Goal: Task Accomplishment & Management: Use online tool/utility

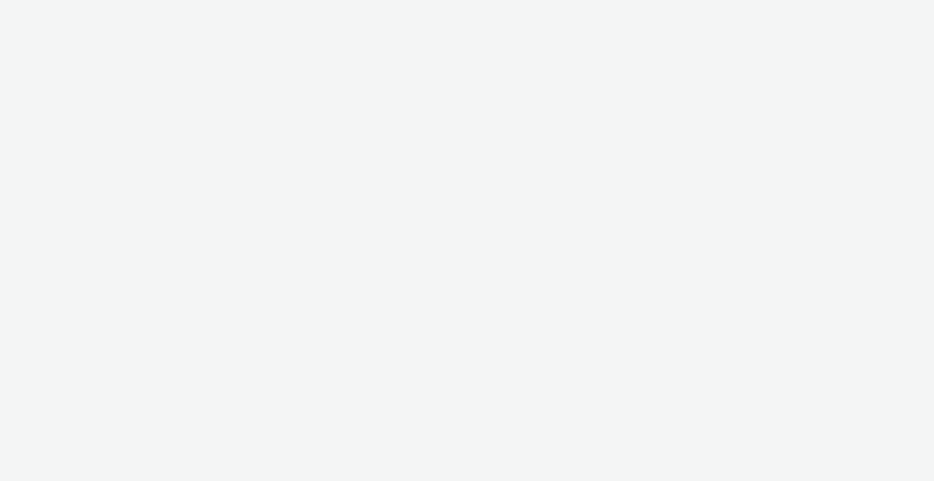
select select "b1b940d3-d05b-48b5-821e-f328c33b988b"
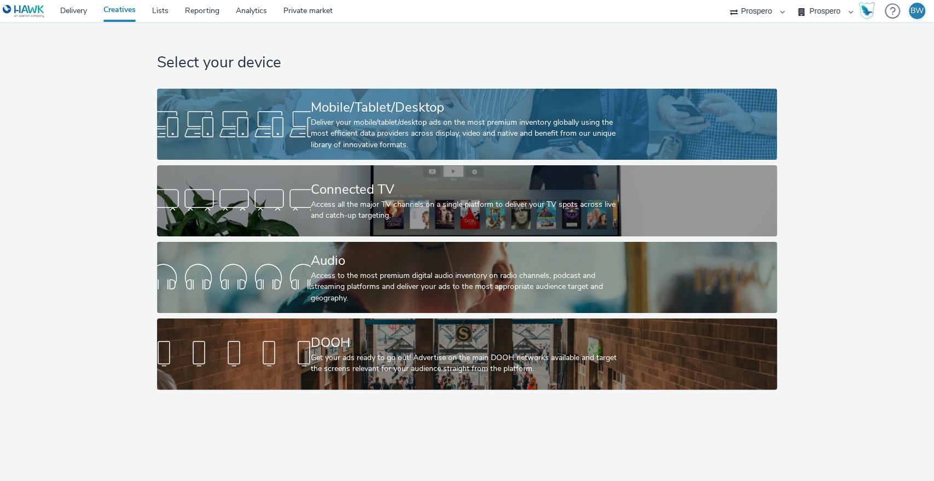
click at [381, 116] on div "Mobile/Tablet/Desktop" at bounding box center [465, 107] width 308 height 19
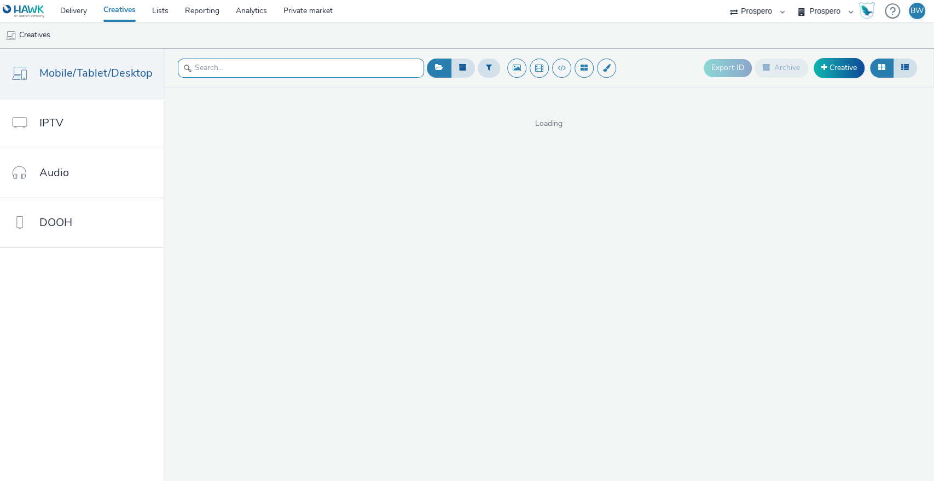
click at [264, 70] on input "text" at bounding box center [301, 68] width 246 height 19
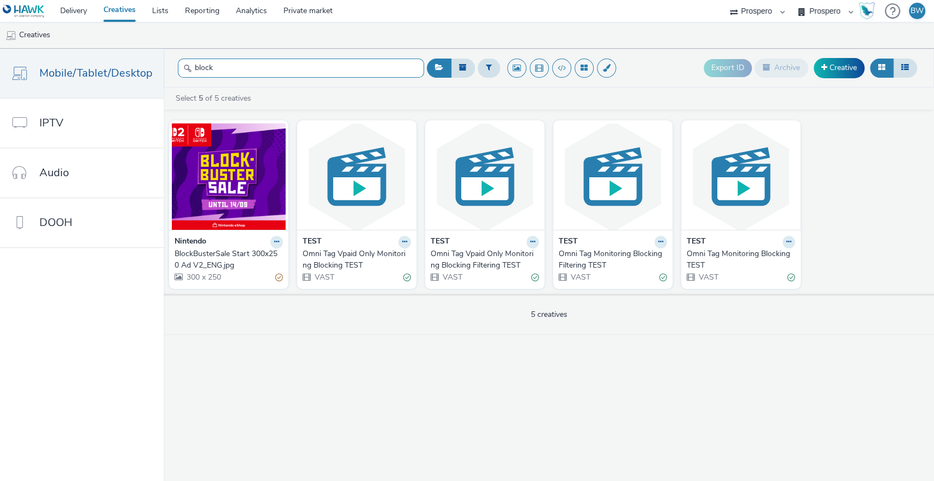
type input "block"
click at [223, 251] on div "BlockBusterSale Start 300x250 Ad V2_ENG.jpg" at bounding box center [227, 260] width 104 height 22
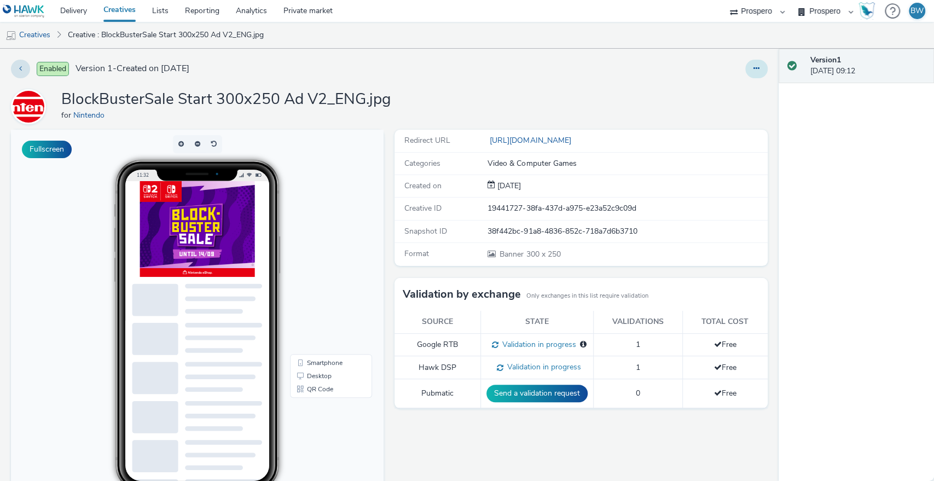
click at [746, 74] on button at bounding box center [757, 69] width 22 height 19
click at [702, 94] on link "Edit" at bounding box center [727, 91] width 82 height 22
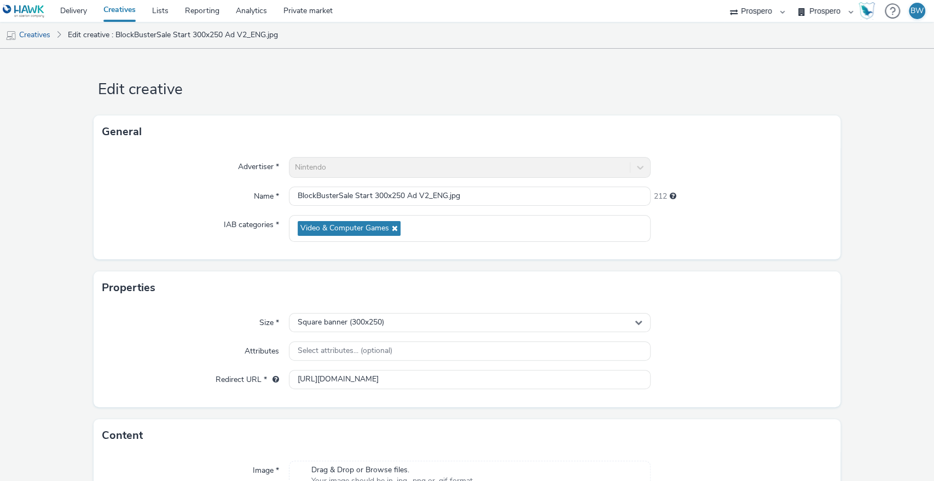
click at [858, 168] on form "Edit creative General Advertiser * Nintendo Name * BlockBusterSale Start 300x25…" at bounding box center [467, 319] width 934 height 540
click at [860, 202] on form "Edit creative General Advertiser * Nintendo Name * BlockBusterSale Start 300x25…" at bounding box center [467, 319] width 934 height 540
click at [123, 5] on link "Creatives" at bounding box center [119, 11] width 49 height 22
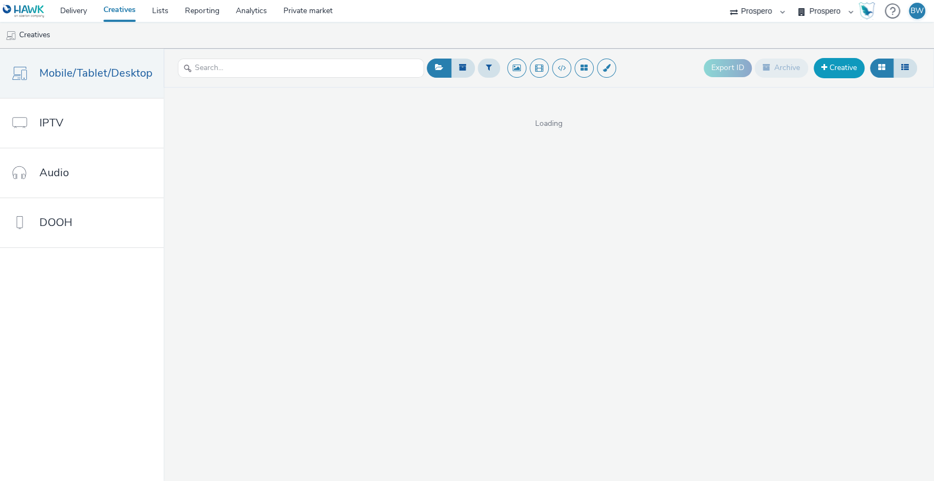
click at [828, 62] on link "Creative" at bounding box center [839, 68] width 51 height 20
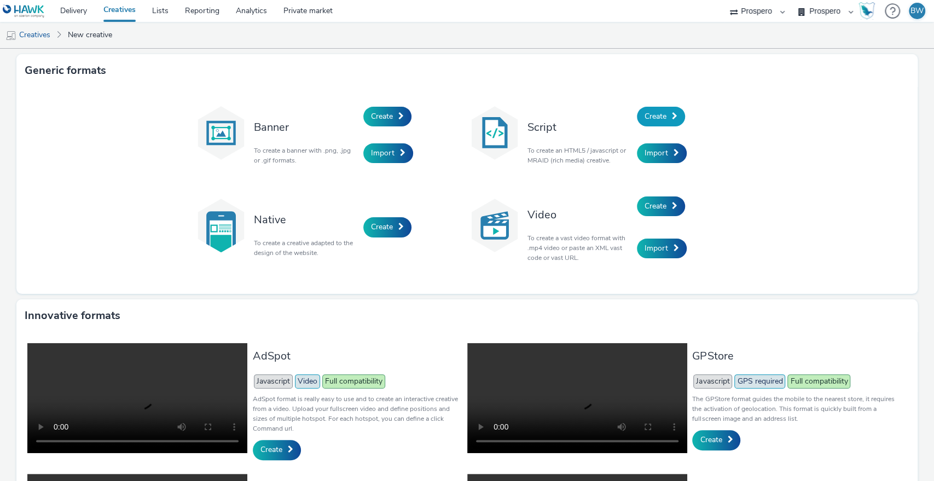
click at [655, 111] on span "Create" at bounding box center [656, 116] width 22 height 10
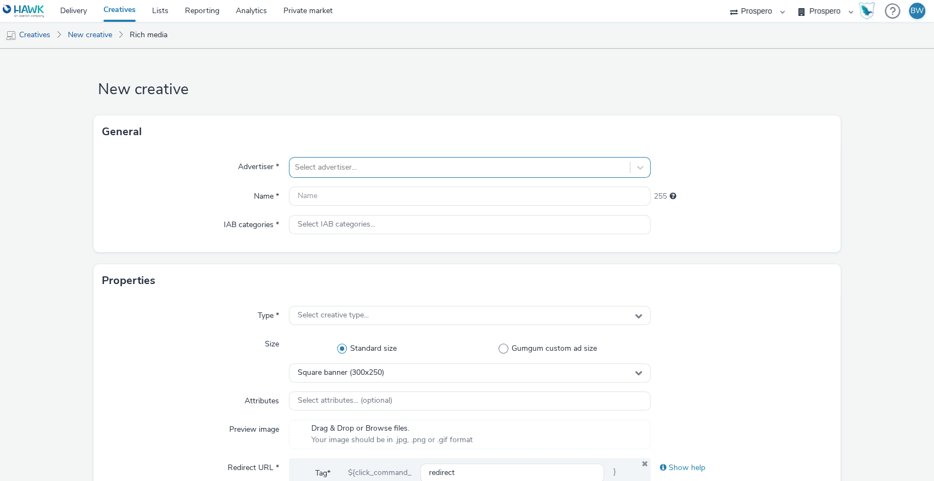
click at [290, 166] on div "Select advertiser..." at bounding box center [460, 168] width 341 height 18
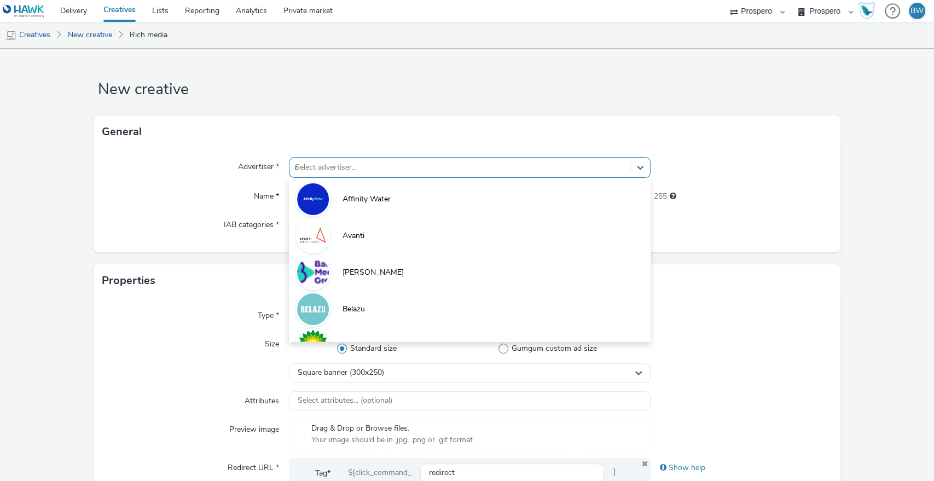
type input "nin"
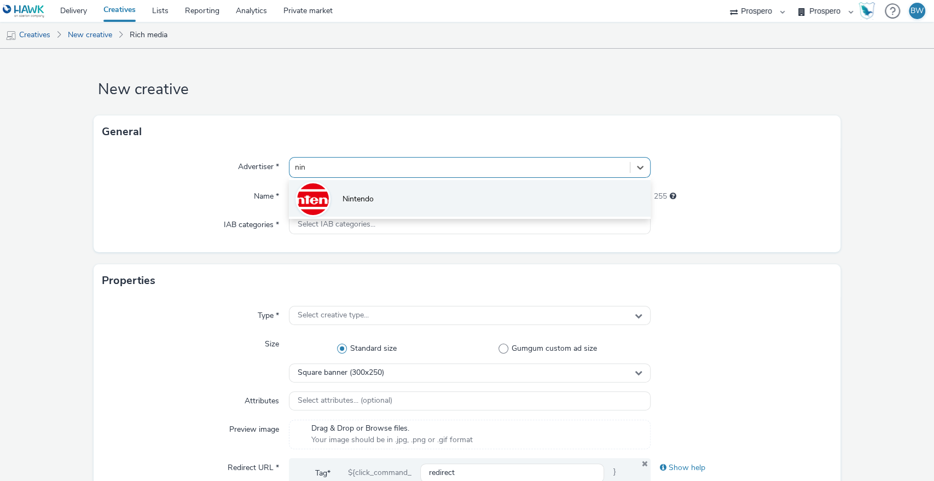
click at [328, 196] on li "Nintendo" at bounding box center [470, 198] width 362 height 37
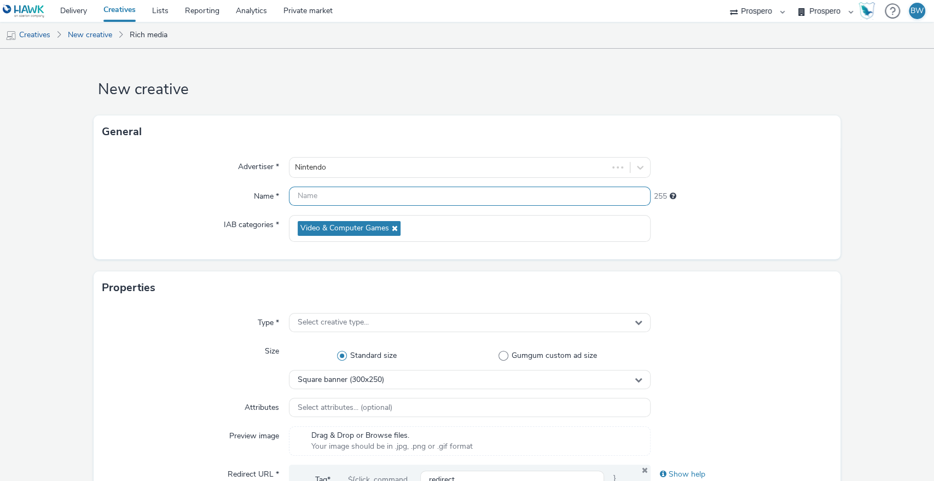
click at [380, 196] on input "text" at bounding box center [470, 196] width 362 height 19
paste input "ADV:Ni3|CAM:Blockbuster Sale|CHA:Display|PLA:Prospero|INV:IGN|PHA:Always On|OBJ…"
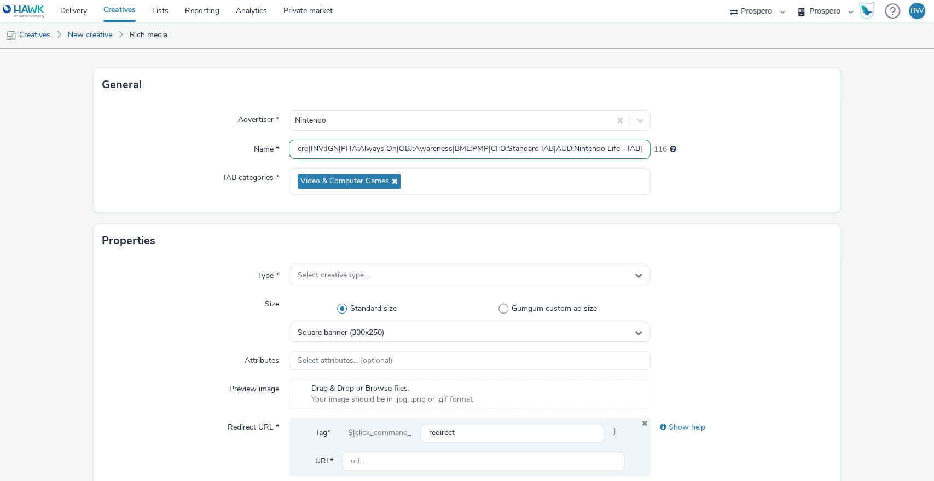
scroll to position [122, 0]
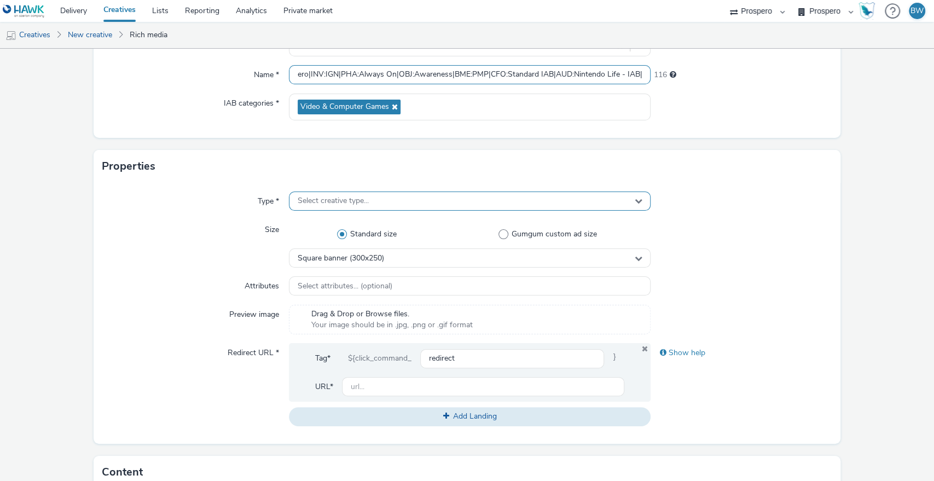
type input "ADV:Ni3|CAM:Blockbuster Sale|CHA:Display|PLA:Prospero|INV:IGN|PHA:Always On|OBJ…"
click at [322, 208] on div "Select creative type..." at bounding box center [470, 201] width 362 height 19
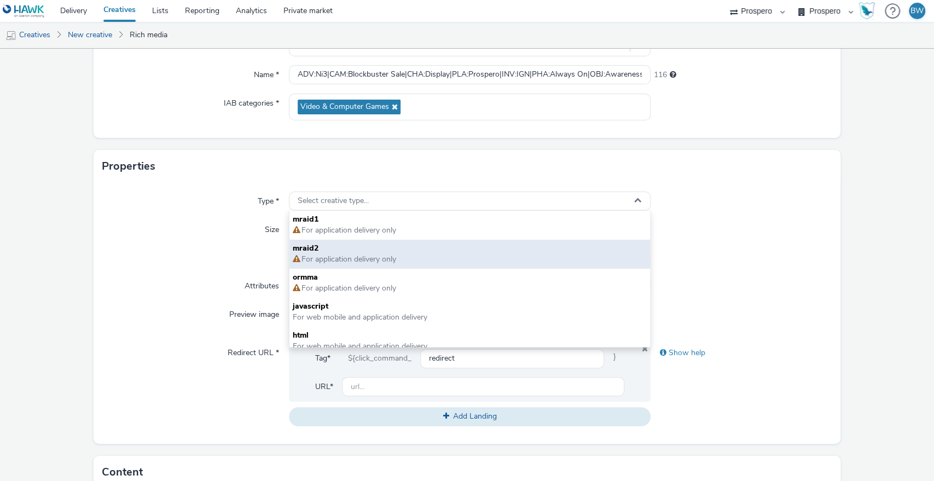
scroll to position [8, 0]
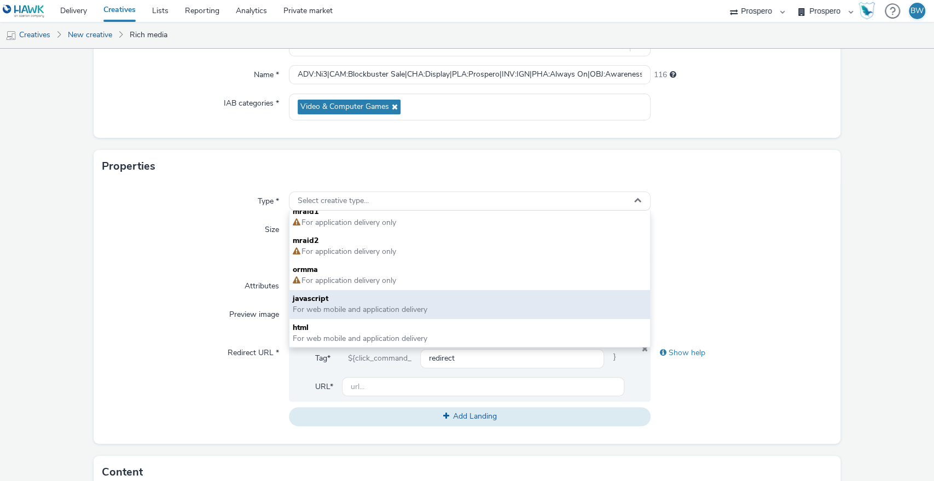
click at [337, 311] on span "For web mobile and application delivery" at bounding box center [360, 309] width 135 height 10
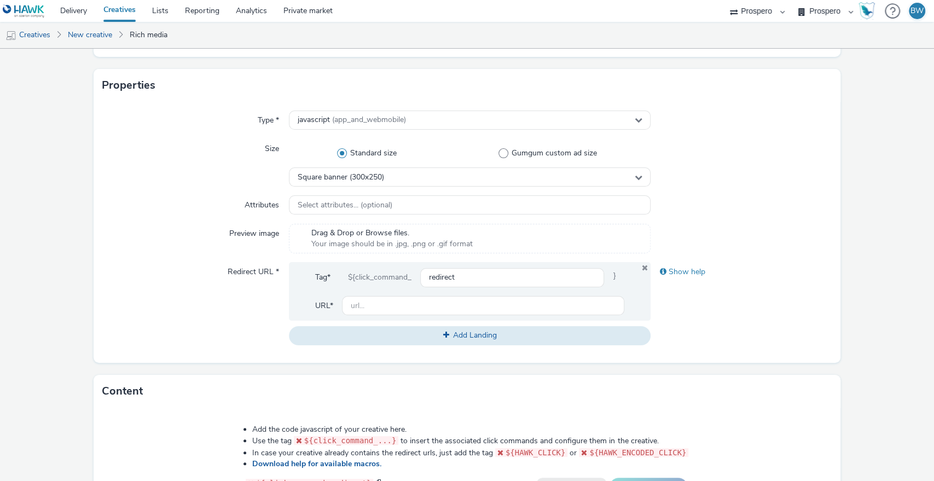
scroll to position [182, 0]
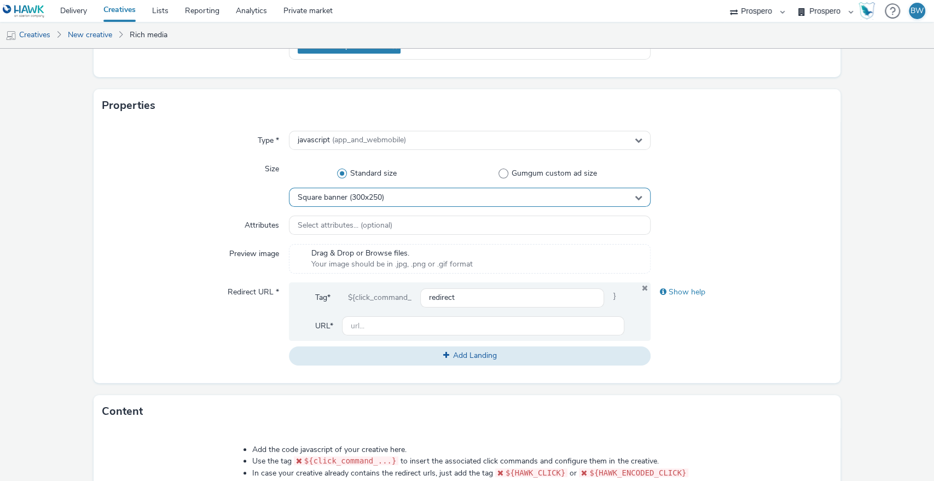
click at [419, 195] on div "Square banner (300x250)" at bounding box center [470, 197] width 362 height 19
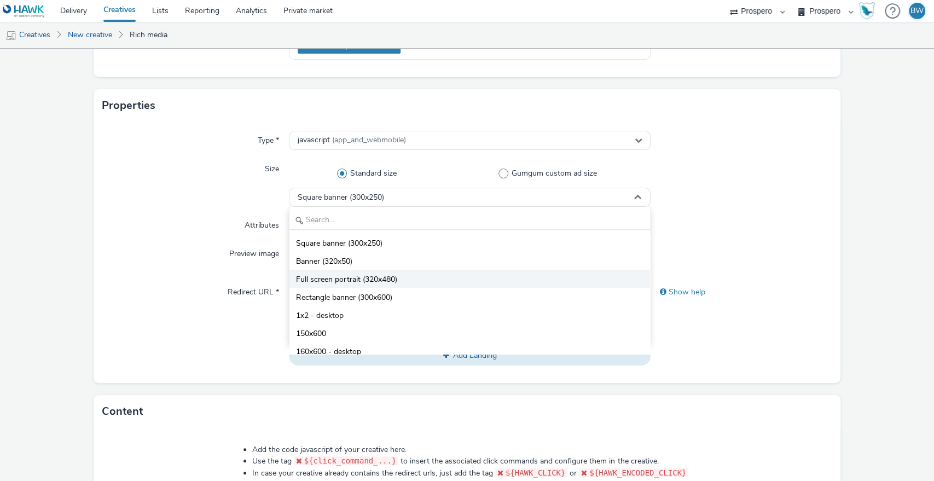
drag, startPoint x: 393, startPoint y: 291, endPoint x: 393, endPoint y: 285, distance: 6.0
click at [393, 286] on ul "Square banner (300x250) Banner (320x50) Full screen portrait (320x480) Rectangl…" at bounding box center [470, 294] width 361 height 120
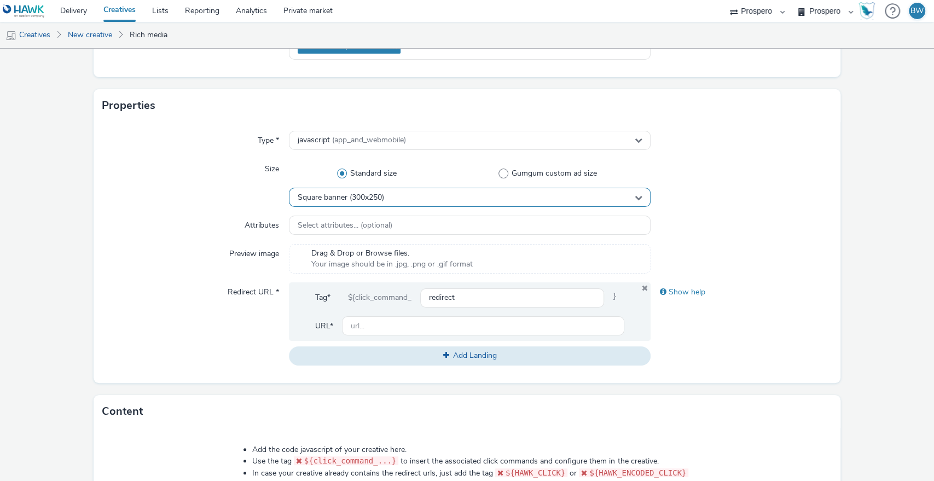
click at [448, 198] on div "Square banner (300x250)" at bounding box center [470, 197] width 362 height 19
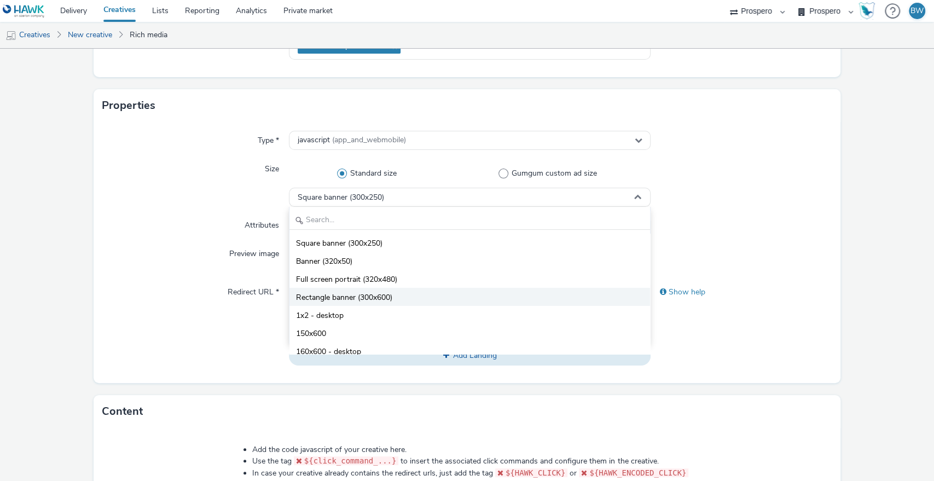
click at [379, 295] on span "Rectangle banner (300x600)" at bounding box center [344, 297] width 96 height 11
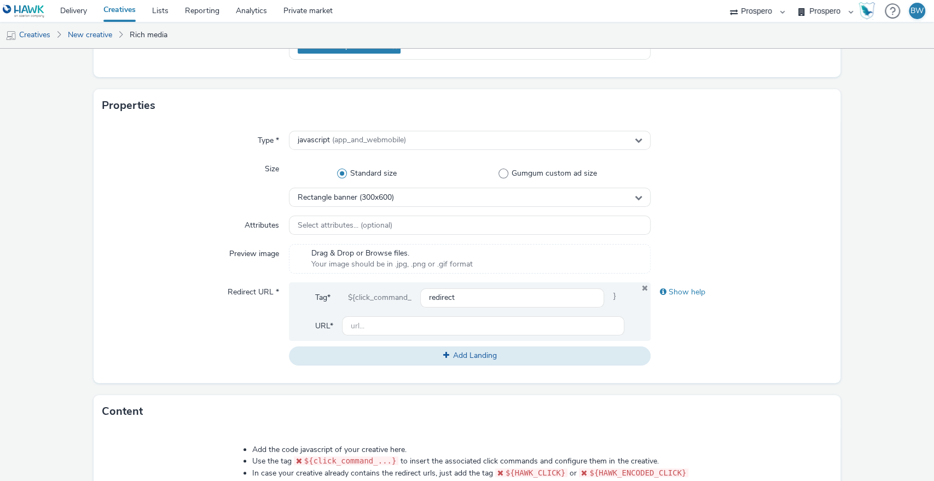
click at [186, 249] on div "Preview image" at bounding box center [195, 259] width 187 height 30
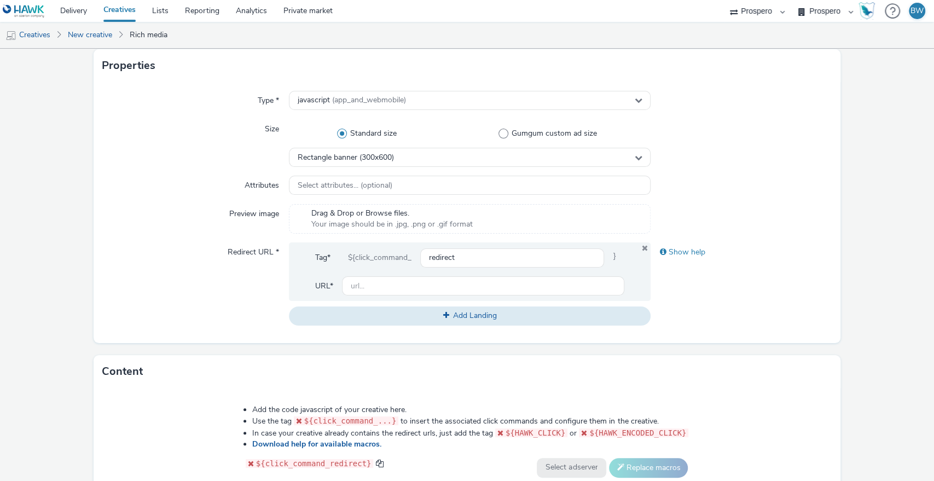
scroll to position [243, 0]
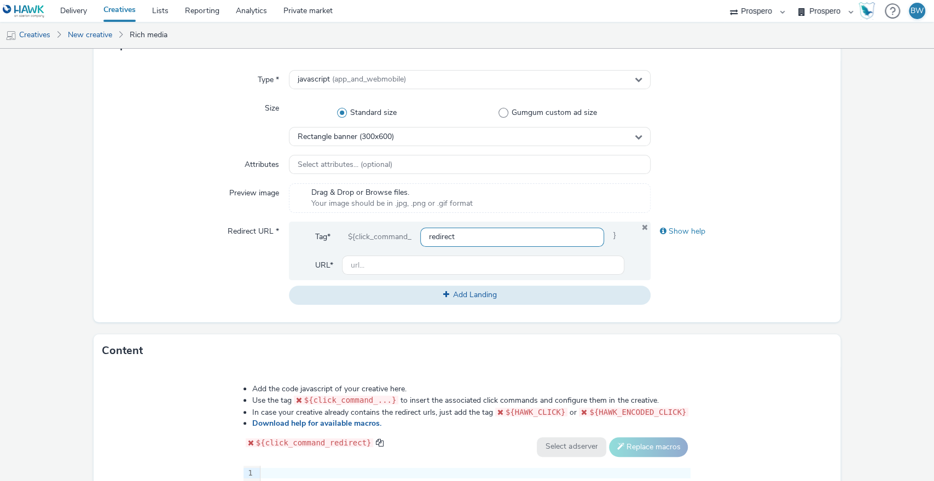
click at [522, 235] on input "redirect" at bounding box center [512, 237] width 184 height 19
drag, startPoint x: 478, startPoint y: 234, endPoint x: 390, endPoint y: 220, distance: 88.8
click at [390, 220] on div "Type * javascript (app_and_webmobile) Size Standard size Gumgum custom ad size …" at bounding box center [468, 191] width 748 height 261
paste input "[URL][DOMAIN_NAME]"
type input "https://www.nintendo.com/en-gb"
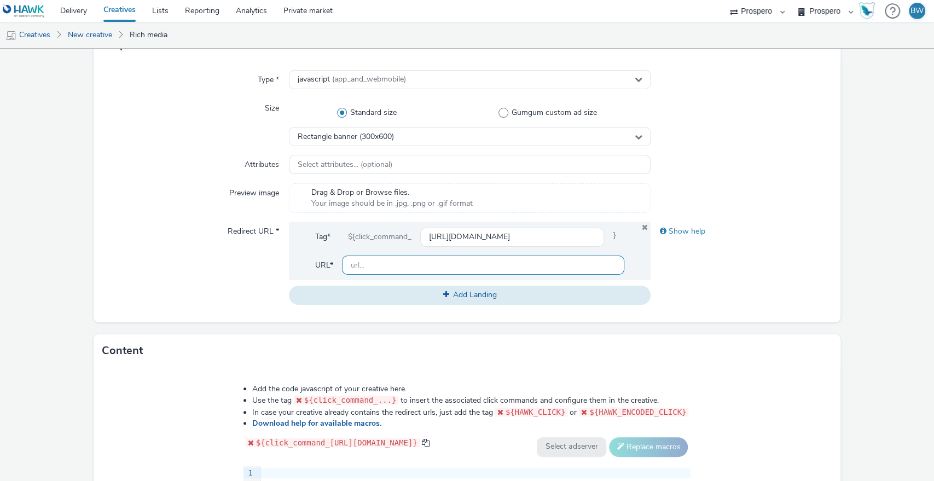
click at [468, 261] on input "text" at bounding box center [483, 265] width 283 height 19
paste input "[URL][DOMAIN_NAME]"
type input "[URL][DOMAIN_NAME]"
drag, startPoint x: 418, startPoint y: 229, endPoint x: 405, endPoint y: 229, distance: 13.7
click at [405, 229] on div "${click_command_ https://www.nintendo.com/en-gb }" at bounding box center [482, 237] width 286 height 20
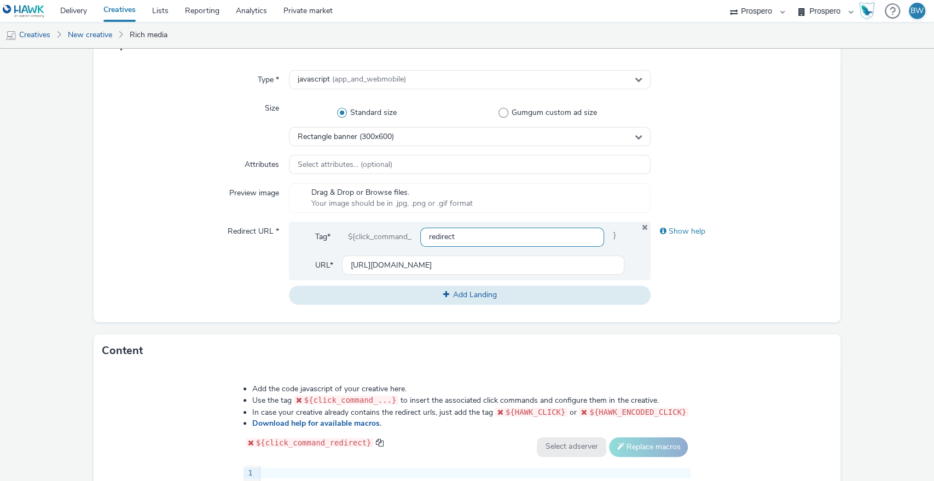
type input "redirect"
click at [667, 278] on div "Show help" at bounding box center [741, 263] width 181 height 83
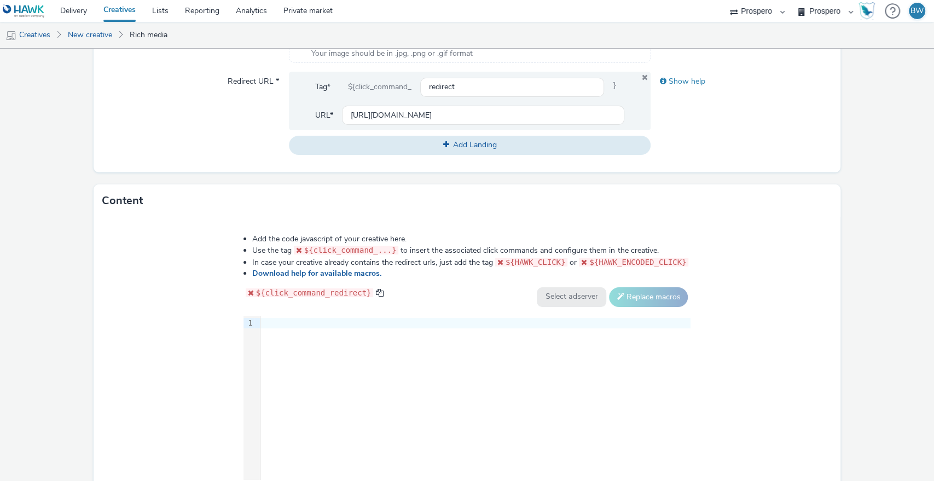
scroll to position [464, 0]
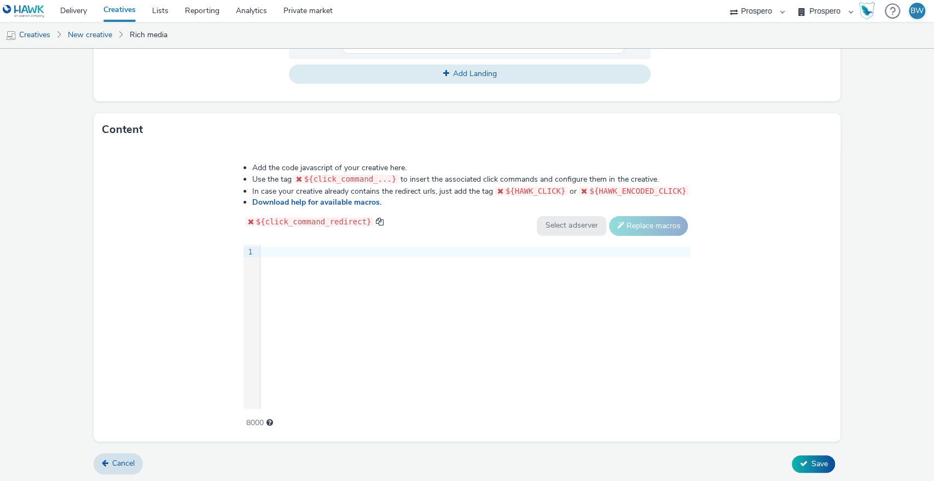
click at [399, 322] on div "9 1 ›" at bounding box center [468, 327] width 448 height 164
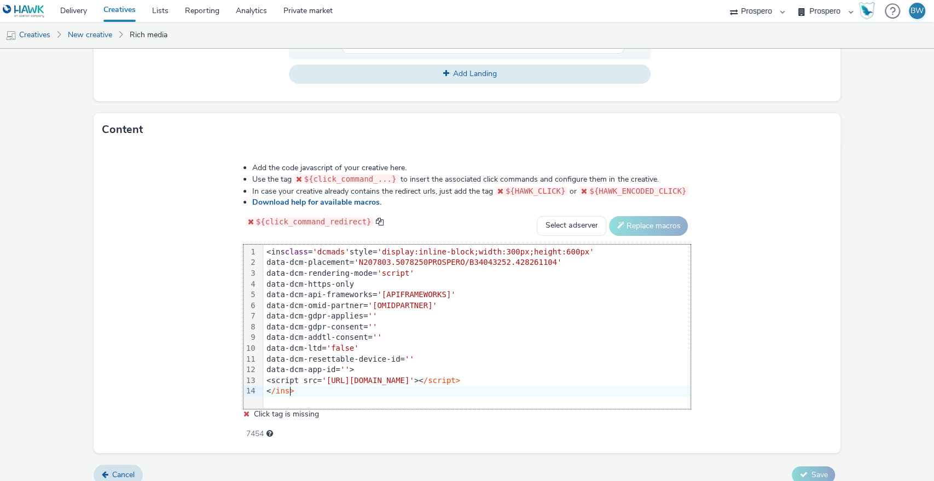
scroll to position [475, 0]
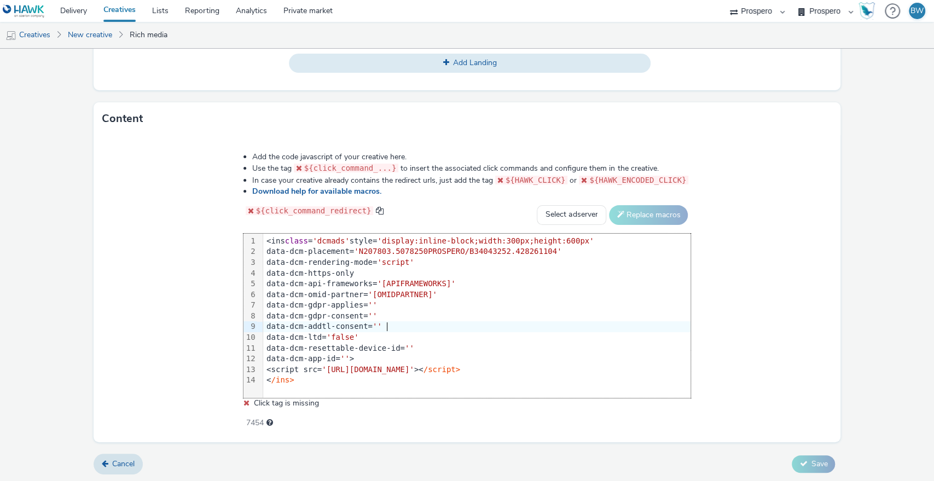
click at [731, 330] on div "Add the code javascript of your creative here. Use the tag ${click_command_...}…" at bounding box center [468, 288] width 748 height 307
click at [536, 196] on div "Add the code javascript of your creative here. Use the tag ${click_command_...}…" at bounding box center [467, 284] width 527 height 281
click at [546, 209] on select "Select adserver Sizmek DCM Adform Sting" at bounding box center [572, 215] width 70 height 20
select select "dcm"
click at [537, 205] on select "Select adserver Sizmek DCM Adform Sting" at bounding box center [572, 215] width 70 height 20
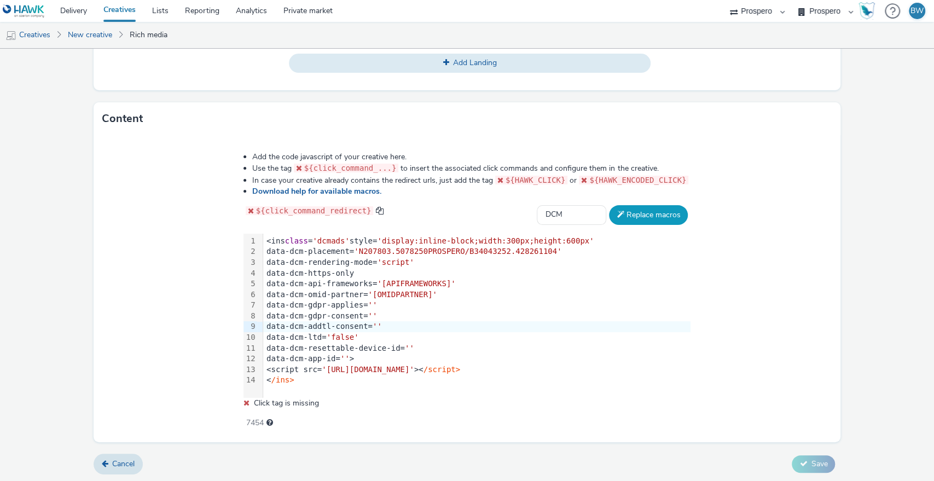
click at [653, 218] on button "Replace macros" at bounding box center [648, 215] width 79 height 20
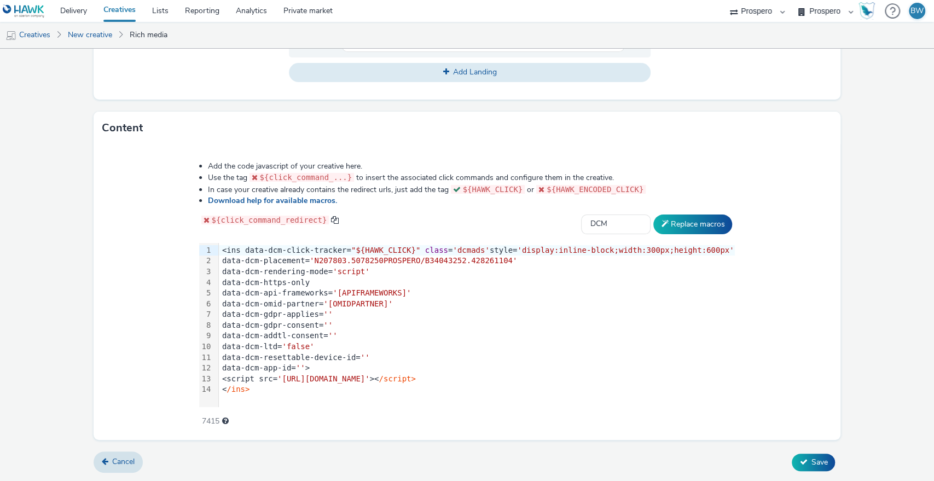
scroll to position [464, 0]
click at [800, 463] on icon at bounding box center [804, 464] width 8 height 8
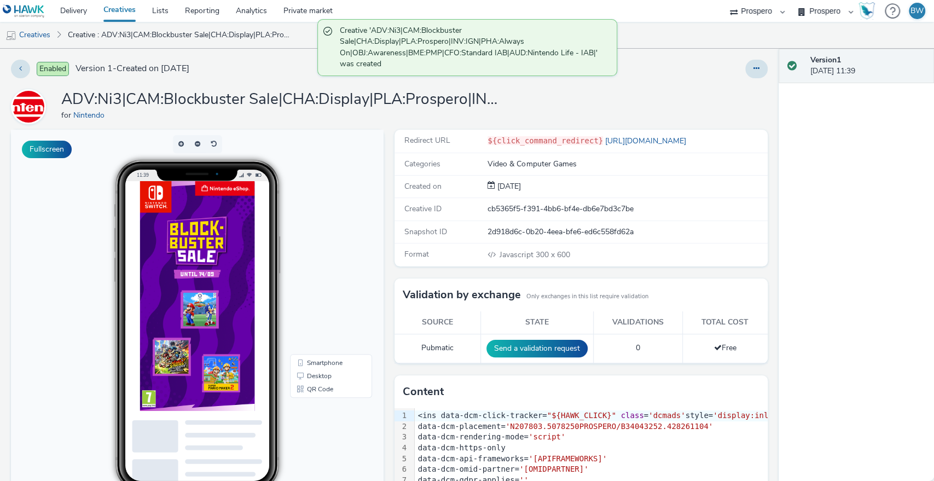
scroll to position [61, 0]
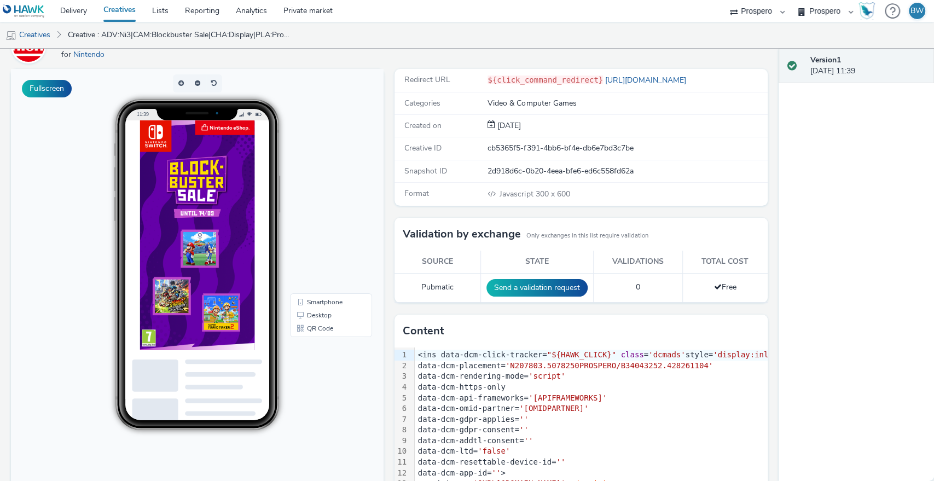
click at [239, 256] on img at bounding box center [222, 284] width 164 height 328
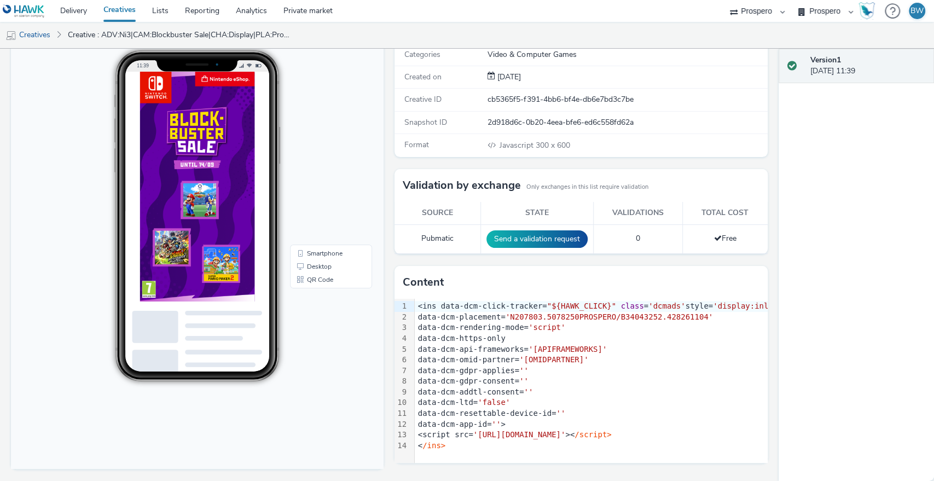
click at [193, 169] on img at bounding box center [222, 236] width 164 height 328
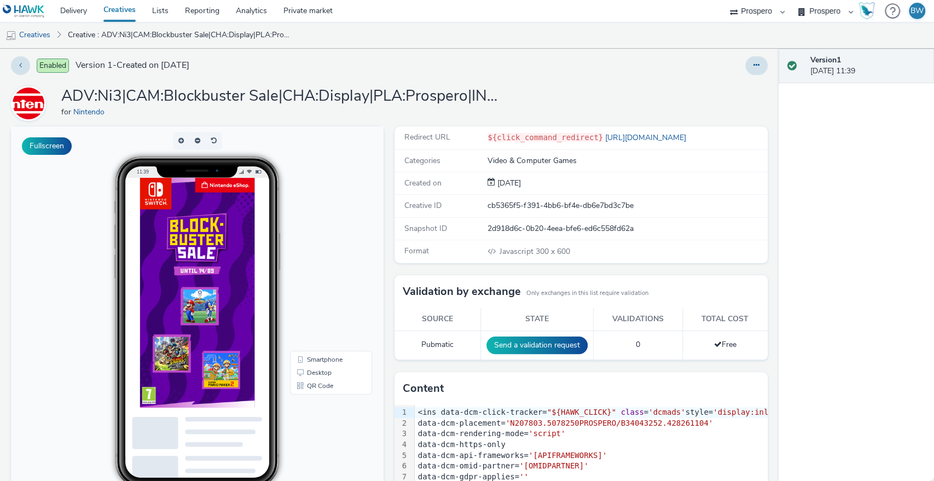
scroll to position [0, 0]
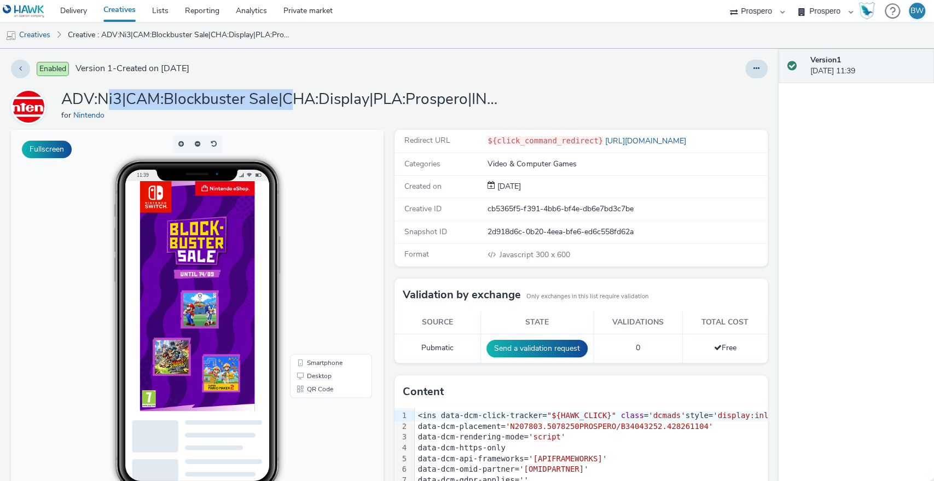
drag, startPoint x: 110, startPoint y: 94, endPoint x: 289, endPoint y: 100, distance: 179.1
click at [289, 100] on h1 "ADV:Ni3|CAM:Blockbuster Sale|CHA:Display|PLA:Prospero|INV:IGN|PHA:Always On|OBJ…" at bounding box center [280, 99] width 438 height 21
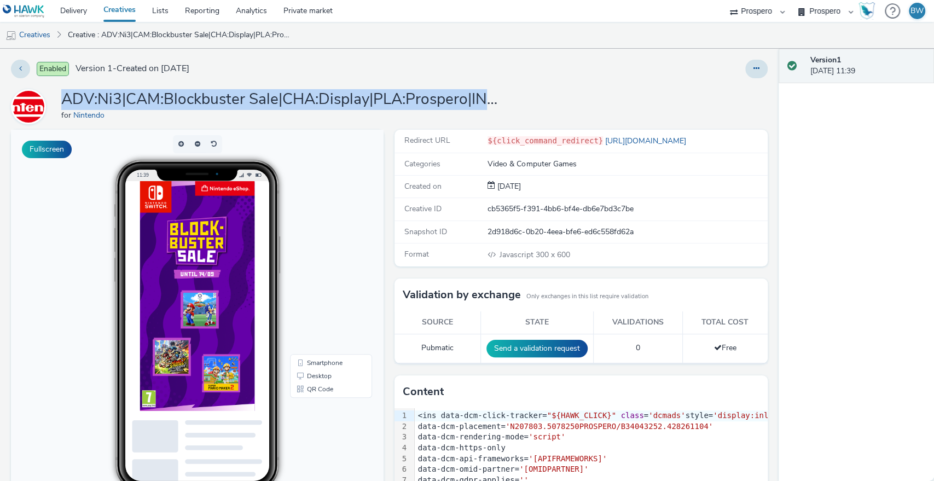
click at [289, 100] on h1 "ADV:Ni3|CAM:Blockbuster Sale|CHA:Display|PLA:Prospero|INV:IGN|PHA:Always On|OBJ…" at bounding box center [280, 99] width 438 height 21
click at [370, 102] on h1 "ADV:Ni3|CAM:Blockbuster Sale|CHA:Display|PLA:Prospero|INV:IGN|PHA:Always On|OBJ…" at bounding box center [280, 99] width 438 height 21
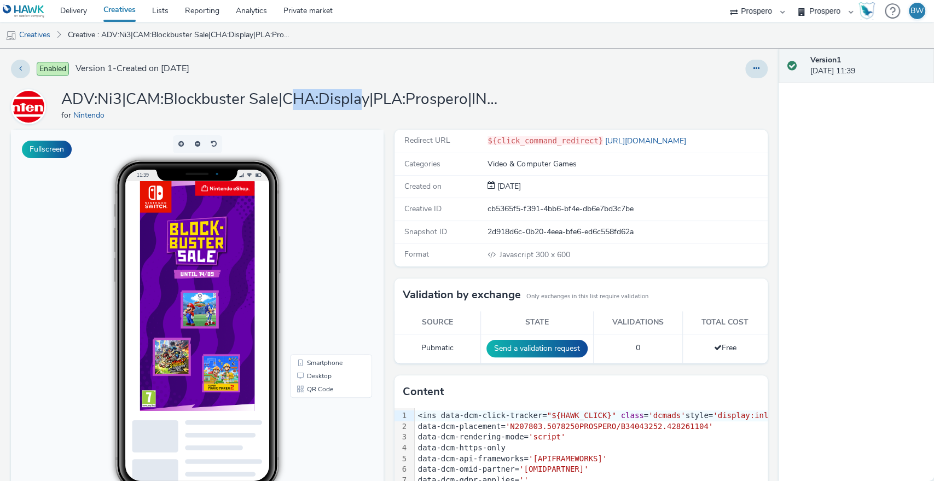
click at [281, 105] on h1 "ADV:Ni3|CAM:Blockbuster Sale|CHA:Display|PLA:Prospero|INV:IGN|PHA:Always On|OBJ…" at bounding box center [280, 99] width 438 height 21
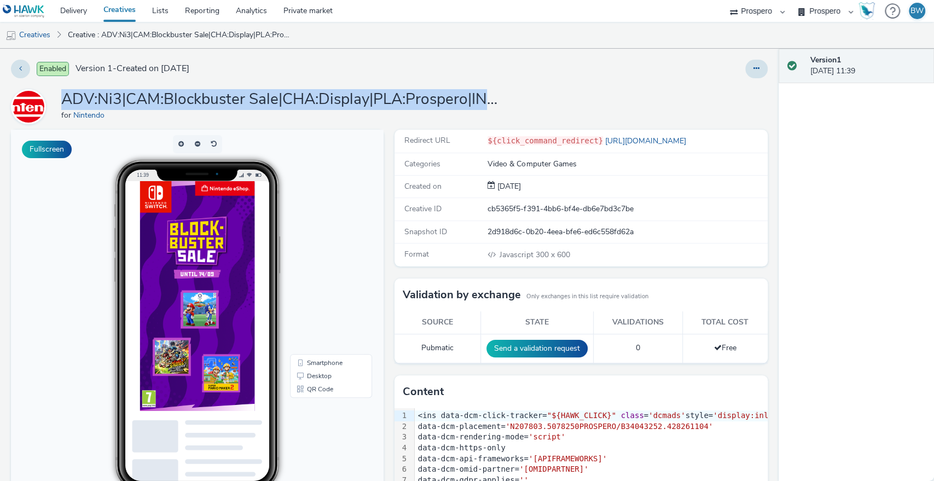
click at [281, 105] on h1 "ADV:Ni3|CAM:Blockbuster Sale|CHA:Display|PLA:Prospero|INV:IGN|PHA:Always On|OBJ…" at bounding box center [280, 99] width 438 height 21
click at [320, 105] on h1 "ADV:Ni3|CAM:Blockbuster Sale|CHA:Display|PLA:Prospero|INV:IGN|PHA:Always On|OBJ…" at bounding box center [280, 99] width 438 height 21
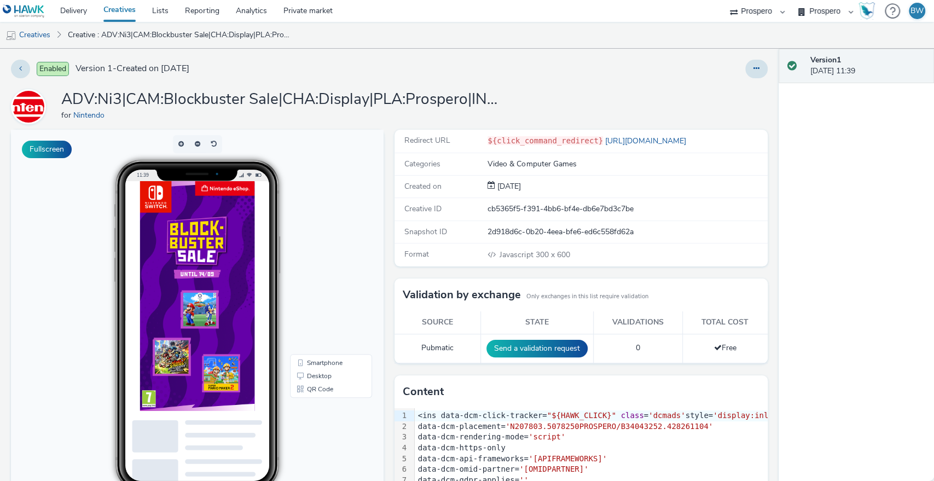
click at [320, 105] on h1 "ADV:Ni3|CAM:Blockbuster Sale|CHA:Display|PLA:Prospero|INV:IGN|PHA:Always On|OBJ…" at bounding box center [280, 99] width 438 height 21
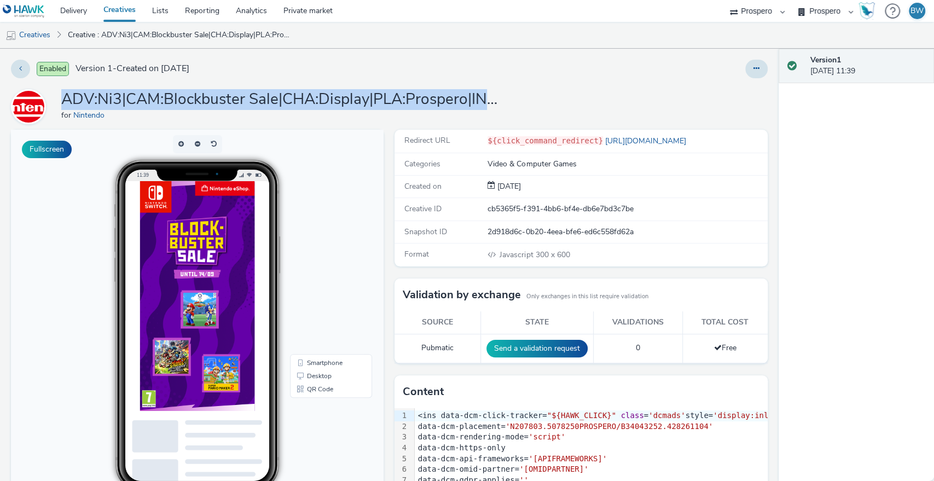
click at [320, 105] on h1 "ADV:Ni3|CAM:Blockbuster Sale|CHA:Display|PLA:Prospero|INV:IGN|PHA:Always On|OBJ…" at bounding box center [280, 99] width 438 height 21
click at [334, 100] on h1 "ADV:Ni3|CAM:Blockbuster Sale|CHA:Display|PLA:Prospero|INV:IGN|PHA:Always On|OBJ…" at bounding box center [280, 99] width 438 height 21
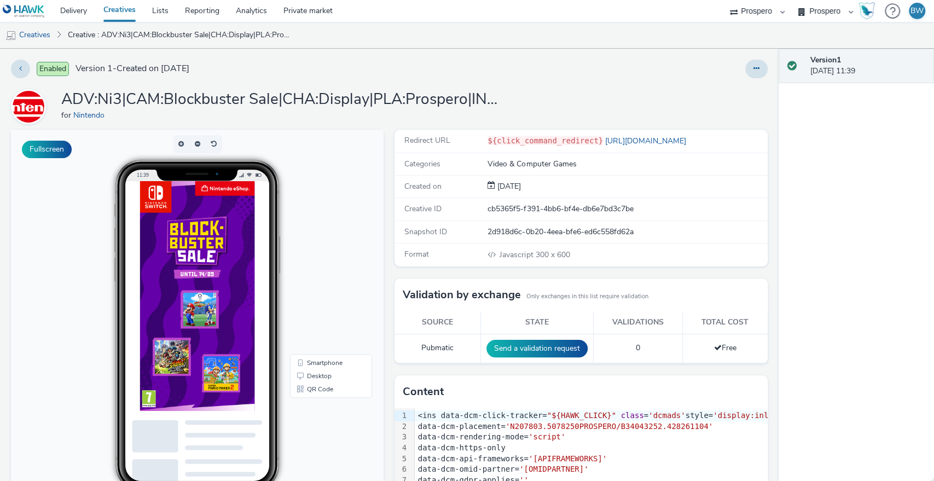
click at [144, 14] on link "Creatives" at bounding box center [119, 11] width 49 height 22
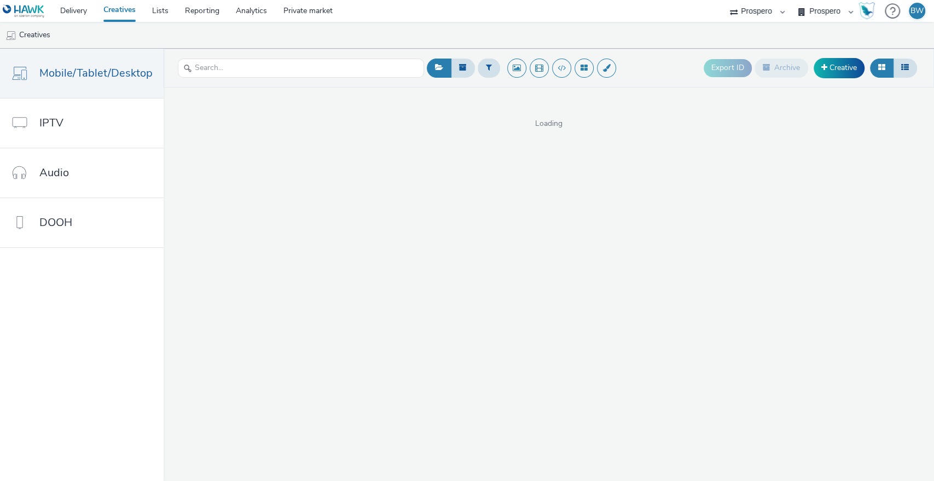
click at [122, 12] on link "Creatives" at bounding box center [119, 11] width 49 height 22
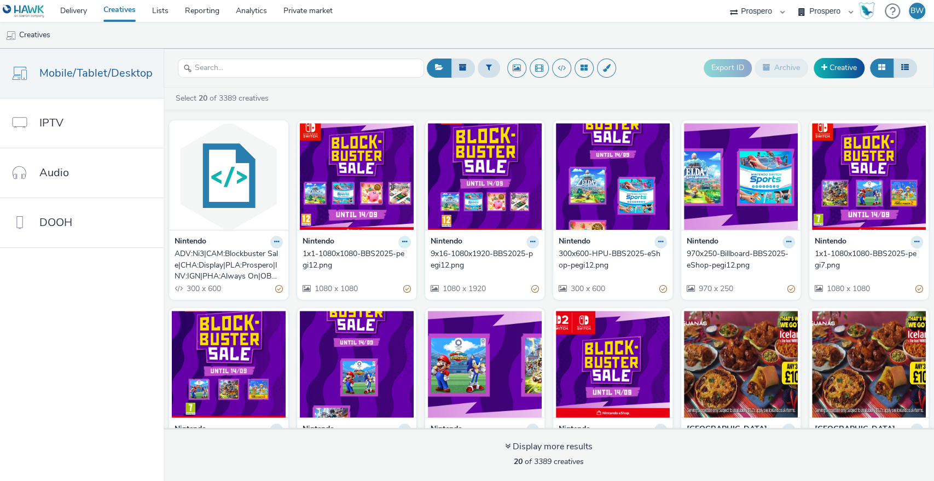
click at [402, 244] on icon at bounding box center [404, 242] width 5 height 7
click at [375, 325] on link "Archive" at bounding box center [370, 327] width 82 height 22
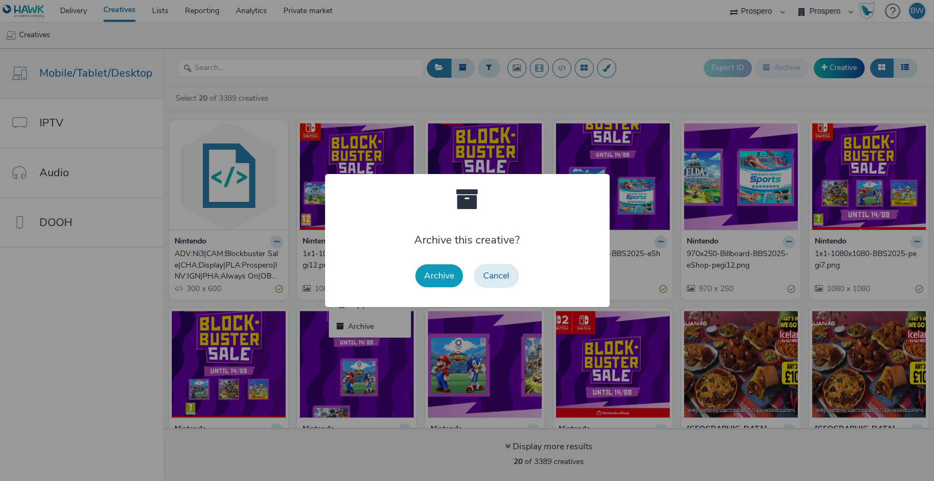
click at [443, 279] on button "Archive" at bounding box center [440, 275] width 48 height 23
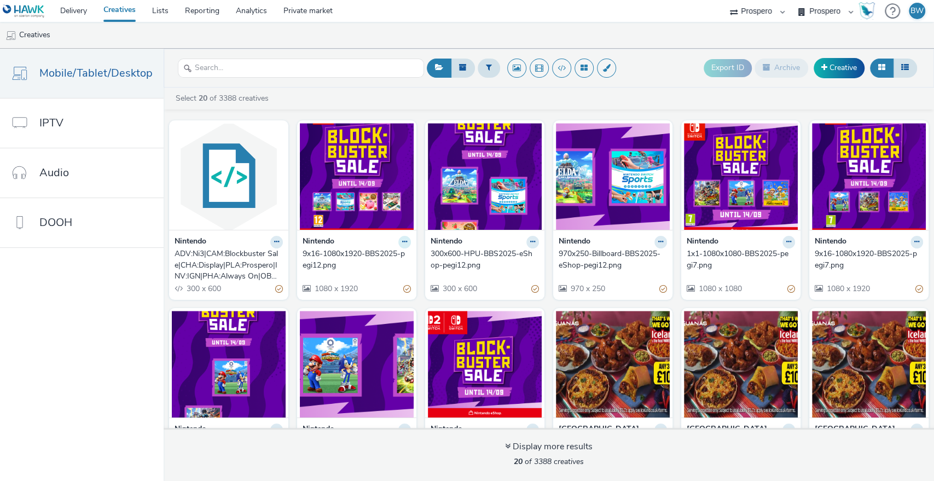
click at [402, 244] on button at bounding box center [405, 242] width 13 height 13
click at [377, 323] on link "Archive" at bounding box center [370, 327] width 82 height 22
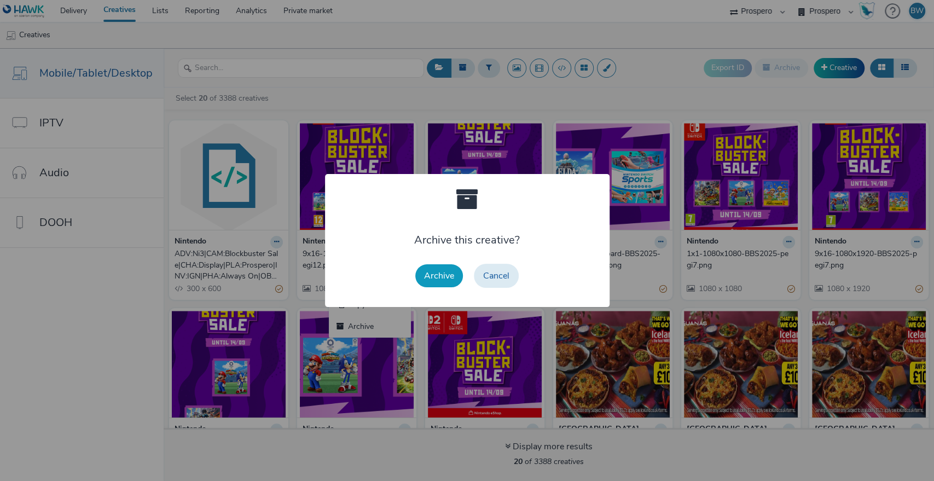
click at [438, 274] on button "Archive" at bounding box center [440, 275] width 48 height 23
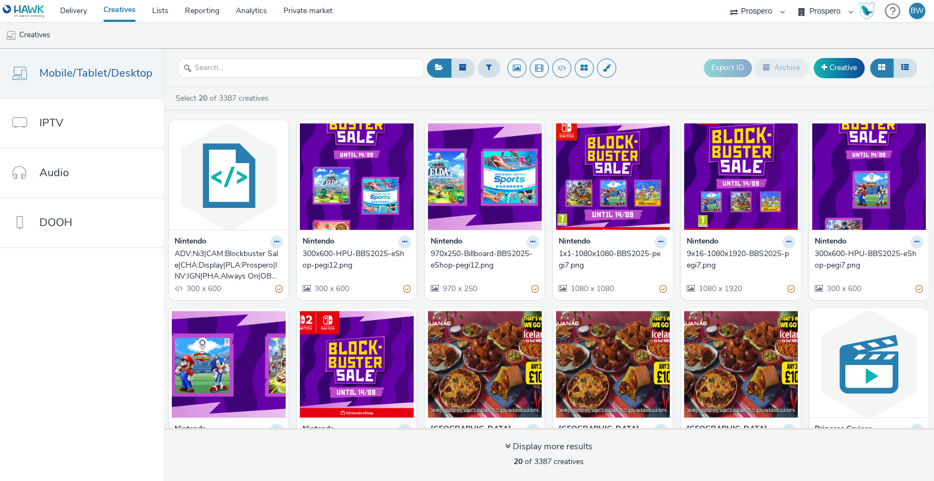
click at [392, 239] on div "Nintendo" at bounding box center [357, 242] width 108 height 13
click at [402, 241] on icon at bounding box center [404, 242] width 5 height 7
click at [356, 330] on link "Archive" at bounding box center [370, 327] width 82 height 22
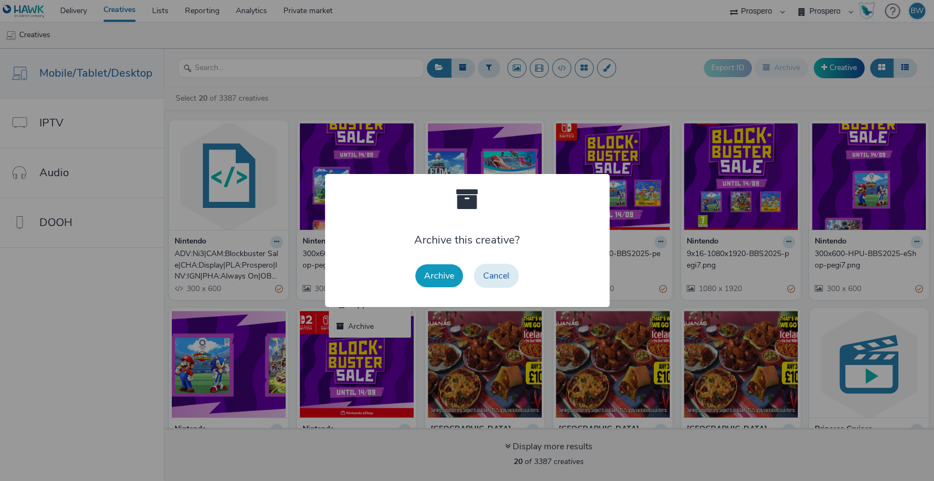
click at [443, 279] on button "Archive" at bounding box center [440, 275] width 48 height 23
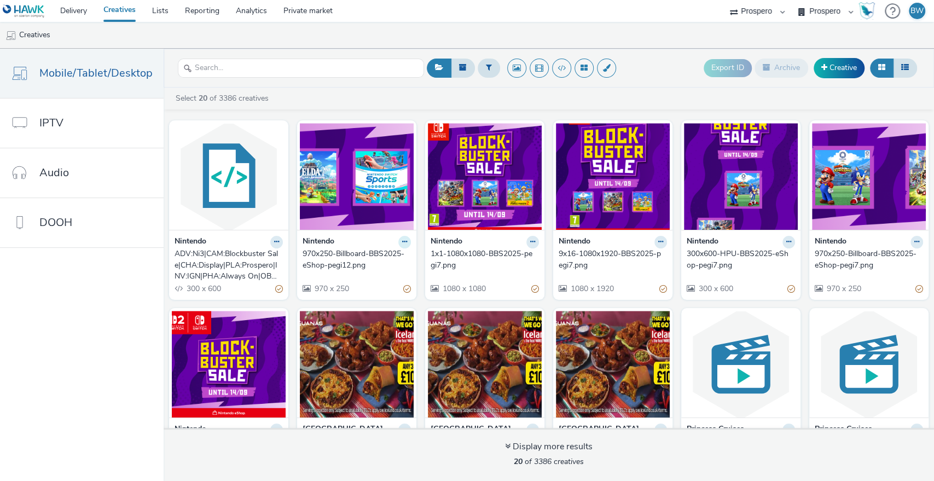
click at [402, 239] on icon at bounding box center [404, 242] width 5 height 7
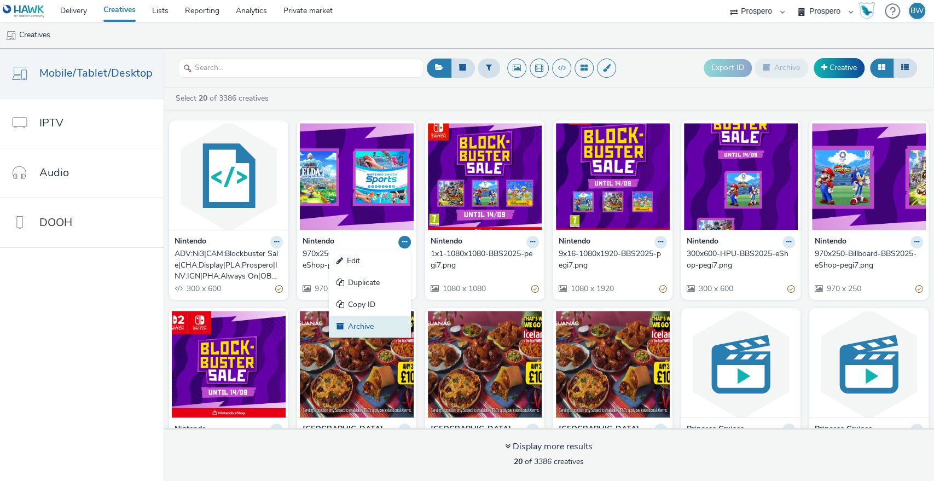
click at [349, 325] on link "Archive" at bounding box center [370, 327] width 82 height 22
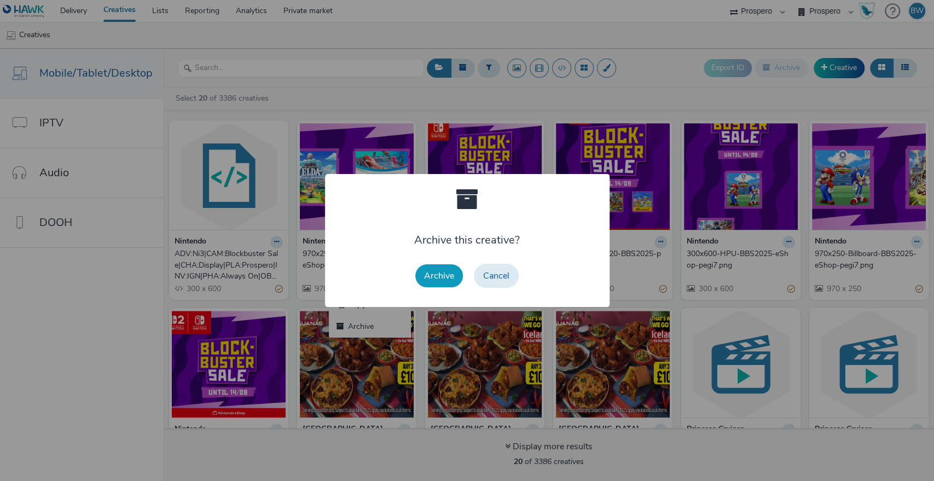
click at [442, 274] on button "Archive" at bounding box center [440, 275] width 48 height 23
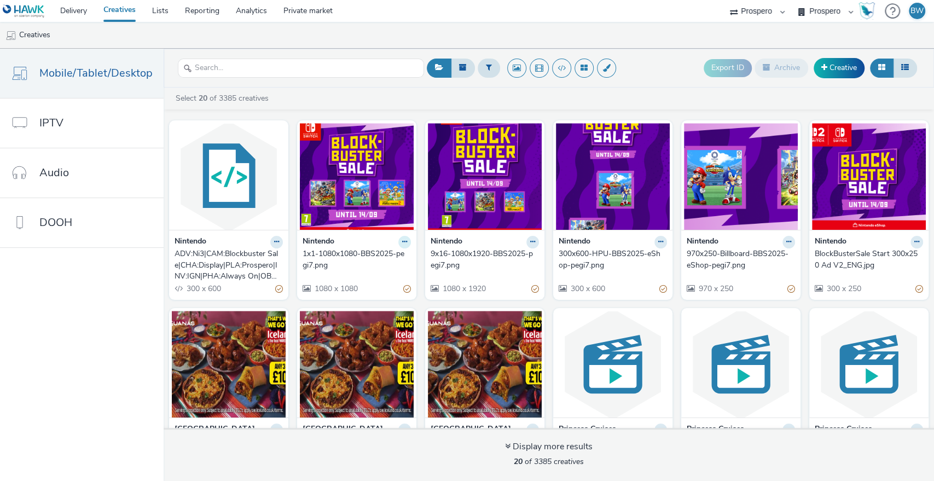
click at [402, 244] on icon at bounding box center [404, 242] width 5 height 7
click at [372, 321] on link "Archive" at bounding box center [370, 327] width 82 height 22
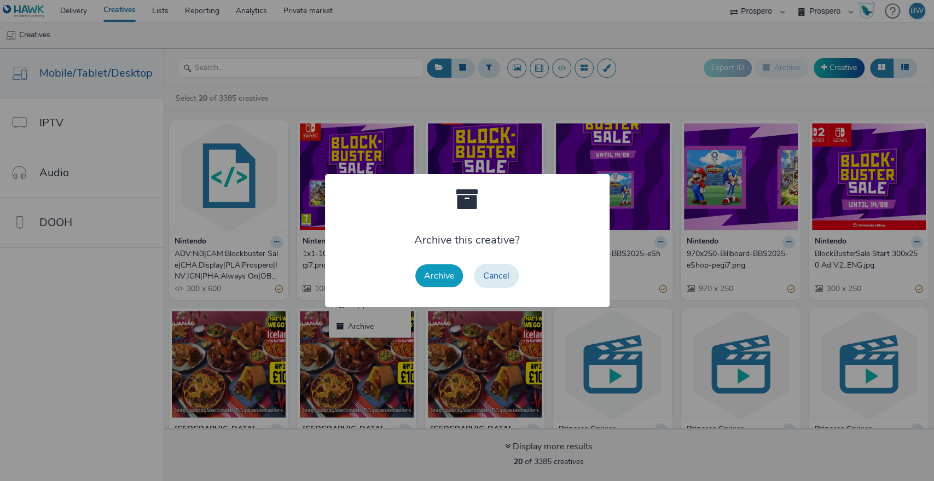
click at [440, 281] on button "Archive" at bounding box center [440, 275] width 48 height 23
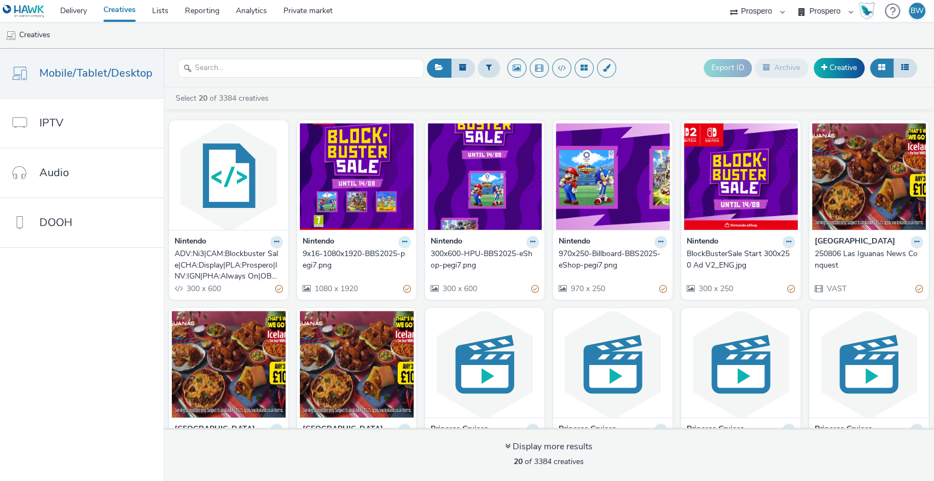
click at [402, 240] on icon at bounding box center [404, 242] width 5 height 7
click at [376, 328] on link "Archive" at bounding box center [370, 327] width 82 height 22
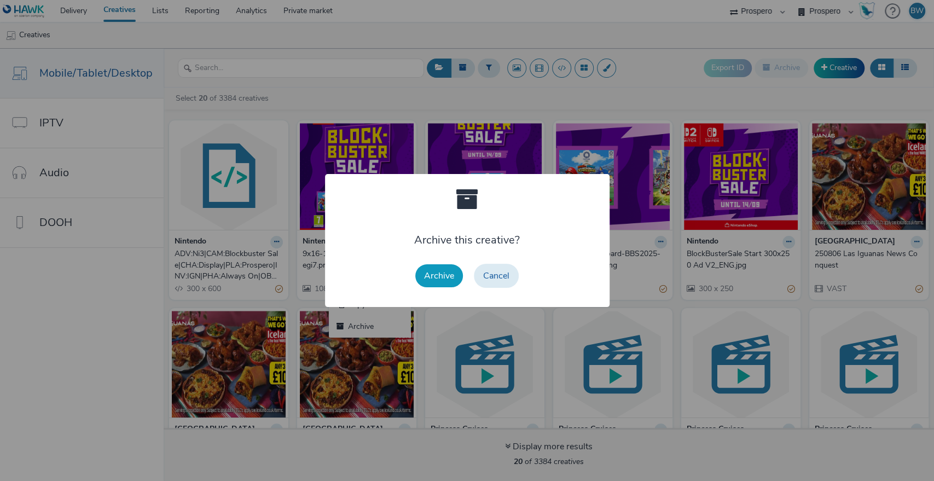
click at [445, 273] on button "Archive" at bounding box center [440, 275] width 48 height 23
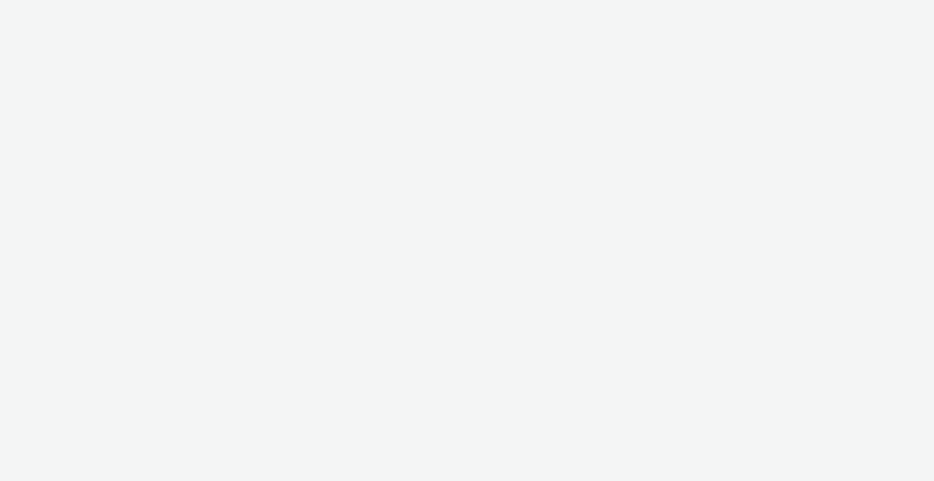
select select "b1b940d3-d05b-48b5-821e-f328c33b988b"
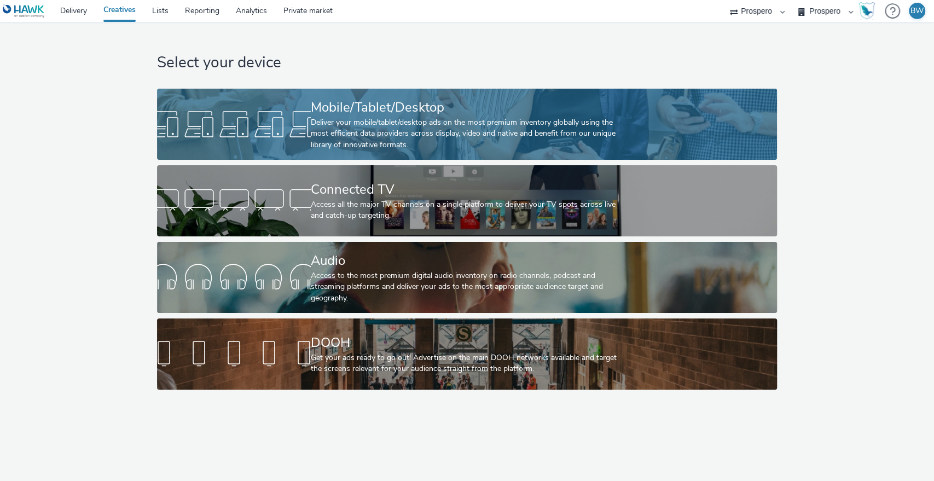
click at [377, 108] on div "Mobile/Tablet/Desktop" at bounding box center [465, 107] width 308 height 19
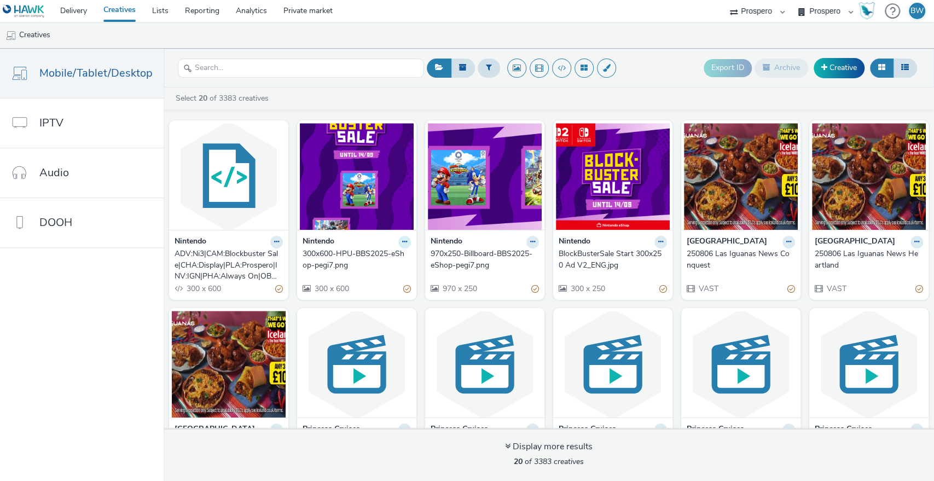
click at [402, 244] on icon at bounding box center [404, 242] width 5 height 7
click at [362, 319] on link "Archive" at bounding box center [370, 327] width 82 height 22
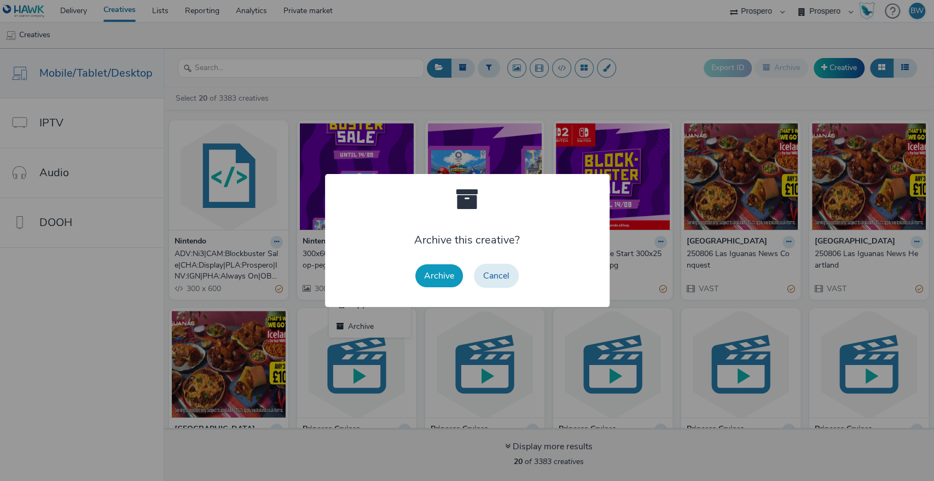
click at [443, 278] on button "Archive" at bounding box center [440, 275] width 48 height 23
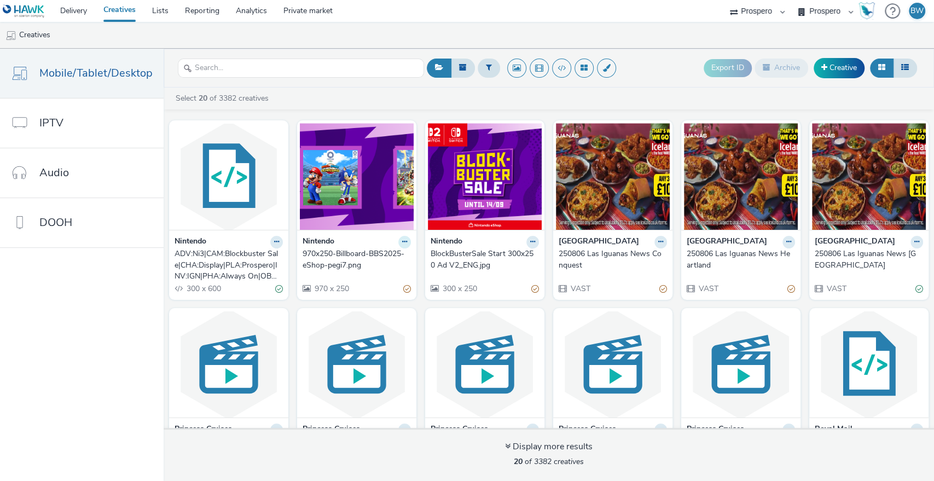
click at [399, 242] on button at bounding box center [405, 242] width 13 height 13
click at [367, 324] on link "Archive" at bounding box center [370, 327] width 82 height 22
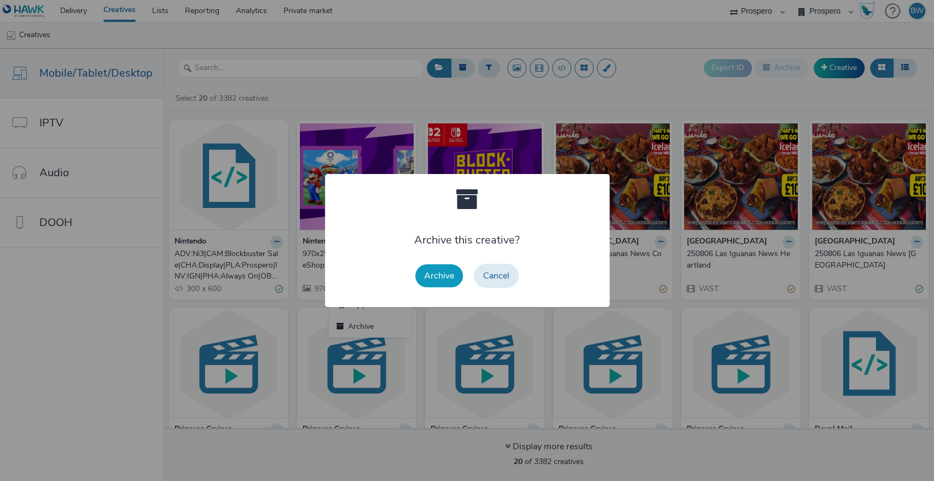
click at [434, 273] on button "Archive" at bounding box center [440, 275] width 48 height 23
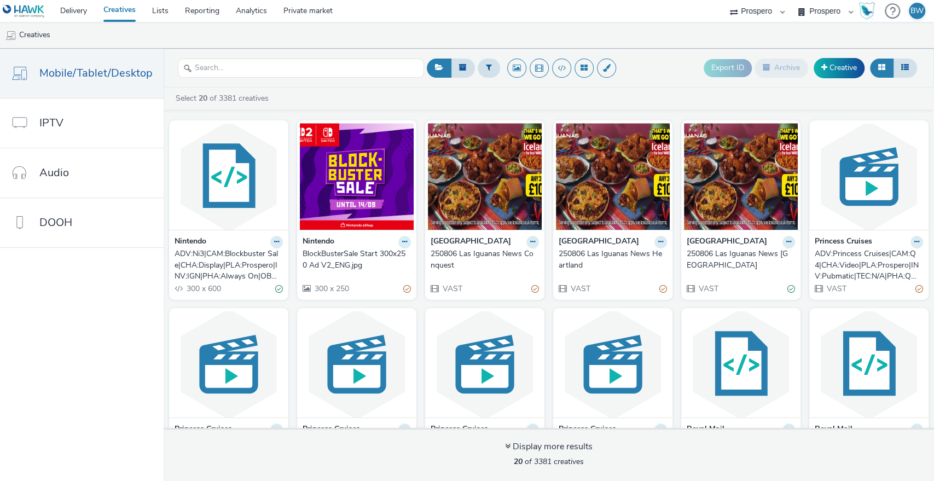
click at [402, 243] on icon at bounding box center [404, 242] width 5 height 7
click at [359, 320] on link "Archive" at bounding box center [370, 327] width 82 height 22
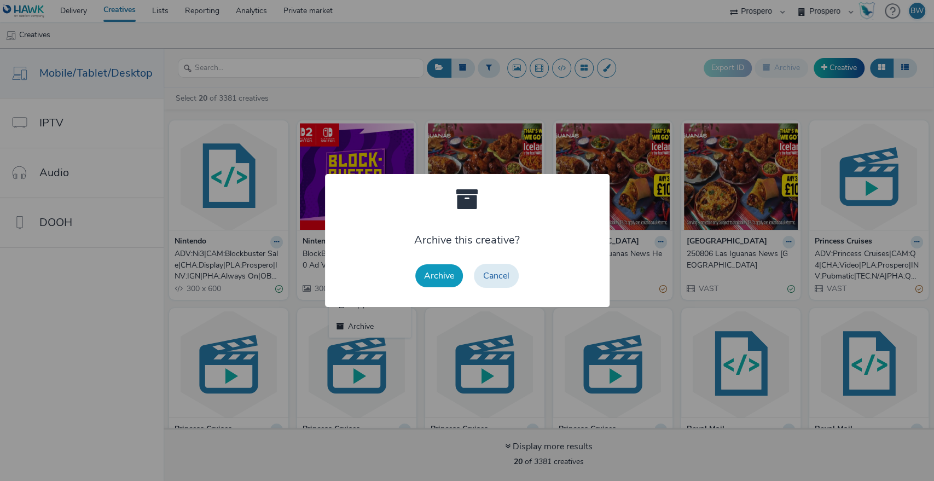
click at [451, 275] on button "Archive" at bounding box center [440, 275] width 48 height 23
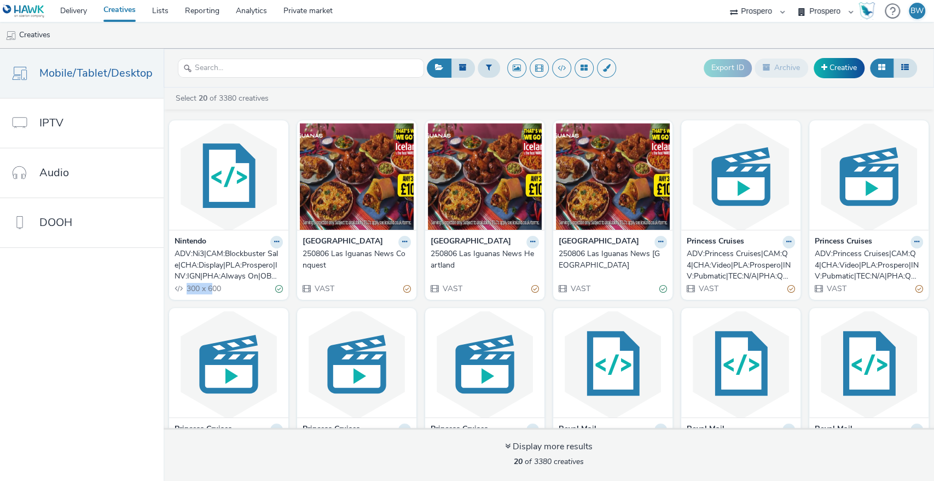
drag, startPoint x: 185, startPoint y: 292, endPoint x: 212, endPoint y: 292, distance: 26.8
click at [212, 292] on span "300 x 600" at bounding box center [204, 289] width 36 height 10
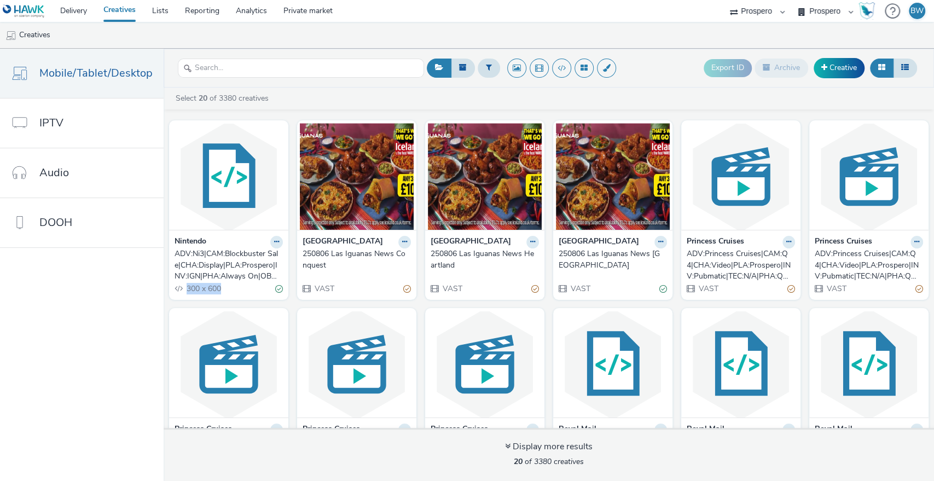
click at [205, 289] on span "300 x 600" at bounding box center [204, 289] width 36 height 10
drag, startPoint x: 185, startPoint y: 287, endPoint x: 218, endPoint y: 290, distance: 33.0
click at [218, 290] on span "300 x 600" at bounding box center [204, 289] width 36 height 10
click at [217, 259] on div "ADV:Ni3|CAM:Blockbuster Sale|CHA:Display|PLA:Prospero|INV:IGN|PHA:Always On|OBJ…" at bounding box center [227, 265] width 104 height 33
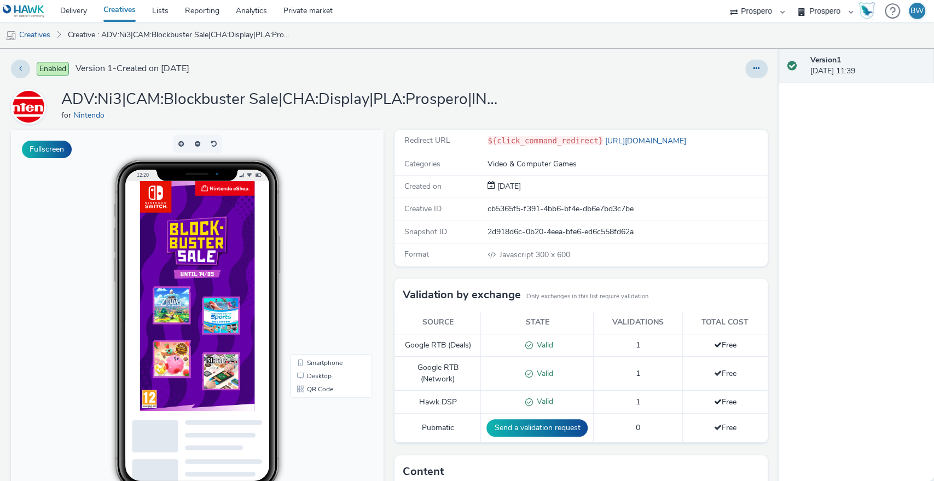
click at [315, 67] on div "Enabled Version 1 - Created on 05 September 2025" at bounding box center [238, 69] width 454 height 19
drag, startPoint x: 321, startPoint y: 100, endPoint x: 425, endPoint y: 101, distance: 104.0
click at [395, 101] on h1 "ADV:Ni3|CAM:Blockbuster Sale|CHA:Display|PLA:Prospero|INV:IGN|PHA:Always On|OBJ…" at bounding box center [280, 99] width 438 height 21
click at [429, 101] on h1 "ADV:Ni3|CAM:Blockbuster Sale|CHA:Display|PLA:Prospero|INV:IGN|PHA:Always On|OBJ…" at bounding box center [280, 99] width 438 height 21
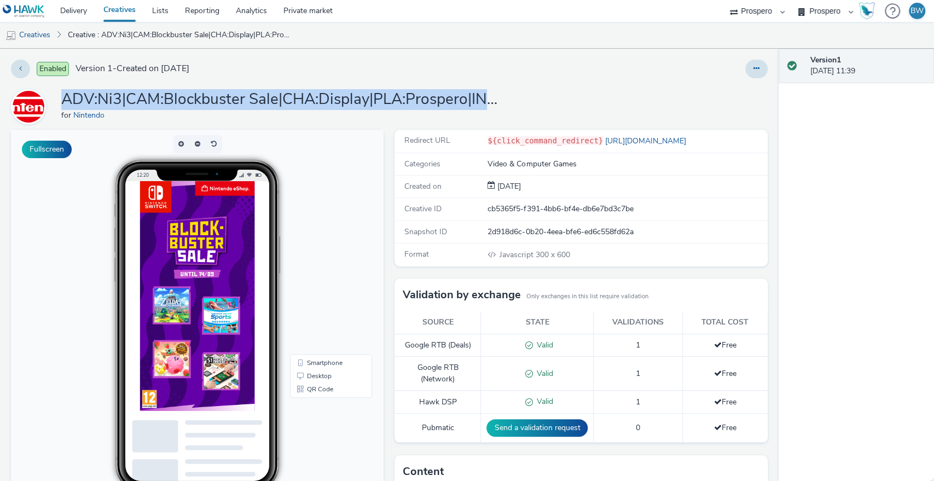
click at [429, 101] on h1 "ADV:Ni3|CAM:Blockbuster Sale|CHA:Display|PLA:Prospero|INV:IGN|PHA:Always On|OBJ…" at bounding box center [280, 99] width 438 height 21
click at [370, 97] on h1 "ADV:Ni3|CAM:Blockbuster Sale|CHA:Display|PLA:Prospero|INV:IGN|PHA:Always On|OBJ…" at bounding box center [280, 99] width 438 height 21
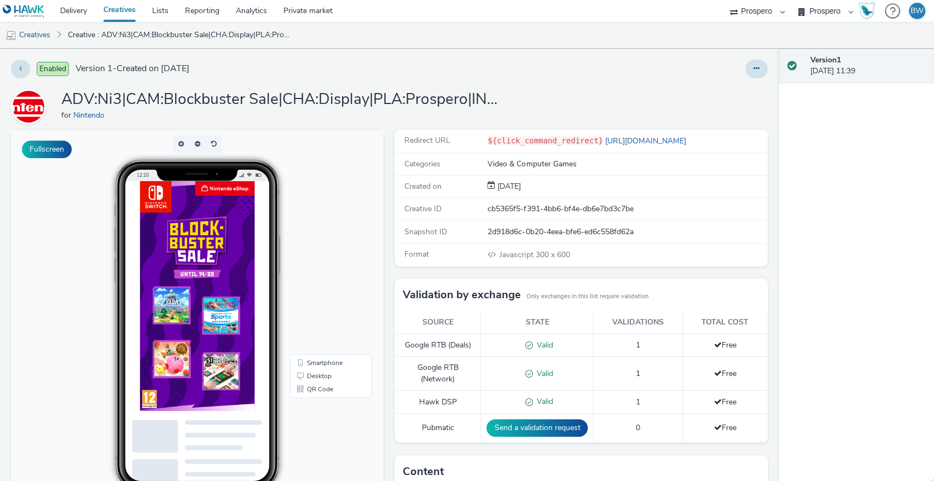
click at [381, 72] on div "Enabled Version 1 - Created on 05 September 2025" at bounding box center [238, 69] width 454 height 19
drag, startPoint x: 380, startPoint y: 76, endPoint x: 442, endPoint y: 87, distance: 63.5
click at [442, 87] on div "Enabled Version 1 - Created on 05 September 2025 ADV:Ni3|CAM:Blockbuster Sale|C…" at bounding box center [389, 265] width 779 height 432
click at [442, 88] on div "Enabled Version 1 - Created on 05 September 2025 ADV:Ni3|CAM:Blockbuster Sale|C…" at bounding box center [389, 265] width 779 height 432
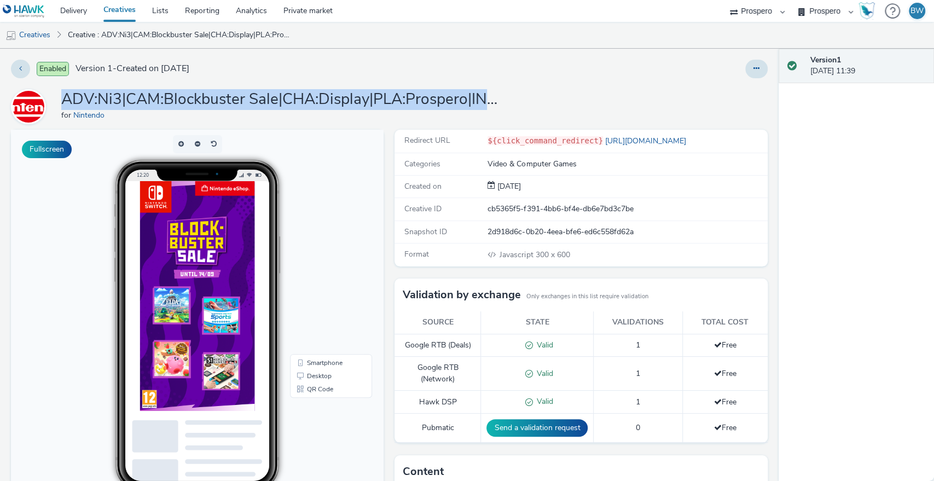
click at [442, 88] on div "Enabled Version 1 - Created on 05 September 2025 ADV:Ni3|CAM:Blockbuster Sale|C…" at bounding box center [389, 265] width 779 height 432
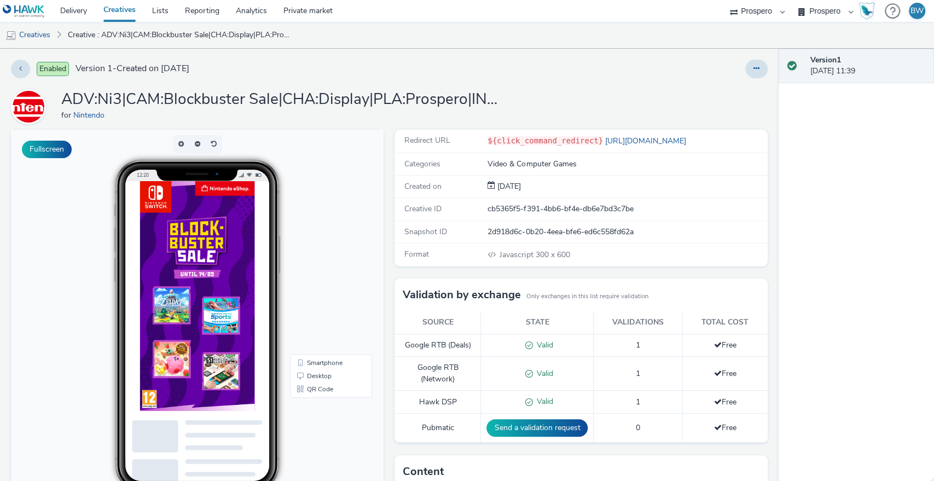
click at [424, 80] on div "Enabled Version 1 - Created on 05 September 2025 ADV:Ni3|CAM:Blockbuster Sale|C…" at bounding box center [389, 265] width 779 height 432
click at [124, 10] on link "Creatives" at bounding box center [119, 11] width 49 height 22
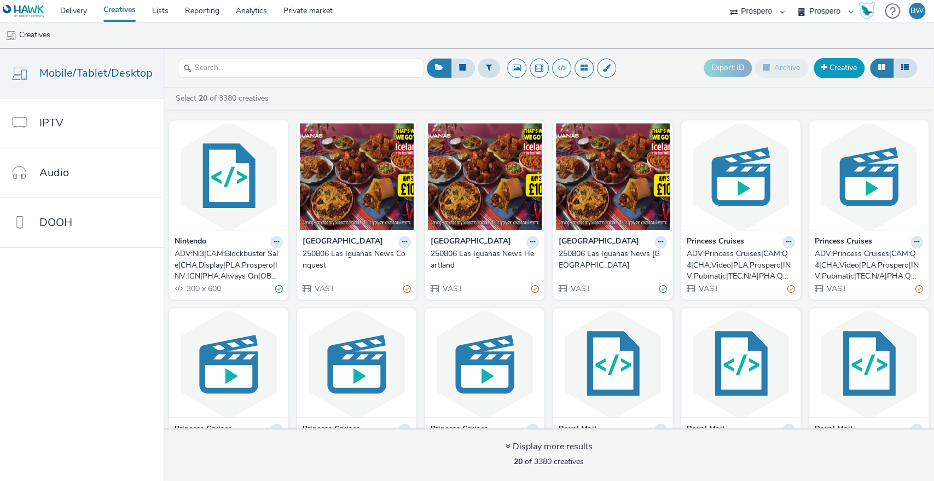
click at [841, 65] on link "Creative" at bounding box center [839, 68] width 51 height 20
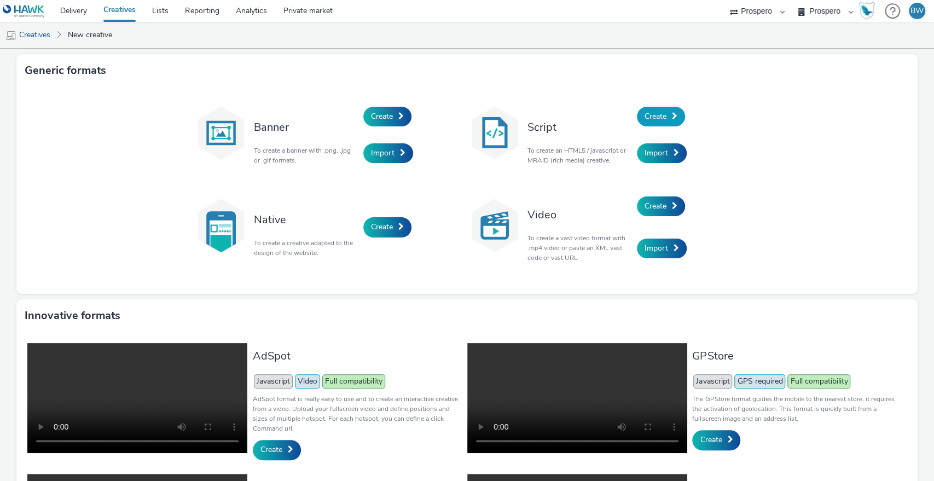
click at [653, 117] on span "Create" at bounding box center [656, 116] width 22 height 10
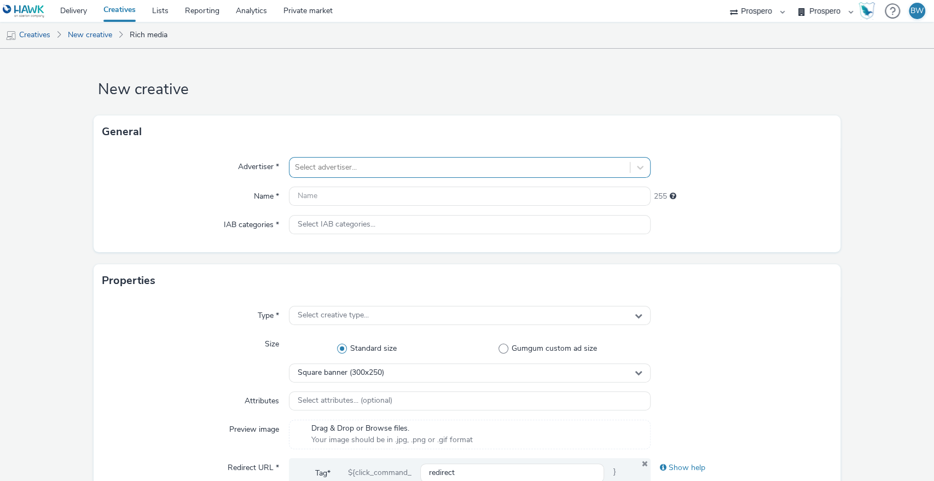
click at [397, 165] on div at bounding box center [460, 167] width 330 height 13
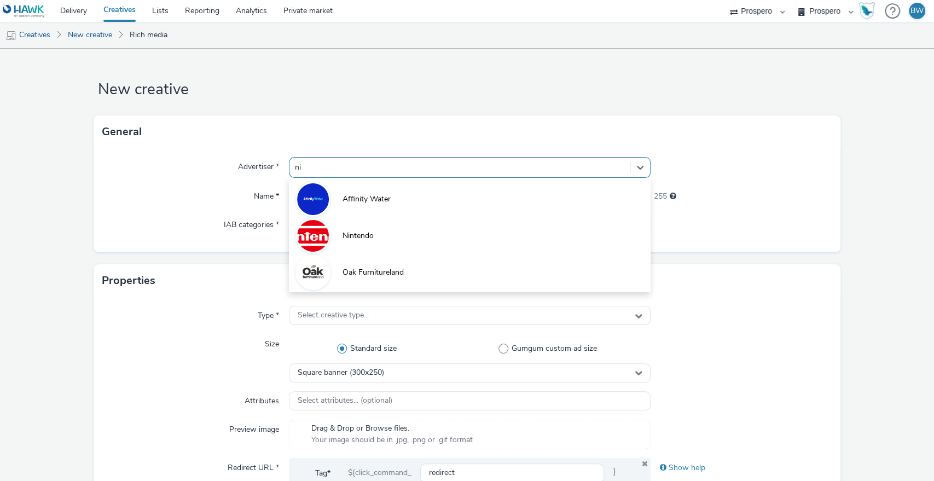
type input "nin"
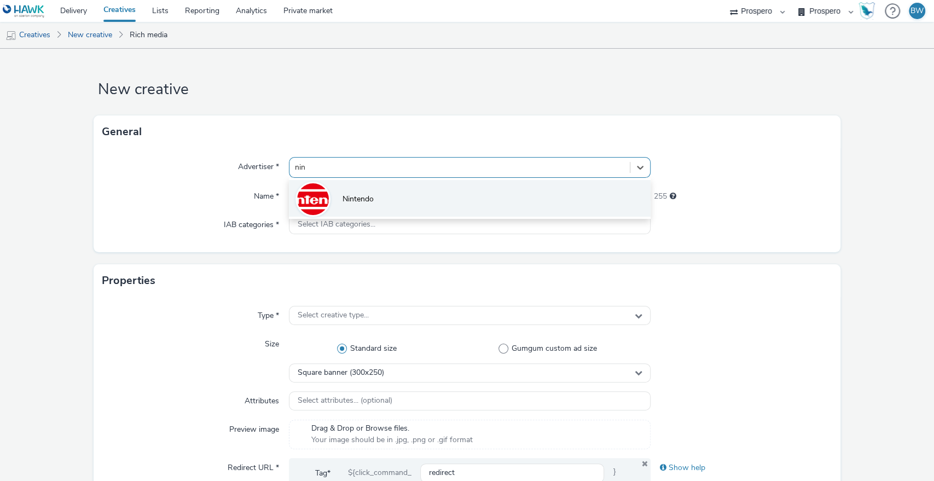
click at [390, 193] on li "Nintendo" at bounding box center [470, 198] width 362 height 37
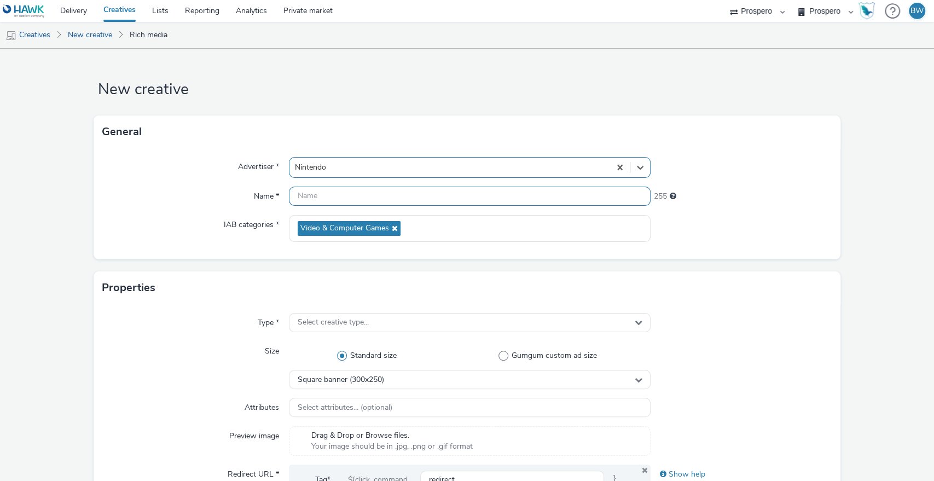
click at [390, 194] on input "text" at bounding box center [470, 196] width 362 height 19
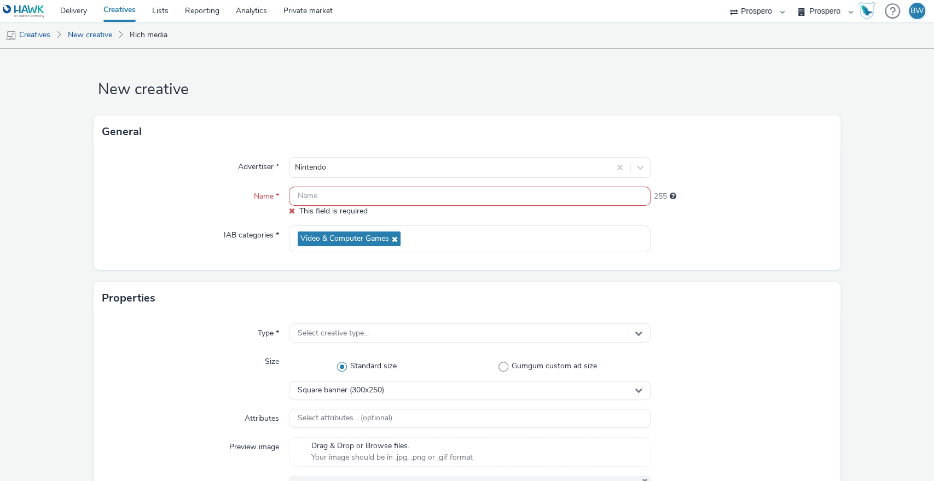
paste input "ADV:Ni3|CAM:Blockbuster Sale|CHA:Display|PLA:Prospero|INV:IGN|PHA:Always On|OBJ…"
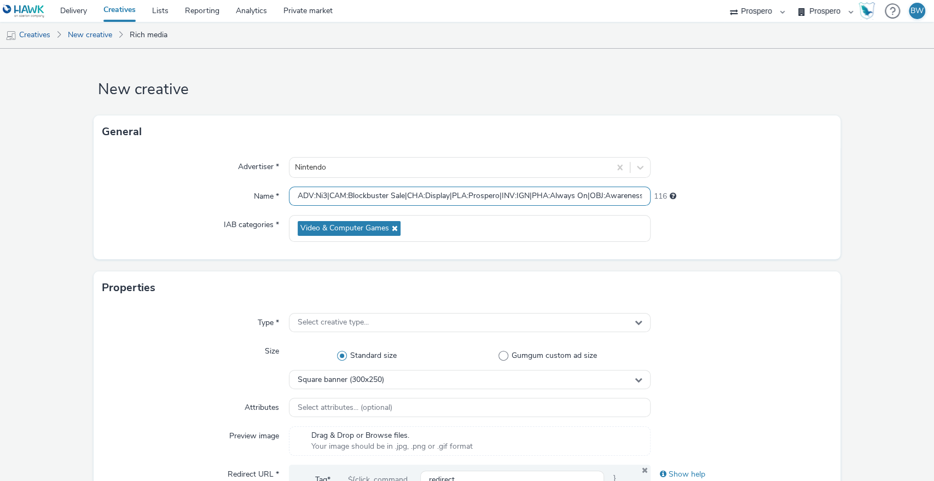
drag, startPoint x: 438, startPoint y: 194, endPoint x: 267, endPoint y: 194, distance: 170.8
click at [241, 194] on div "Name * ADV:Ni3|CAM:Blockbuster Sale|CHA:Display|PLA:Prospero|INV:IGN|PHA:Always…" at bounding box center [467, 197] width 730 height 20
click at [339, 194] on input "ADV:Ni3|CAM:Blockbuster Sale|CHA:Display|PLA:Prospero|INV:IGN|PHA:Always On|OBJ…" at bounding box center [470, 196] width 362 height 19
drag, startPoint x: 623, startPoint y: 195, endPoint x: 788, endPoint y: 193, distance: 165.3
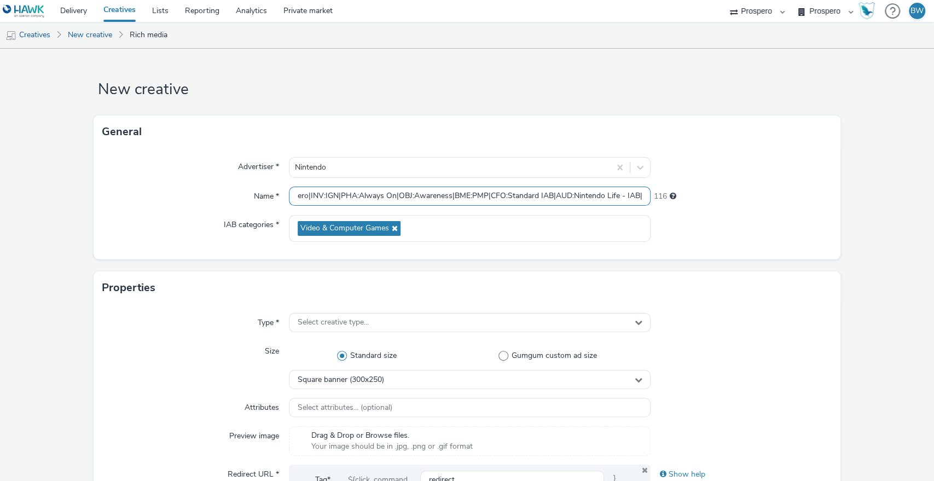
click at [788, 193] on div "Name * ADV:Ni3|CAM:Blockbuster Sale|CHA:Display|PLA:Prospero|INV:IGN|PHA:Always…" at bounding box center [467, 197] width 730 height 20
click at [505, 203] on input "ADV:Ni3|CAM:Blockbuster Sale|CHA:Display|PLA:Prospero|INV:IGN|PHA:Always On|OBJ…" at bounding box center [470, 196] width 362 height 19
drag, startPoint x: 549, startPoint y: 198, endPoint x: 613, endPoint y: 206, distance: 64.6
click at [613, 206] on div "Advertiser * Nintendo Name * ADV:Ni3|CAM:Blockbuster Sale|CHA:Display|PLA:Prosp…" at bounding box center [468, 203] width 748 height 111
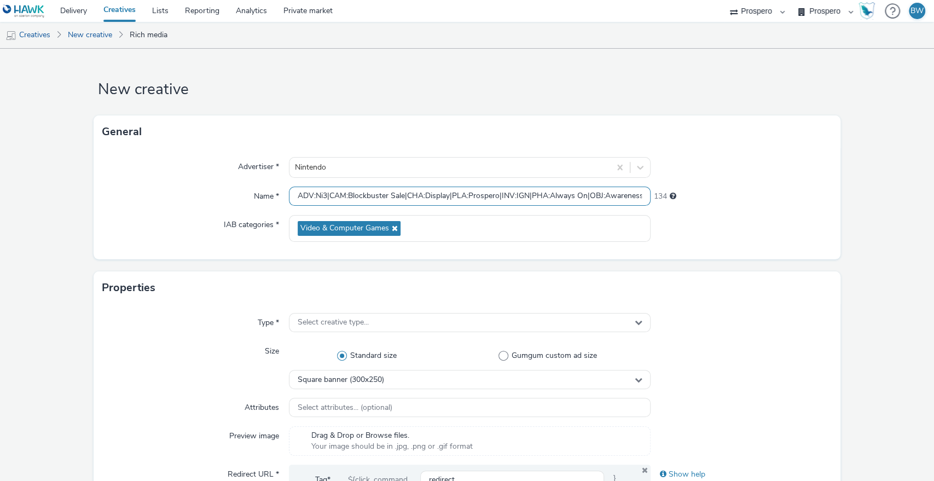
drag, startPoint x: 517, startPoint y: 203, endPoint x: 30, endPoint y: 200, distance: 487.8
click at [297, 194] on input "ADV:Ni3|CAM:Blockbuster Sale|CHA:Display|PLA:Prospero|INV:IGN|PHA:Always On|OBJ…" at bounding box center [470, 196] width 362 height 19
click at [294, 194] on input "ADV:Ni3|CAM:Blockbuster Sale|CHA:Display|PLA:Prospero|INV:IGN|PHA:Always On|OBJ…" at bounding box center [470, 196] width 362 height 19
paste input "AUD:Nintendo Life"
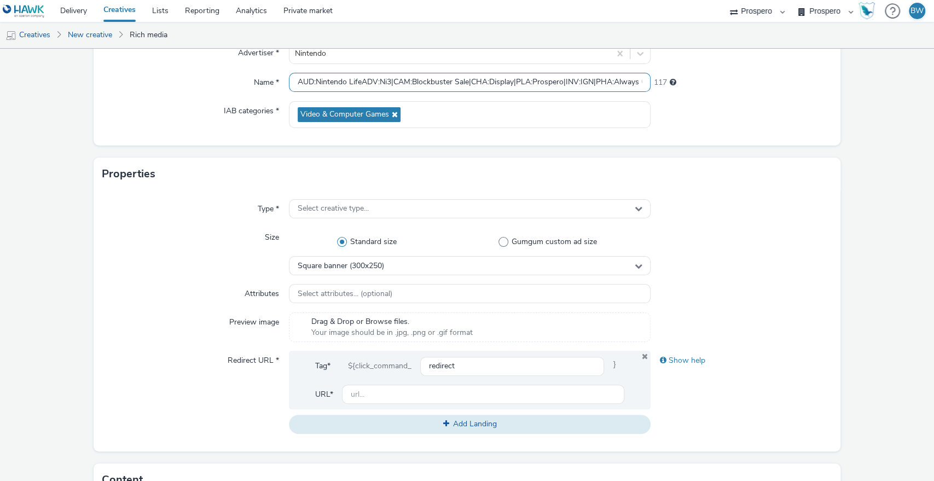
scroll to position [122, 0]
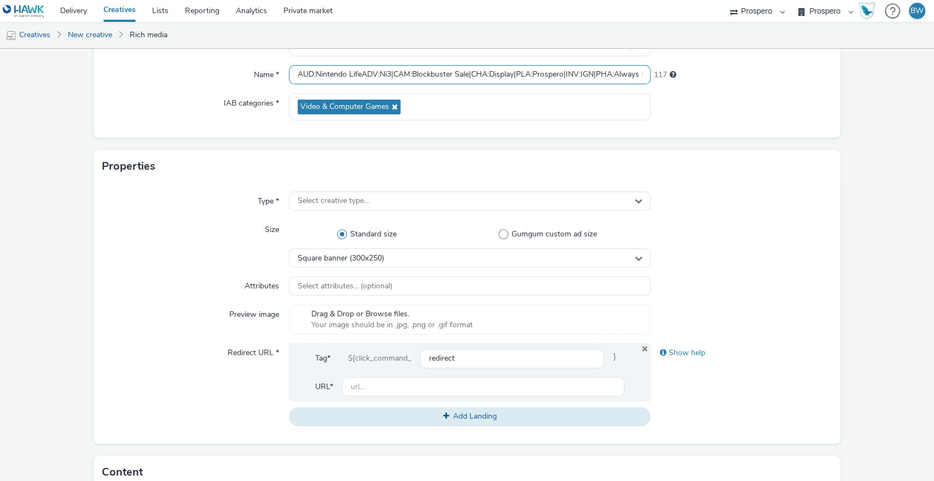
type input "AUD:Nintendo LifeADV:Ni3|CAM:Blockbuster Sale|CHA:Display|PLA:Prospero|INV:IGN|…"
click at [321, 210] on div "Select creative type..." at bounding box center [470, 202] width 362 height 20
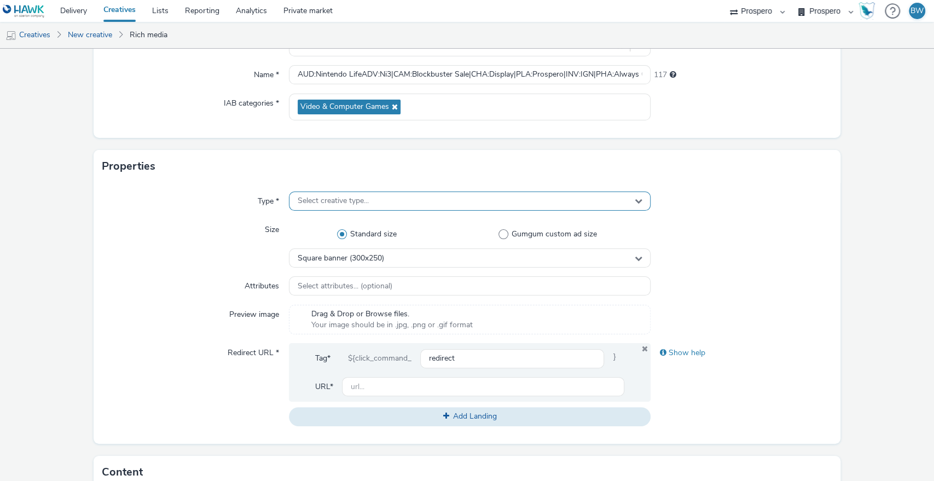
click at [323, 204] on span "Select creative type..." at bounding box center [333, 201] width 71 height 9
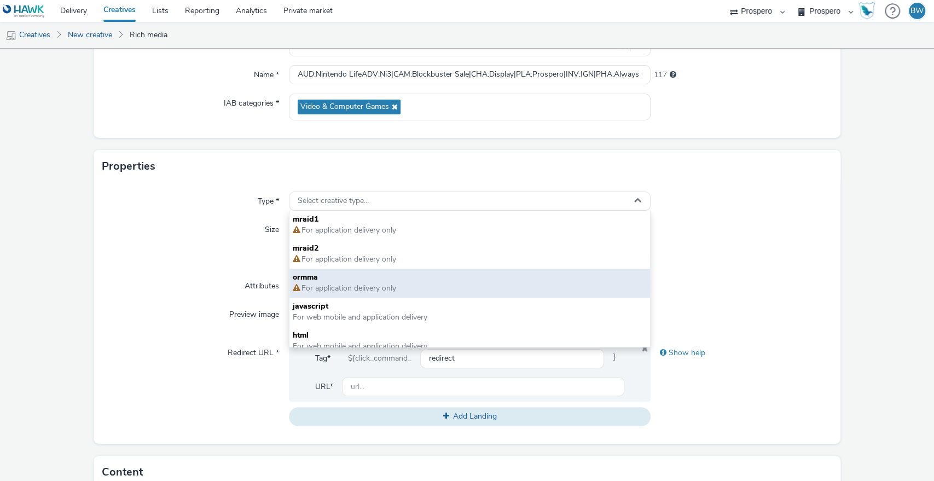
scroll to position [8, 0]
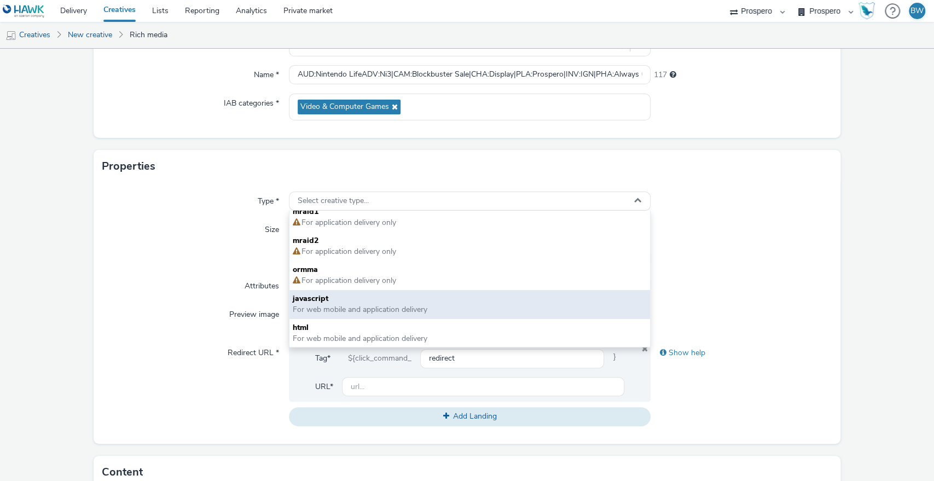
click at [328, 306] on span "For web mobile and application delivery" at bounding box center [360, 309] width 135 height 10
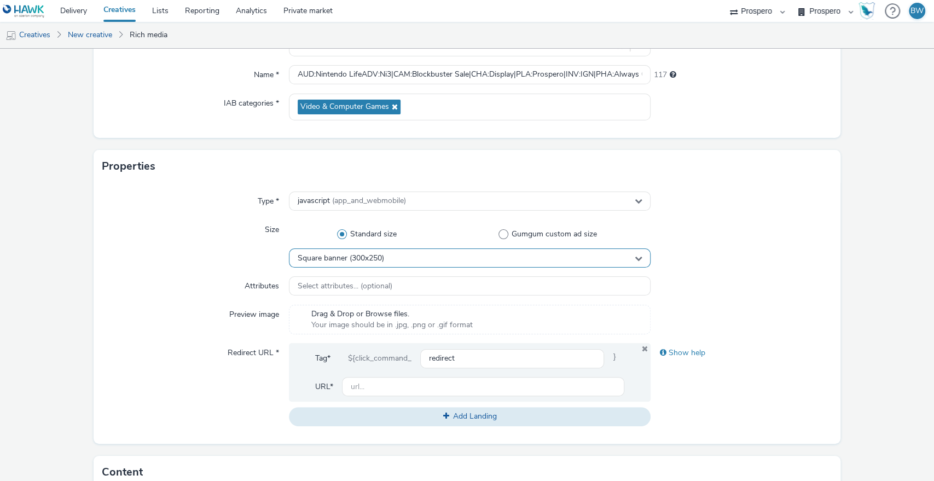
click at [407, 257] on div "Square banner (300x250)" at bounding box center [470, 258] width 362 height 19
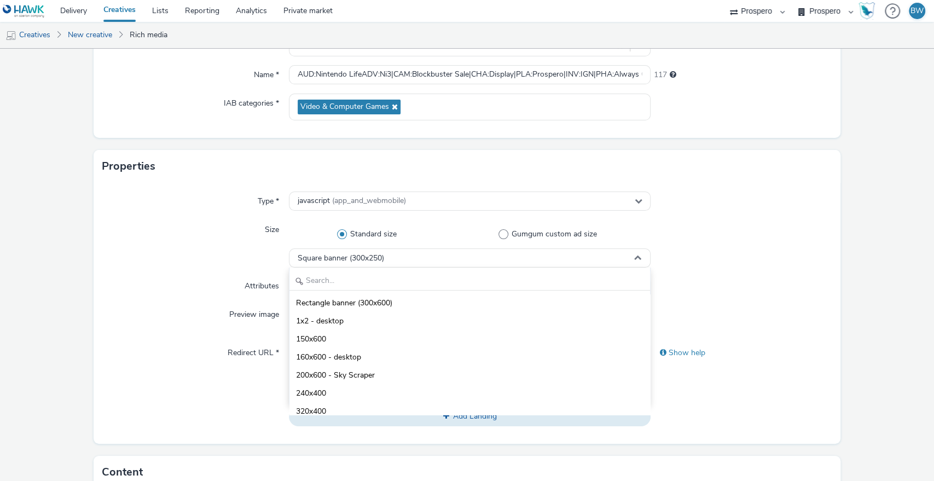
scroll to position [0, 0]
click at [409, 284] on input "text" at bounding box center [470, 281] width 361 height 19
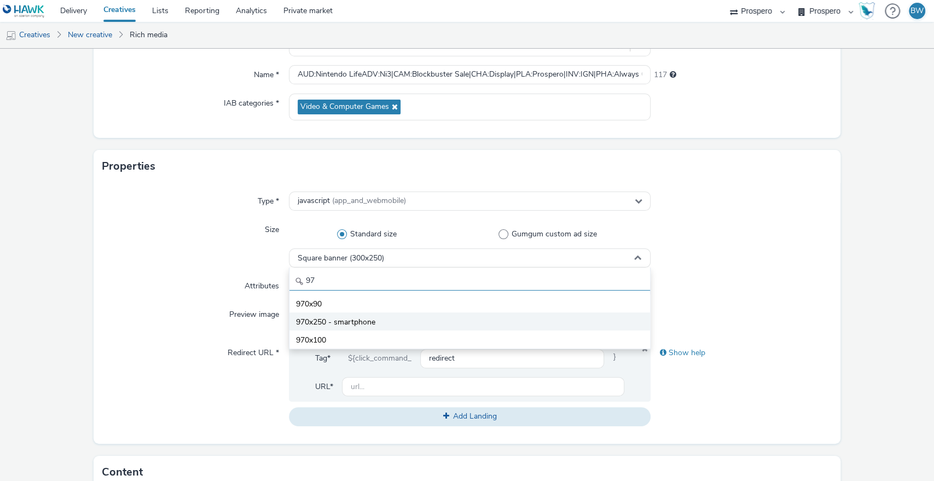
type input "97"
click at [322, 318] on span "970x250 - smartphone" at bounding box center [335, 322] width 79 height 11
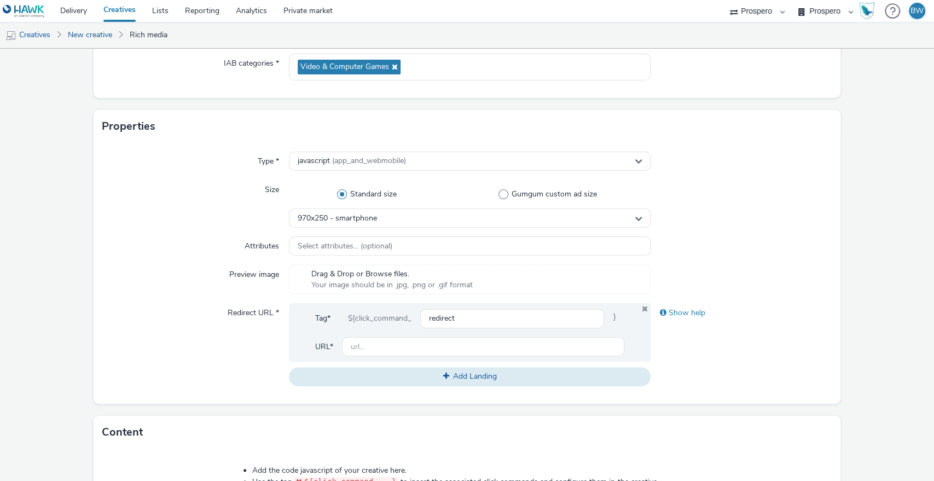
scroll to position [182, 0]
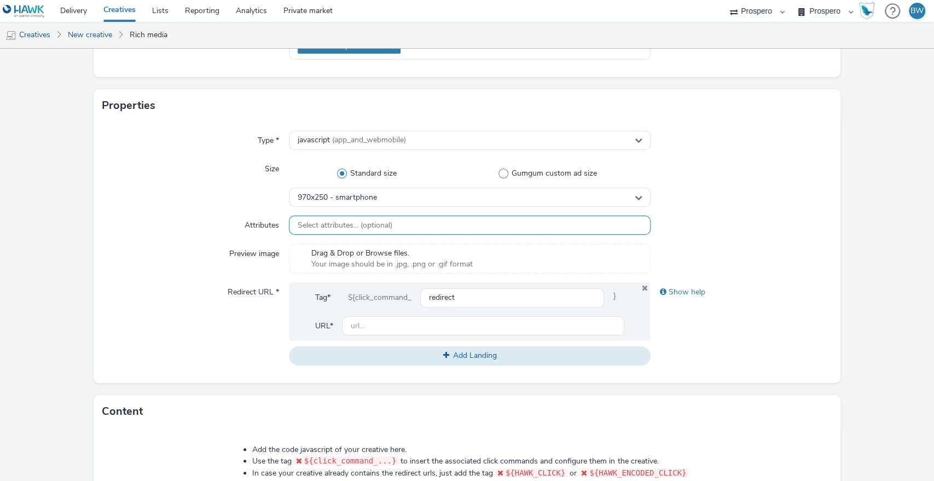
click at [331, 221] on span "Select attributes... (optional)" at bounding box center [345, 225] width 95 height 9
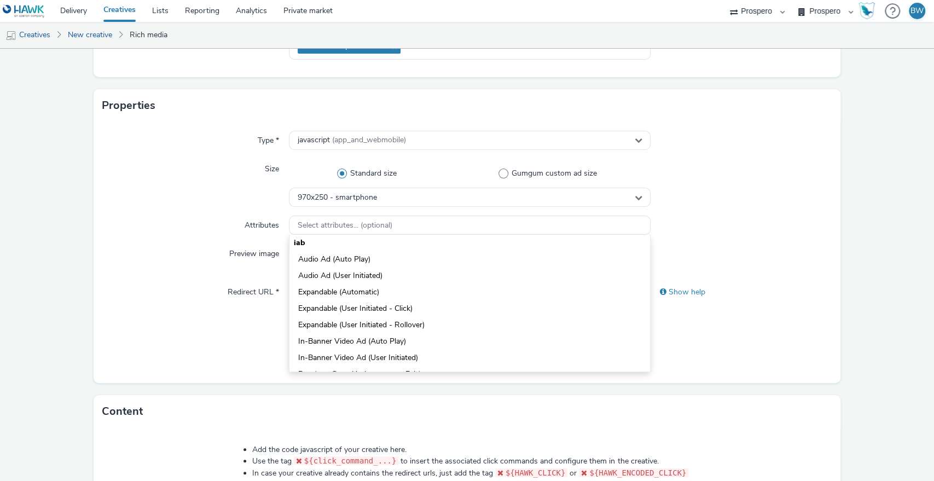
click at [193, 204] on div "Size" at bounding box center [195, 183] width 187 height 48
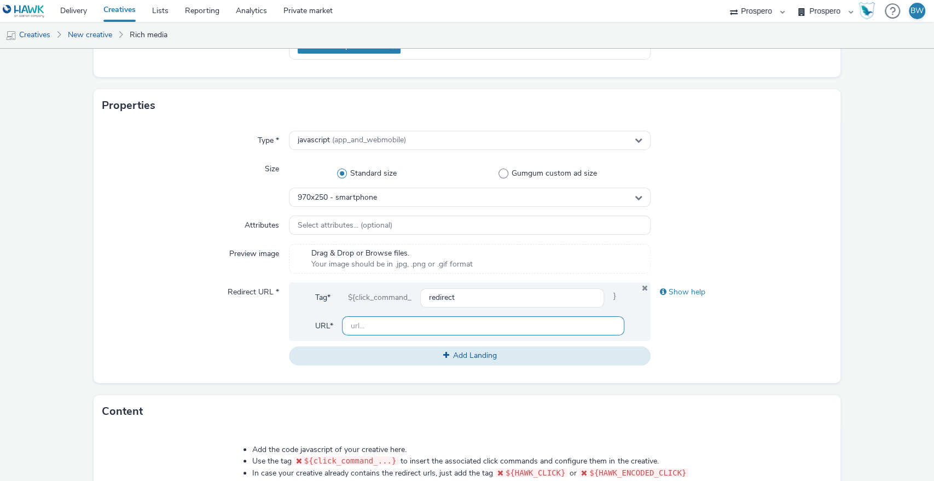
click at [426, 326] on input "text" at bounding box center [483, 325] width 283 height 19
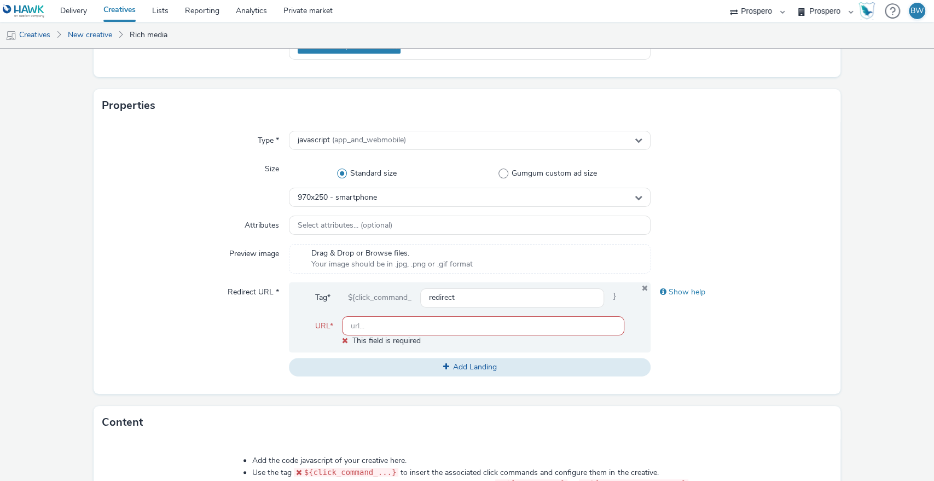
paste input "[URL][DOMAIN_NAME]"
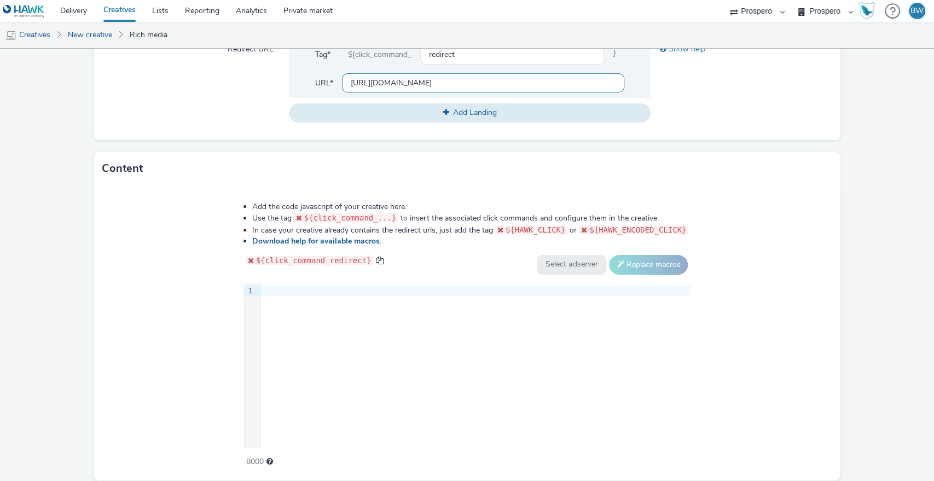
scroll to position [464, 0]
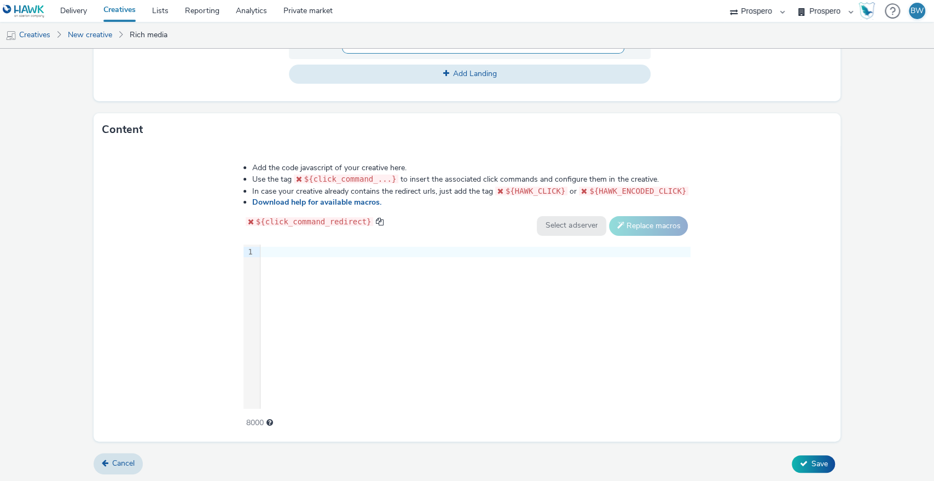
type input "[URL][DOMAIN_NAME]"
click at [487, 304] on div "9 1 ›" at bounding box center [468, 327] width 448 height 164
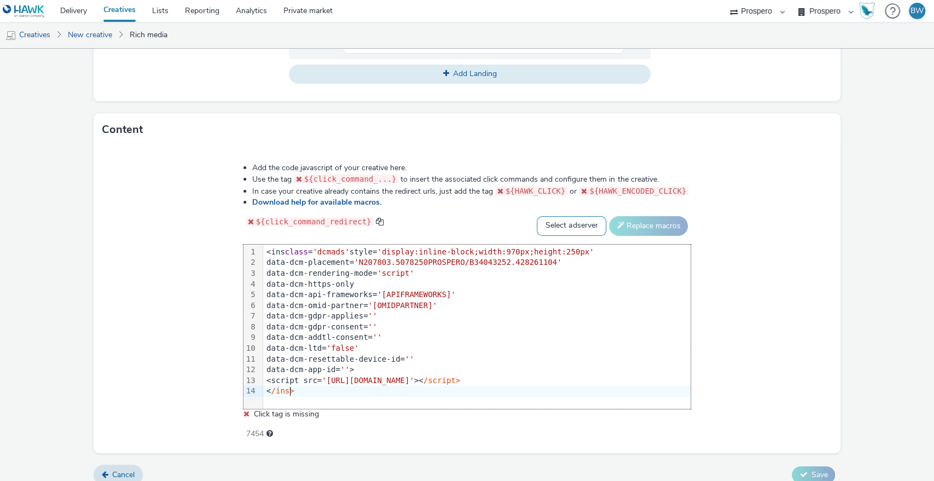
click at [537, 223] on select "Select adserver Sizmek DCM Adform Sting" at bounding box center [572, 226] width 70 height 20
select select "dcm"
click at [537, 216] on select "Select adserver Sizmek DCM Adform Sting" at bounding box center [572, 226] width 70 height 20
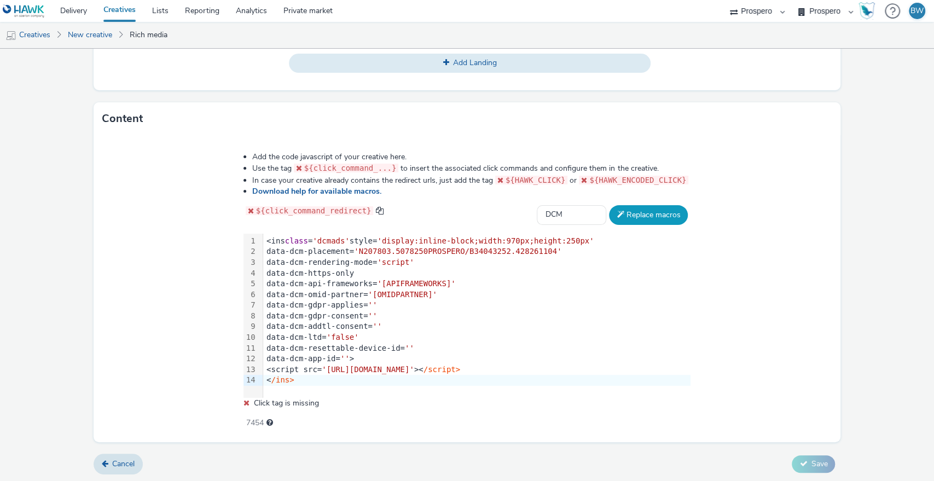
click at [642, 215] on button "Replace macros" at bounding box center [648, 215] width 79 height 20
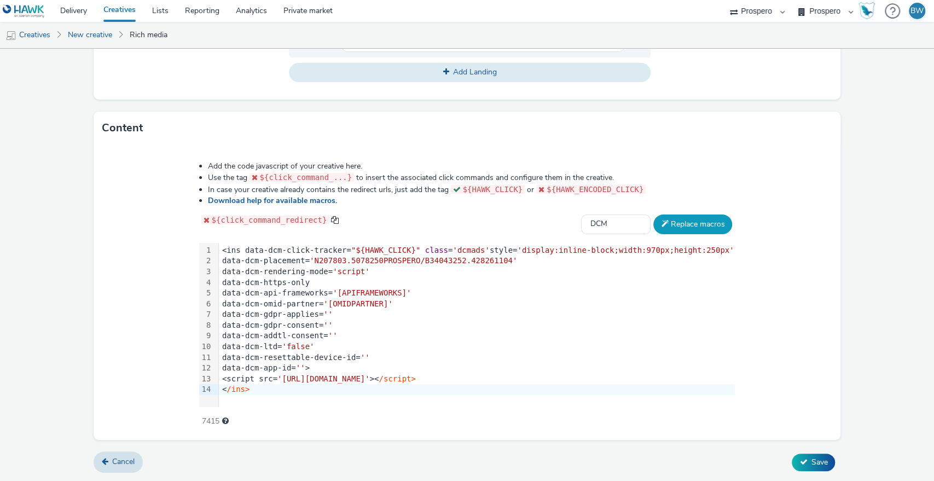
scroll to position [464, 0]
click at [686, 222] on button "Replace macros" at bounding box center [693, 226] width 79 height 20
click at [811, 462] on span "Save" at bounding box center [819, 464] width 16 height 10
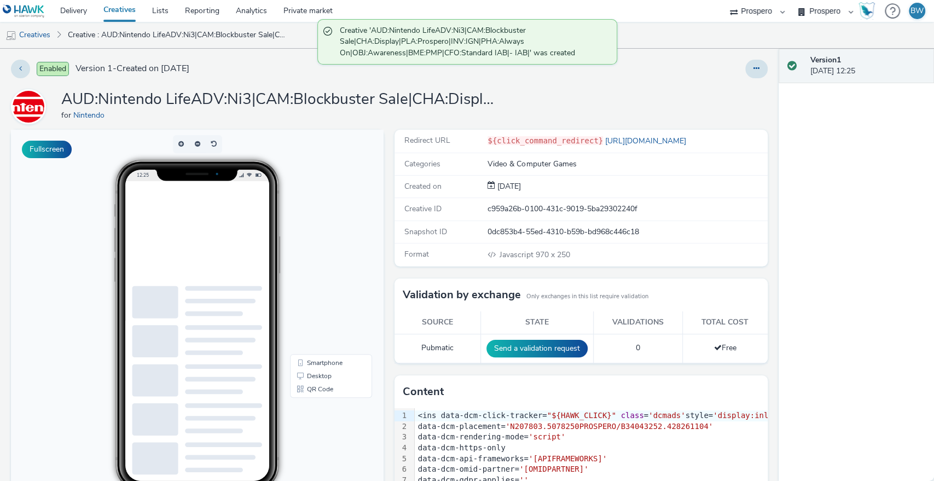
click at [120, 14] on link "Creatives" at bounding box center [119, 11] width 49 height 22
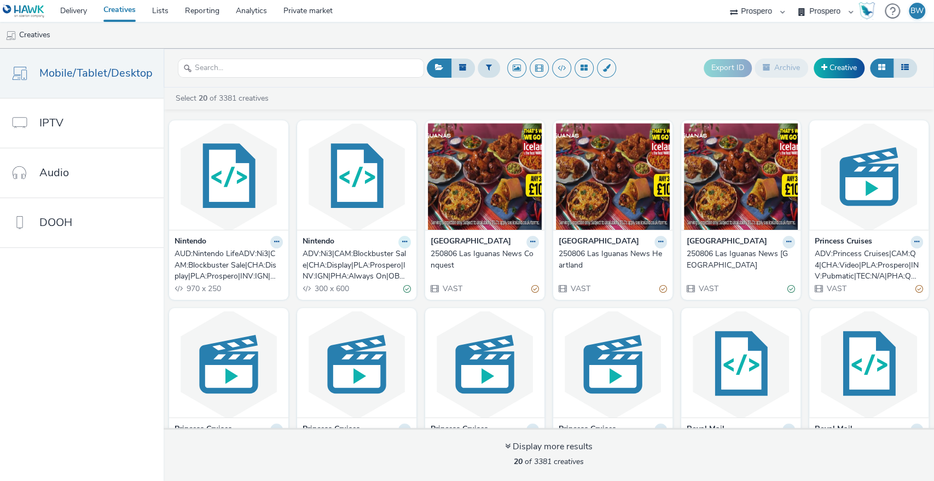
click at [399, 244] on button at bounding box center [405, 242] width 13 height 13
click at [391, 255] on link "Edit" at bounding box center [370, 261] width 82 height 22
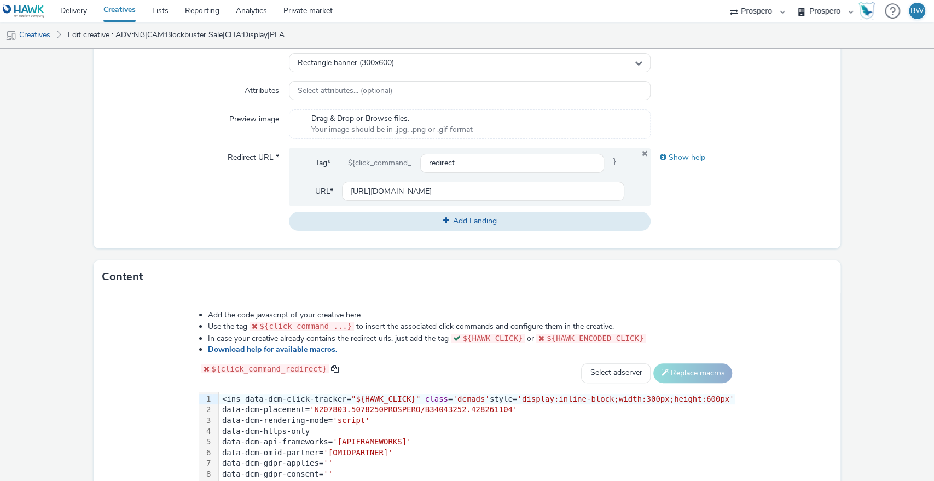
scroll to position [464, 0]
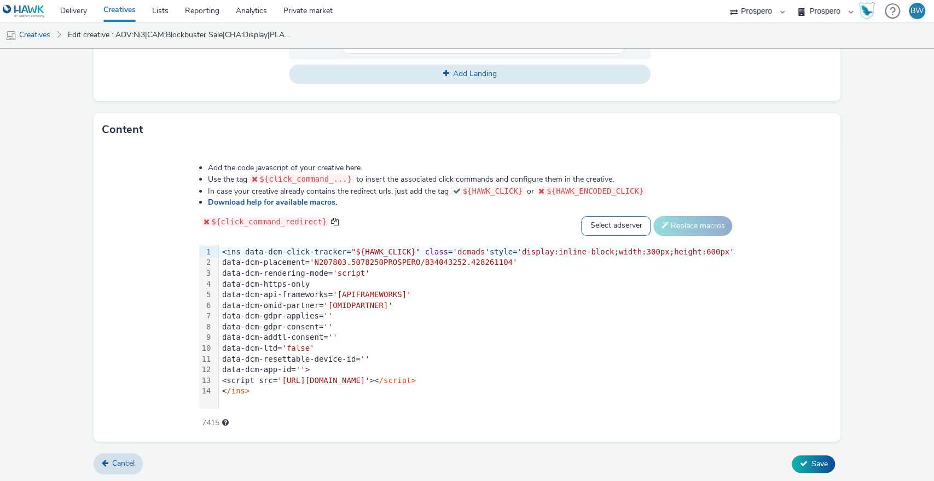
click at [581, 226] on select "Select adserver Sizmek DCM Adform Sting" at bounding box center [616, 226] width 70 height 20
click at [749, 142] on div "Content" at bounding box center [468, 129] width 748 height 33
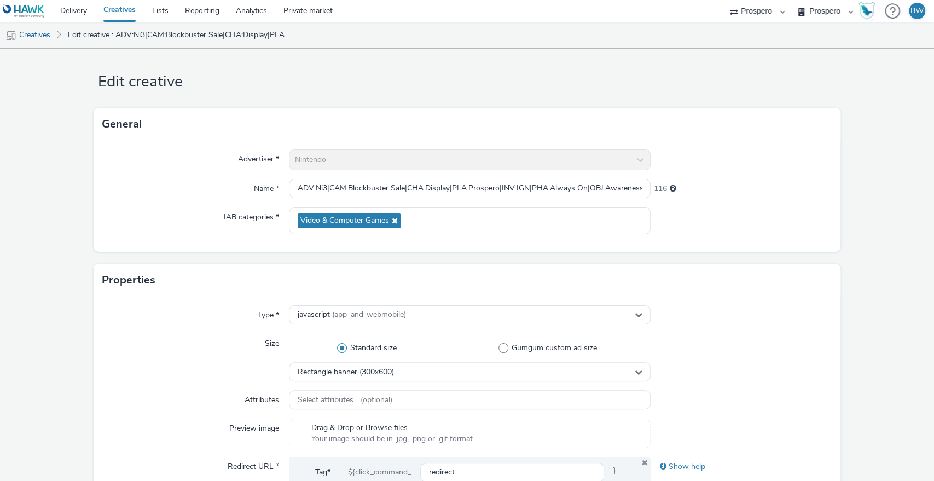
scroll to position [0, 0]
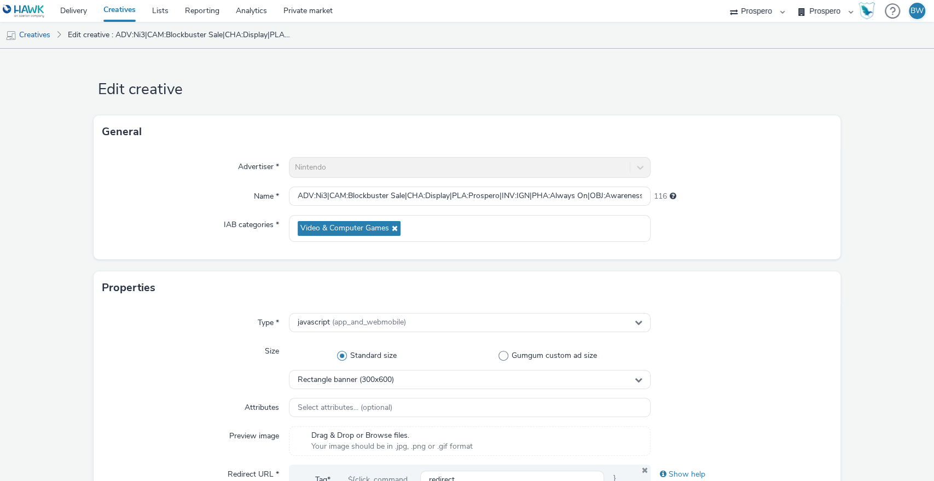
click at [124, 14] on link "Creatives" at bounding box center [119, 11] width 49 height 22
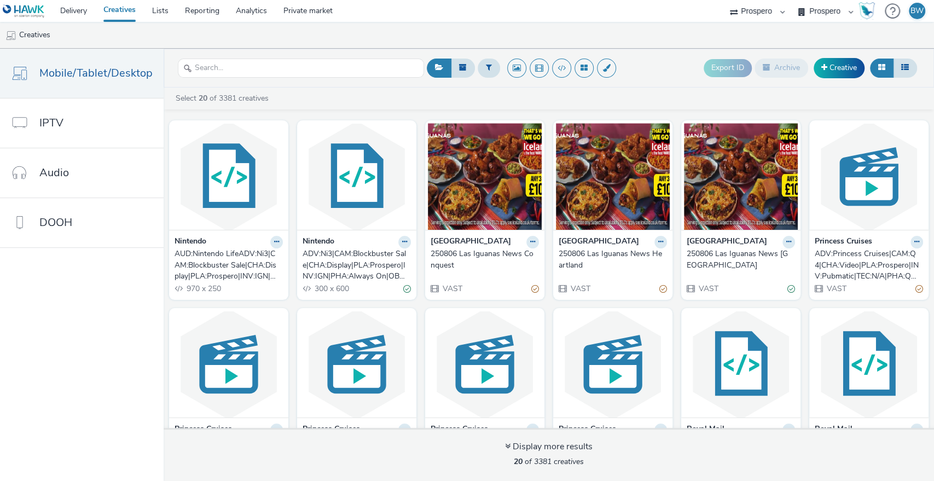
click at [226, 261] on div "AUD:Nintendo LifeADV:Ni3|CAM:Blockbuster Sale|CHA:Display|PLA:Prospero|INV:IGN|…" at bounding box center [227, 265] width 104 height 33
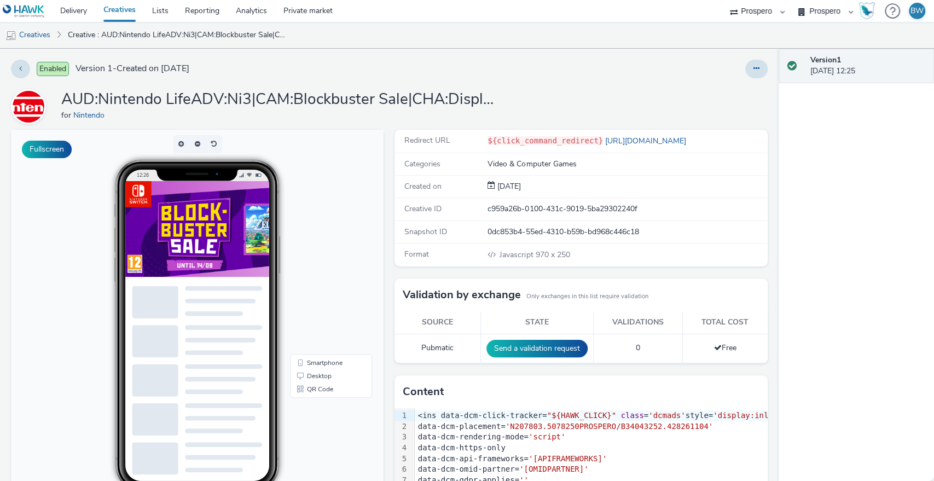
click at [246, 262] on img at bounding box center [390, 249] width 531 height 137
click at [132, 7] on link "Creatives" at bounding box center [119, 11] width 49 height 22
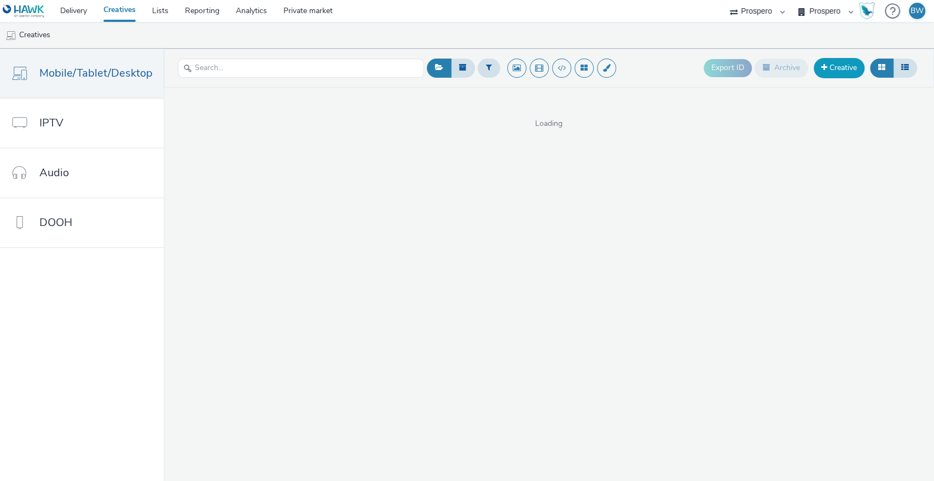
click at [829, 70] on link "Creative" at bounding box center [839, 68] width 51 height 20
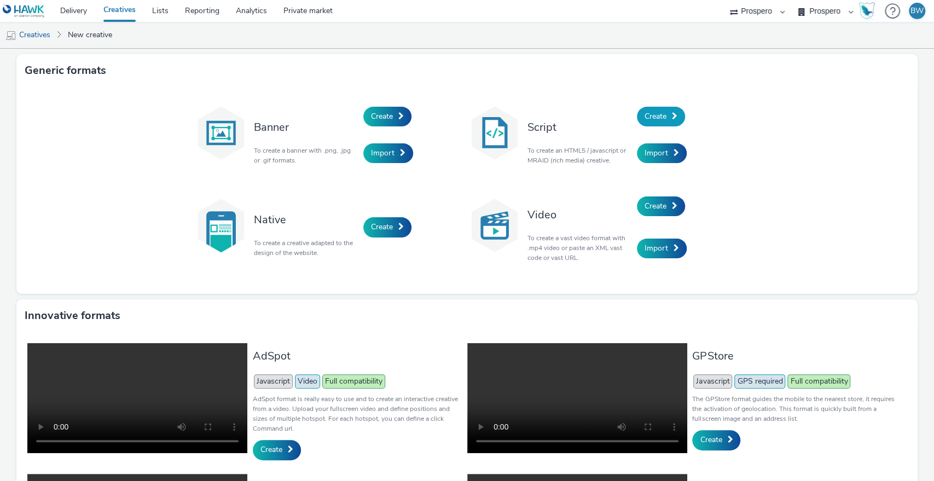
click at [645, 113] on span "Create" at bounding box center [656, 116] width 22 height 10
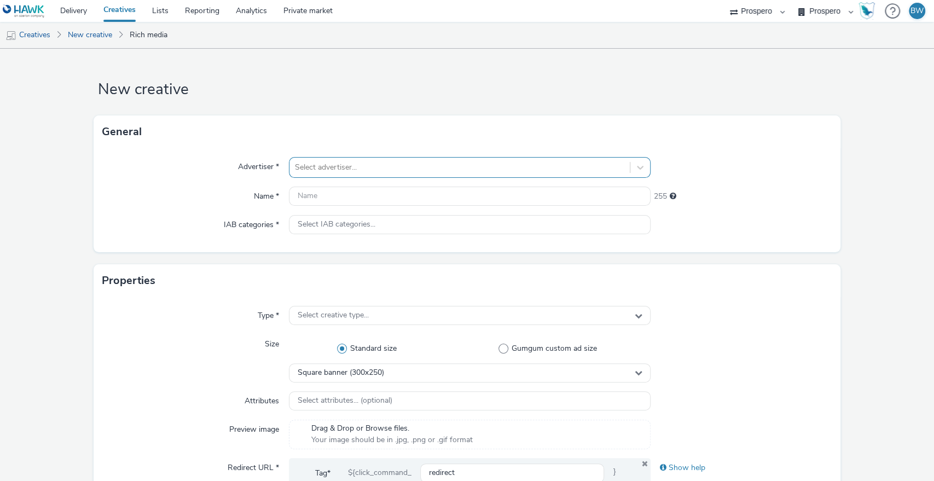
click at [317, 161] on div at bounding box center [460, 167] width 330 height 13
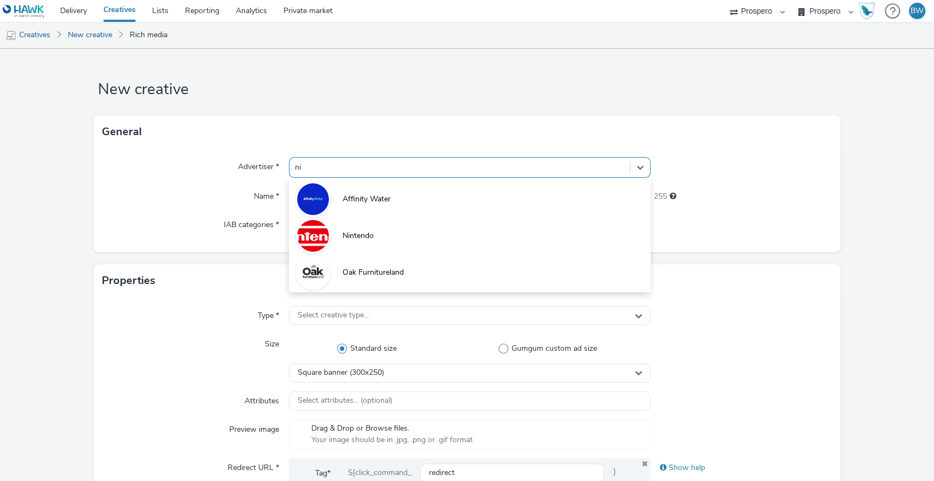
type input "nin"
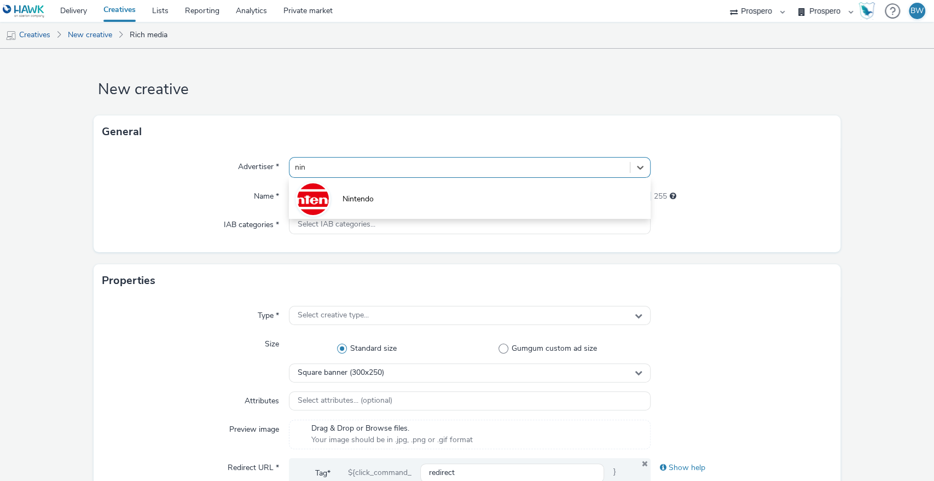
click at [337, 192] on li "Nintendo" at bounding box center [470, 198] width 362 height 37
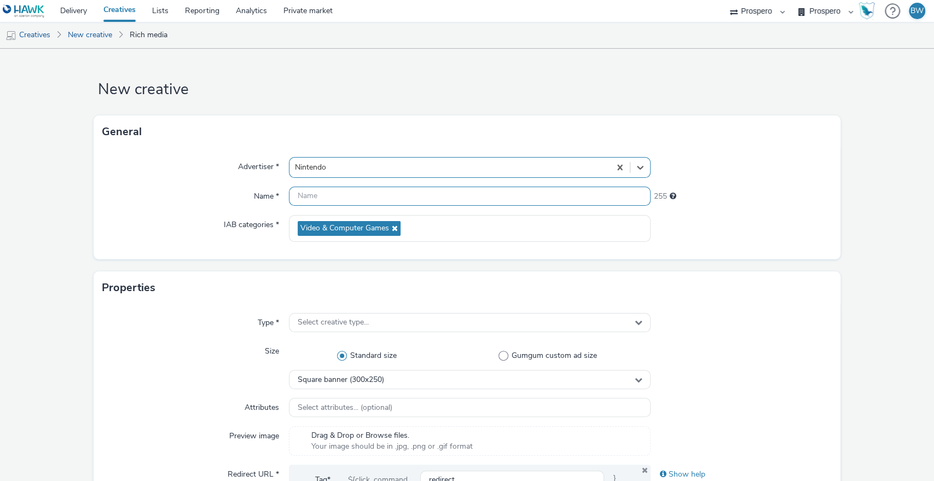
click at [338, 192] on input "text" at bounding box center [470, 196] width 362 height 19
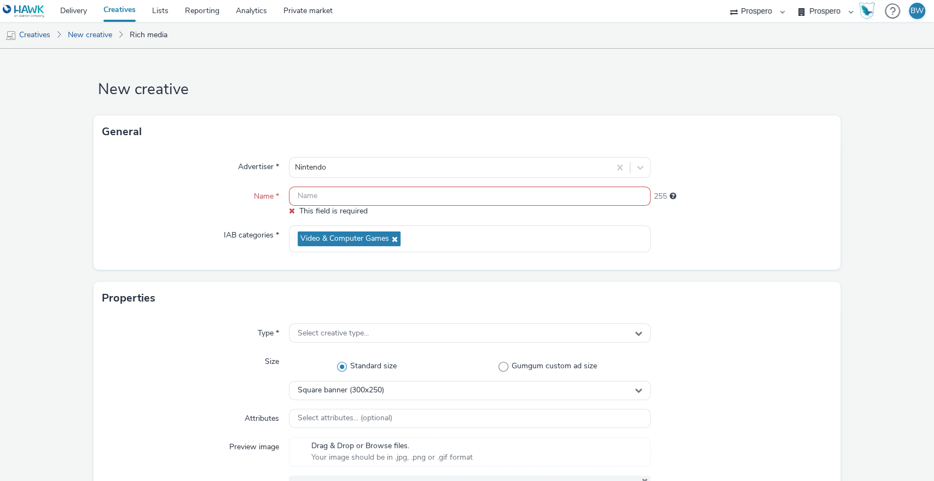
paste input "ADV:Ni3|CAM:Blockbuster Sale|CHA:Display|PLA:Prospero|INV:IGN|PHA:Always On|OBJ…"
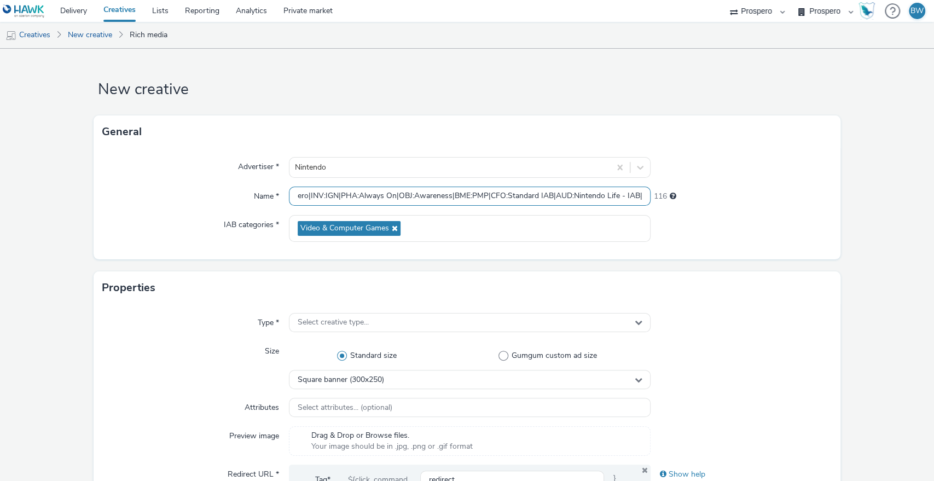
scroll to position [0, 193]
drag, startPoint x: 550, startPoint y: 199, endPoint x: 613, endPoint y: 202, distance: 62.5
click at [613, 202] on input "ADV:Ni3|CAM:Blockbuster Sale|CHA:Display|PLA:Prospero|INV:IGN|PHA:Always On|OBJ…" at bounding box center [470, 196] width 362 height 19
drag, startPoint x: 562, startPoint y: 196, endPoint x: 0, endPoint y: 194, distance: 561.7
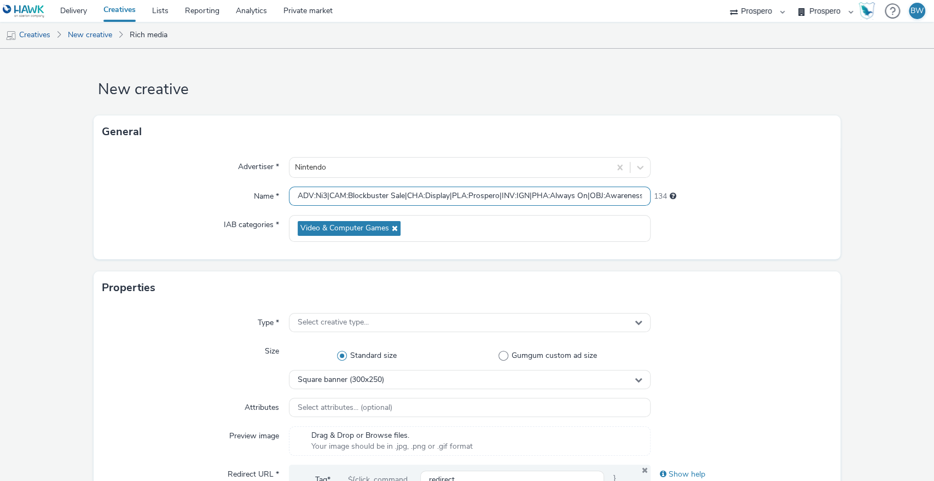
click at [311, 192] on input "ADV:Ni3|CAM:Blockbuster Sale|CHA:Display|PLA:Prospero|INV:IGN|PHA:Always On|OBJ…" at bounding box center [470, 196] width 362 height 19
click at [298, 195] on input "ADV:Ni3|CAM:Blockbuster Sale|CHA:Display|PLA:Prospero|INV:IGN|PHA:Always On|OBJ…" at bounding box center [470, 196] width 362 height 19
paste input "AUD:Nintendo Life"
click at [393, 197] on input "AUD:Nintendo LifeADV:Ni3|CAM:Blockbuster Sale|CHA:Display|PLA:Prospero|INV:IGN|…" at bounding box center [470, 196] width 362 height 19
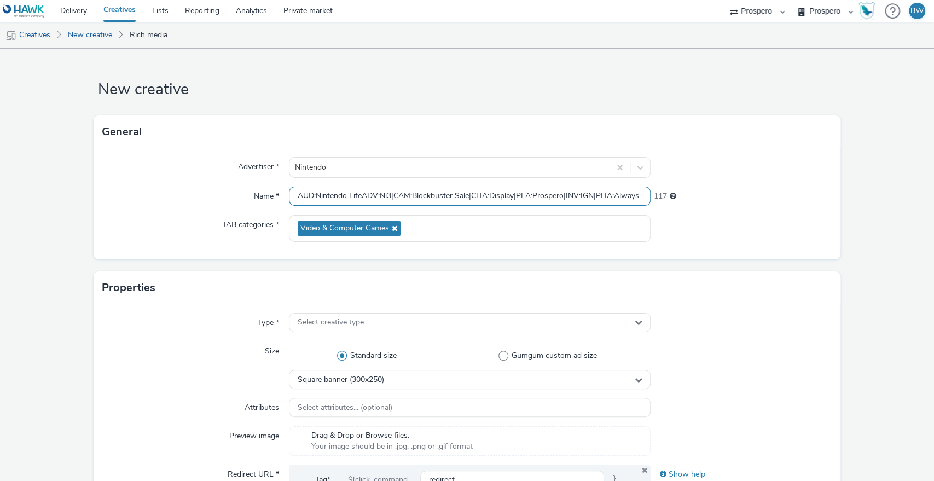
click at [389, 194] on input "AUD:Nintendo LifeADV:Ni3|CAM:Blockbuster Sale|CHA:Display|PLA:Prospero|INV:IGN|…" at bounding box center [470, 196] width 362 height 19
click at [359, 198] on input "AUD:Nintendo LifeADV:Ni3|CAM:Blockbuster Sale|CHA:Display|PLA:Prospero|INV:IGN|…" at bounding box center [470, 196] width 362 height 19
paste input "|"
type input "AUD:Nintendo Life|ADV:Ni3|CAM:Blockbuster Sale|CHA:Display|PLA:Prospero|INV:IGN…"
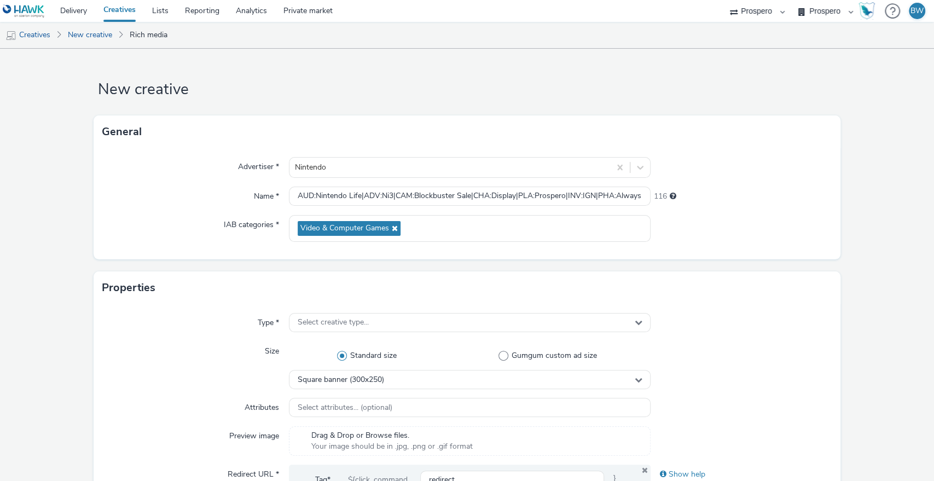
click at [158, 194] on div "Name *" at bounding box center [195, 197] width 187 height 20
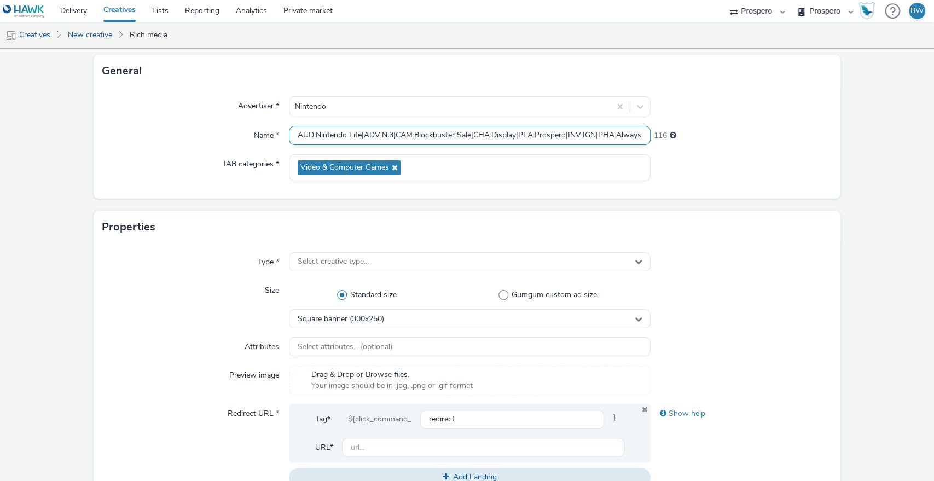
scroll to position [0, 194]
drag, startPoint x: 416, startPoint y: 136, endPoint x: 819, endPoint y: 136, distance: 402.9
click at [819, 136] on div "Name * AUD:Nintendo Life|ADV:Ni3|CAM:Blockbuster Sale|CHA:Display|PLA:Prospero|…" at bounding box center [467, 136] width 730 height 20
click at [586, 140] on input "AUD:Nintendo Life|ADV:Ni3|CAM:Blockbuster Sale|CHA:Display|PLA:Prospero|INV:IGN…" at bounding box center [470, 135] width 362 height 19
click at [174, 148] on div "Advertiser * Nintendo Name * AUD:Nintendo Life|ADV:Ni3|CAM:Blockbuster Sale|CHA…" at bounding box center [468, 143] width 748 height 111
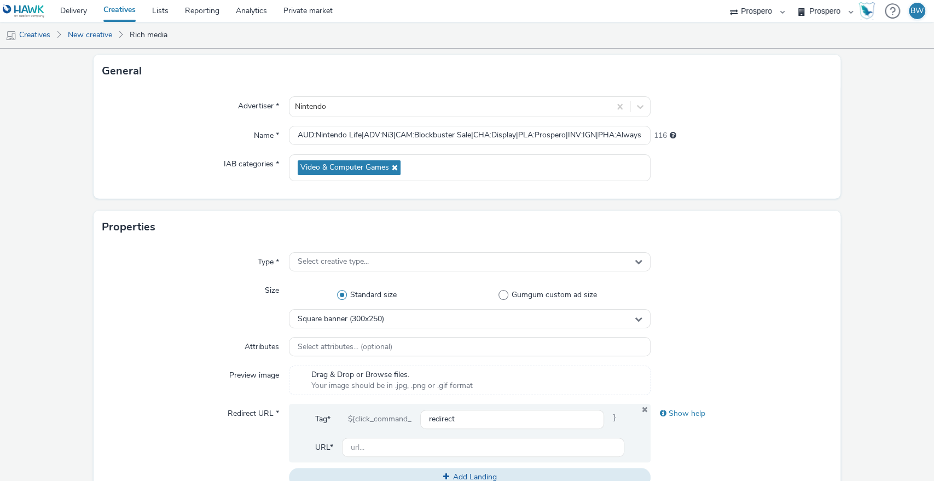
scroll to position [182, 0]
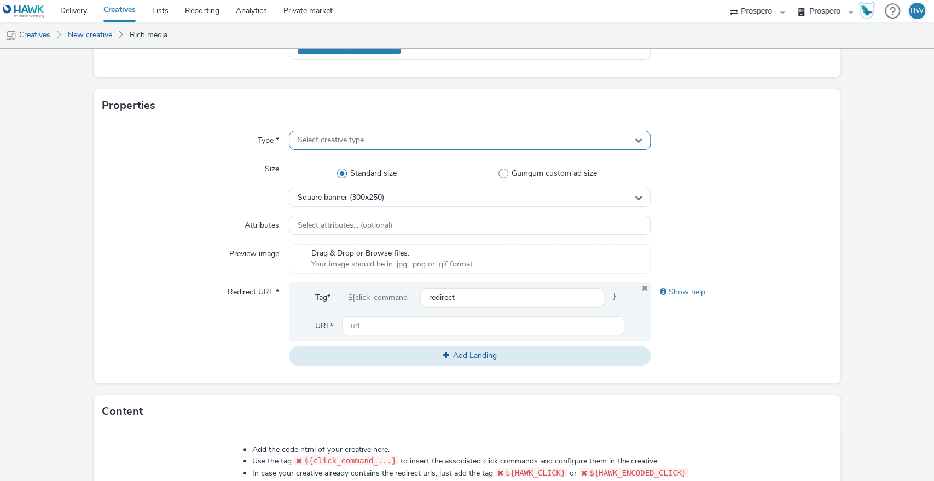
click at [352, 136] on span "Select creative type..." at bounding box center [333, 140] width 71 height 9
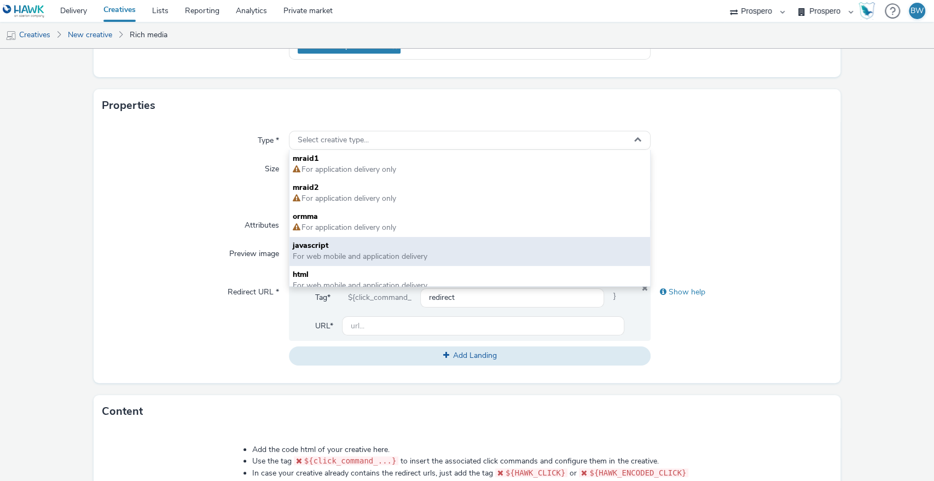
click at [331, 249] on span "javascript" at bounding box center [470, 245] width 355 height 11
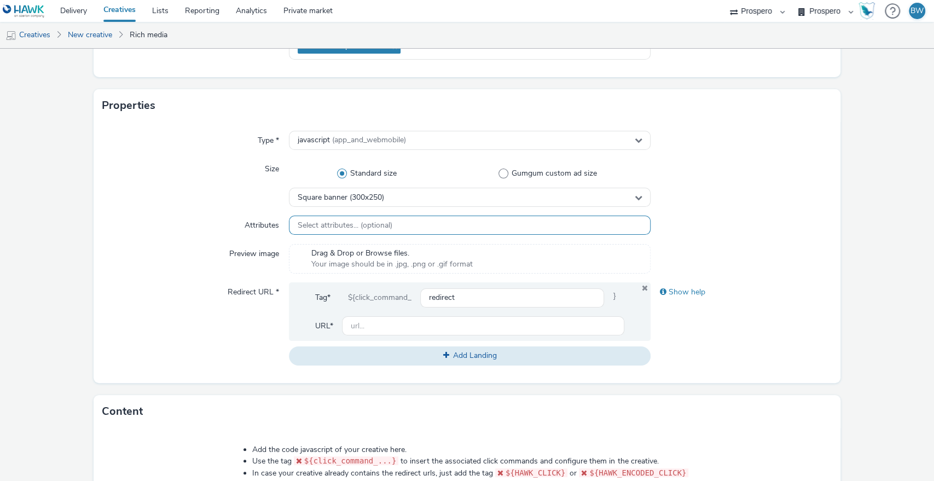
click at [372, 223] on span "Select attributes... (optional)" at bounding box center [345, 225] width 95 height 9
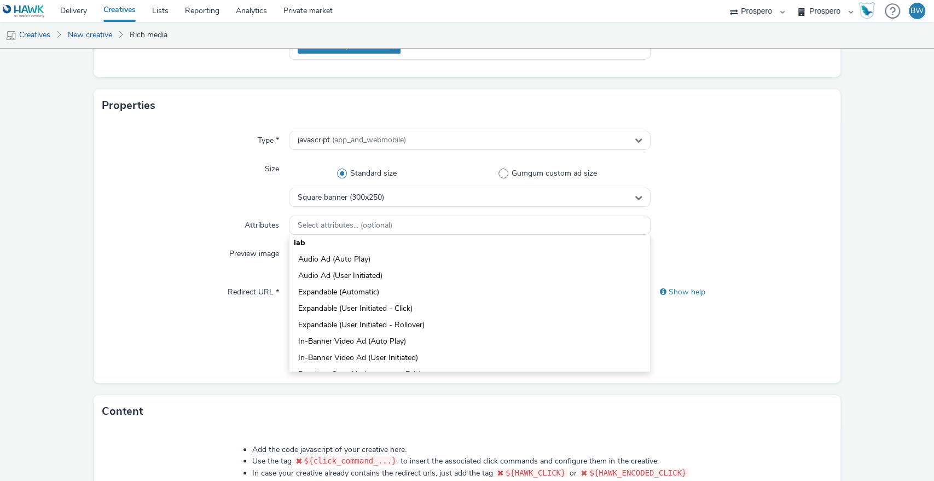
click at [201, 209] on div "Type * javascript (app_and_webmobile) Size Standard size Gumgum custom ad size …" at bounding box center [468, 252] width 748 height 261
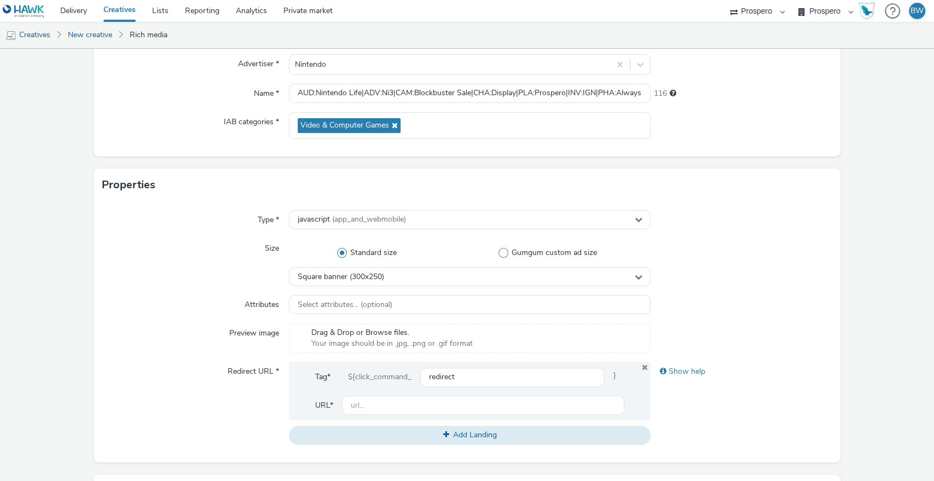
scroll to position [61, 0]
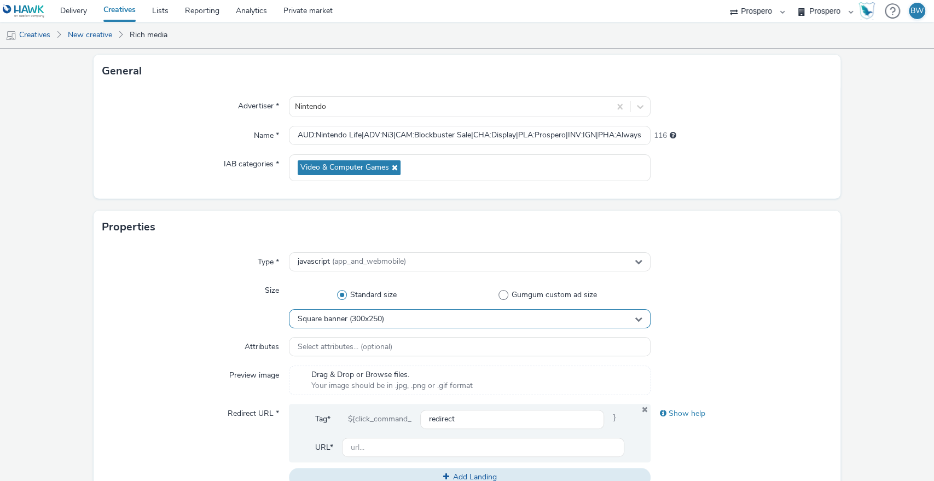
click at [348, 319] on span "Square banner (300x250)" at bounding box center [341, 319] width 86 height 9
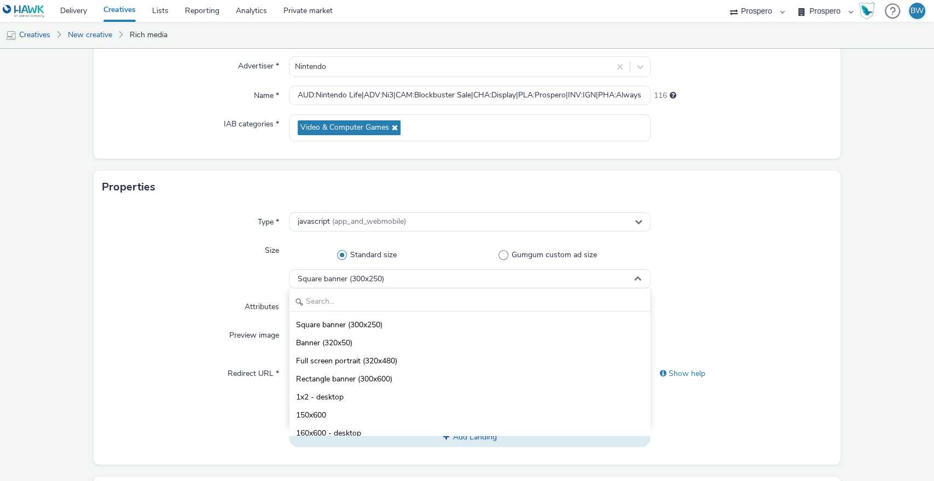
scroll to position [122, 0]
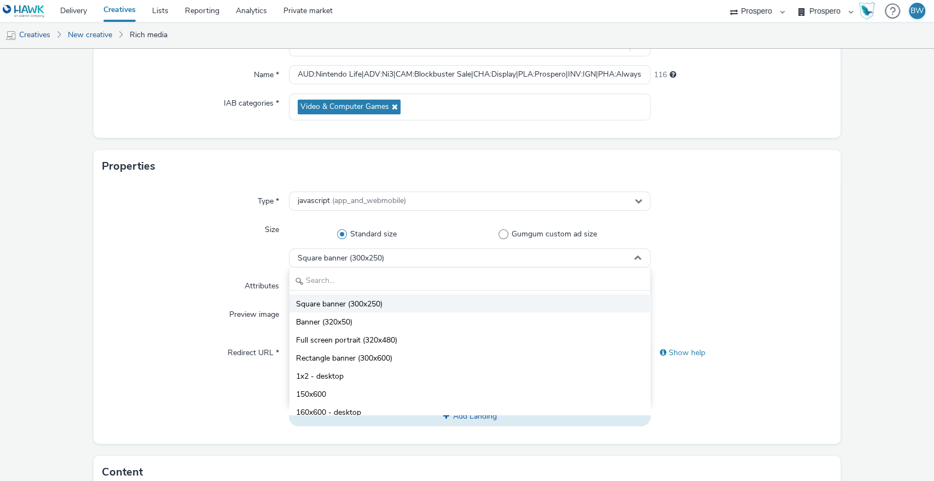
click at [324, 307] on span "Square banner (300x250)" at bounding box center [339, 304] width 86 height 11
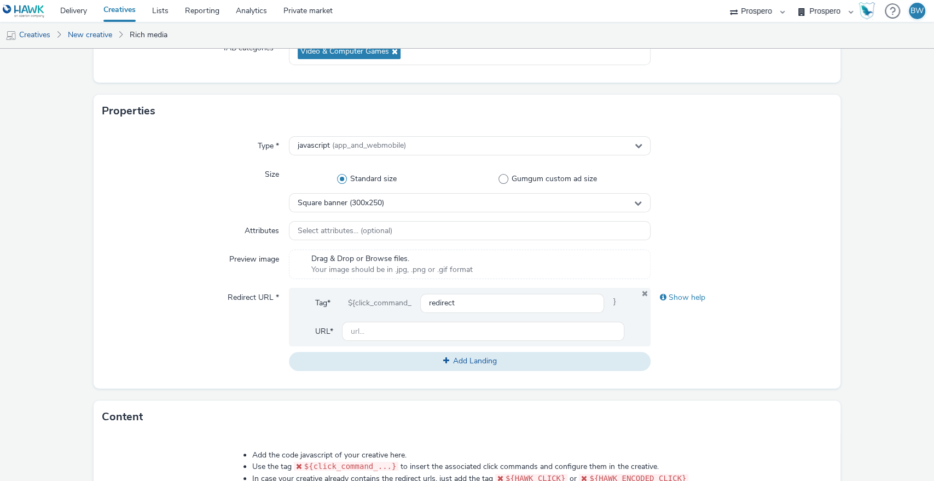
scroll to position [243, 0]
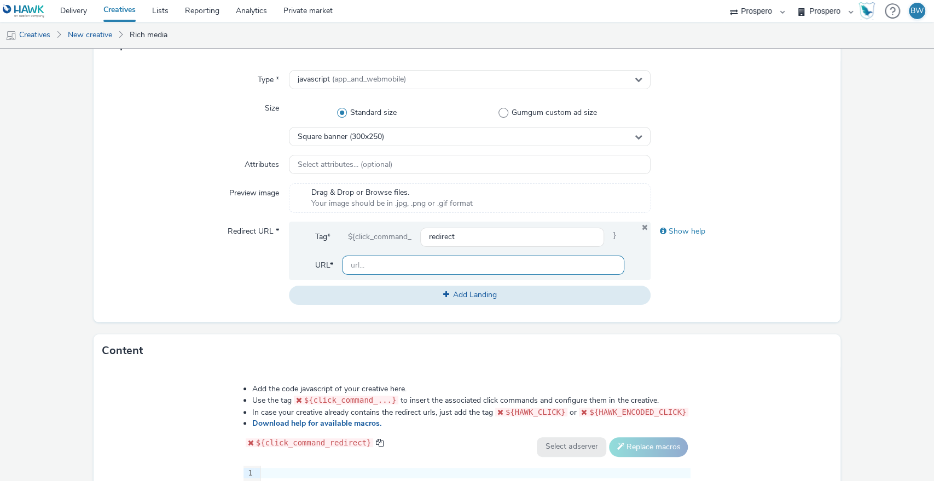
click at [369, 267] on input "text" at bounding box center [483, 265] width 283 height 19
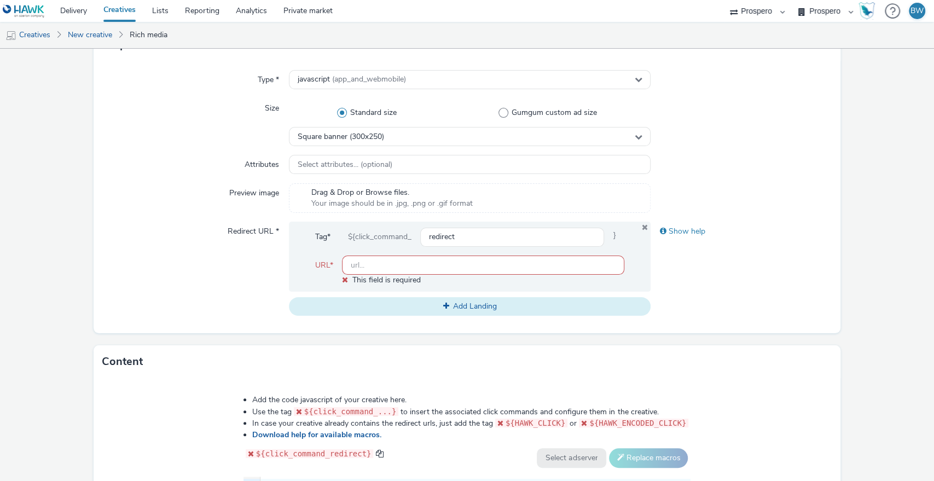
paste input "[URL][DOMAIN_NAME]"
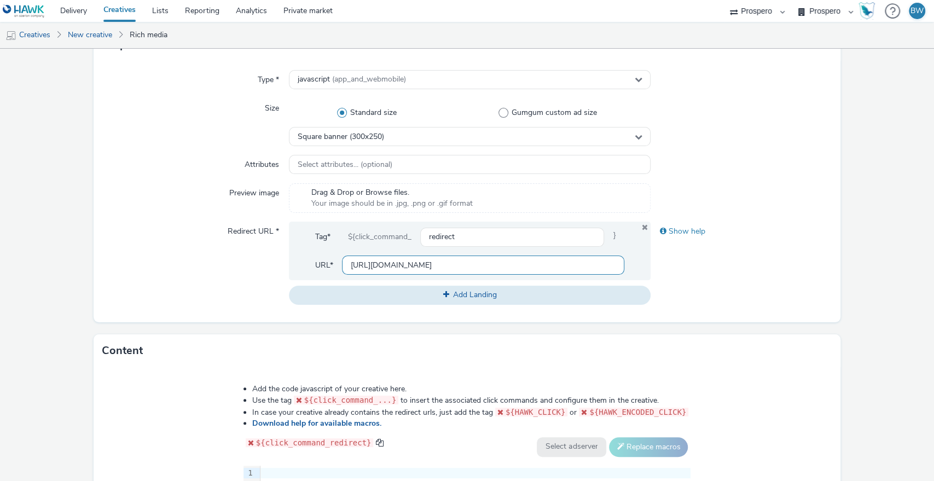
type input "[URL][DOMAIN_NAME]"
click at [182, 222] on div "Redirect URL *" at bounding box center [195, 263] width 187 height 83
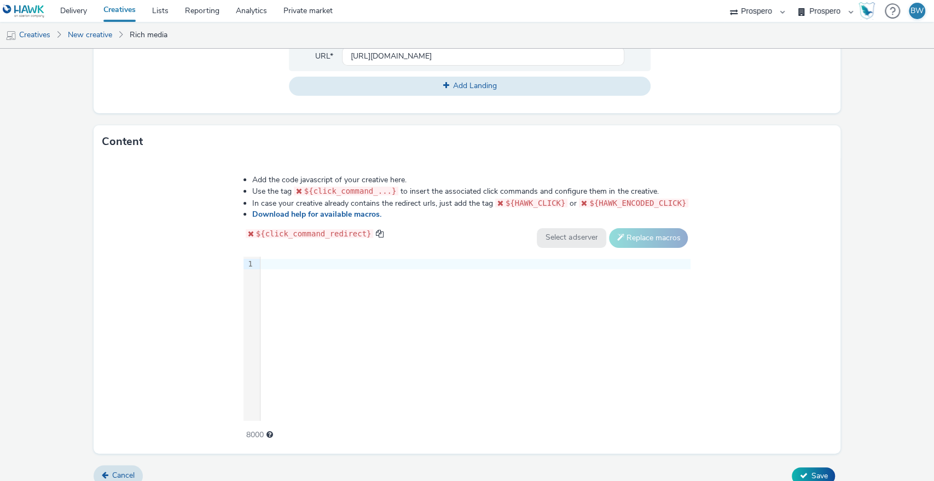
scroll to position [464, 0]
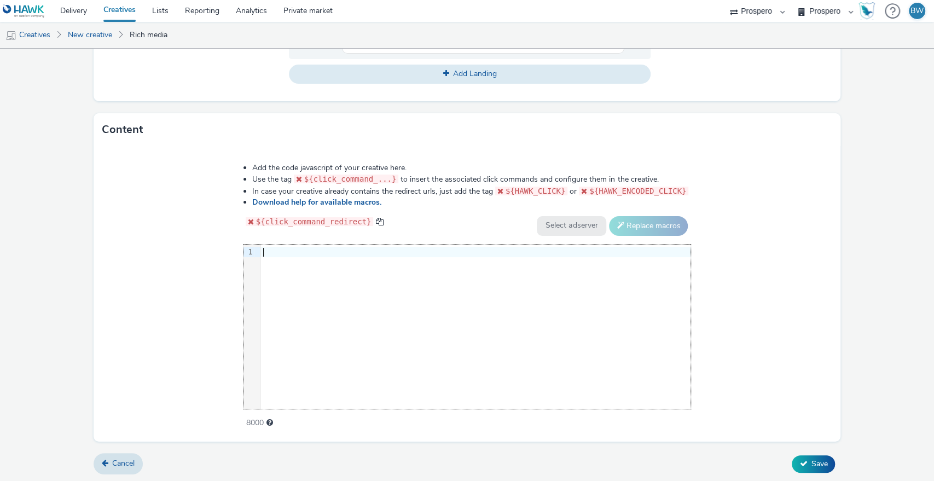
click at [337, 304] on div "9 1 ›" at bounding box center [468, 327] width 448 height 164
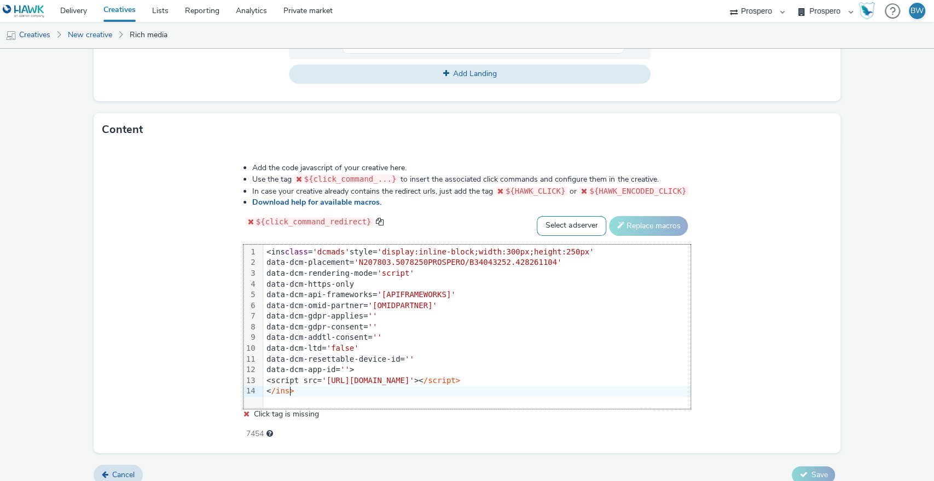
click at [537, 230] on select "Select adserver Sizmek DCM Adform Sting" at bounding box center [572, 226] width 70 height 20
select select "dcm"
click at [537, 216] on select "Select adserver Sizmek DCM Adform Sting" at bounding box center [572, 226] width 70 height 20
click at [641, 226] on button "Replace macros" at bounding box center [648, 226] width 79 height 20
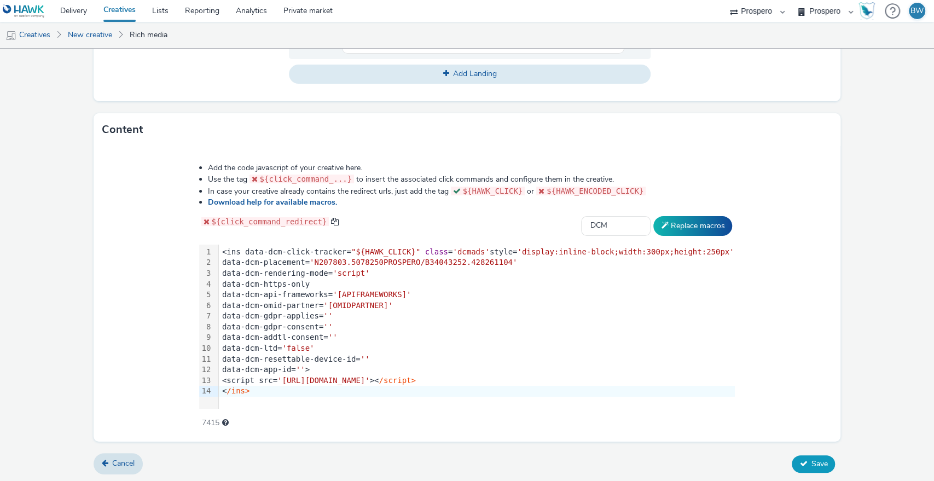
click at [800, 461] on icon at bounding box center [804, 464] width 8 height 8
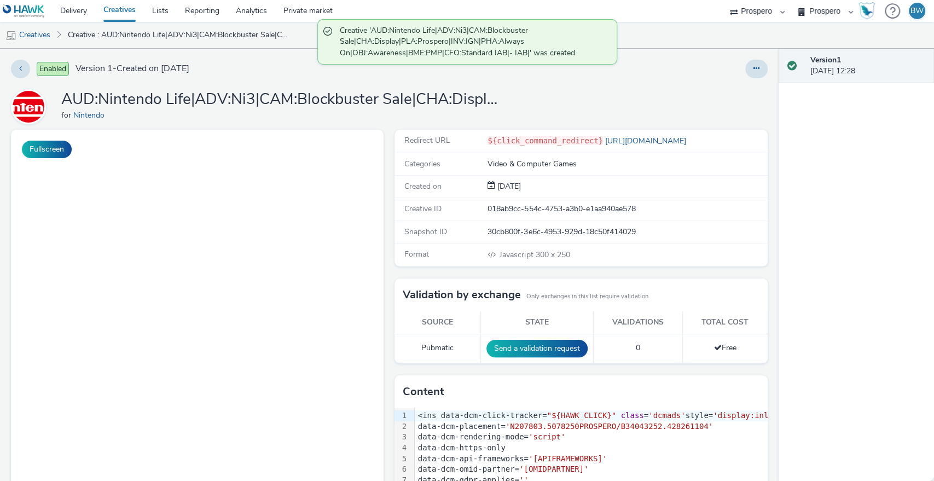
click at [124, 10] on link "Creatives" at bounding box center [119, 11] width 49 height 22
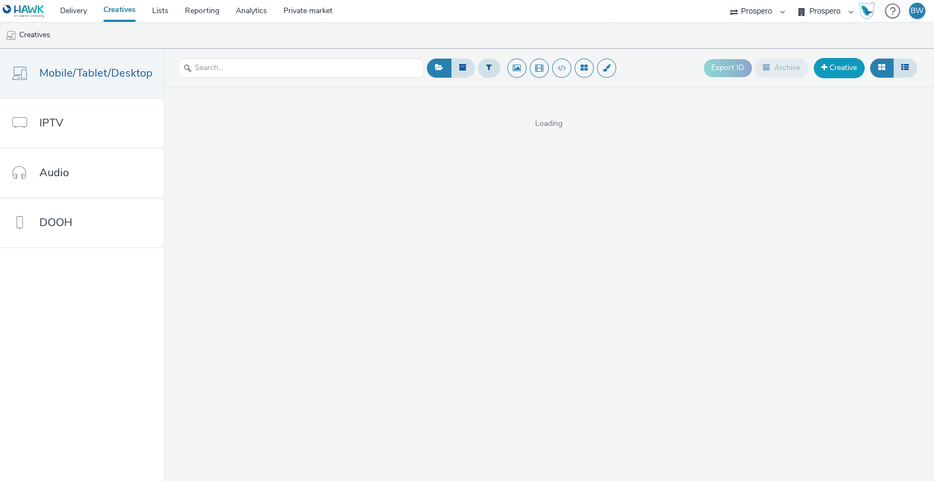
click at [833, 71] on link "Creative" at bounding box center [839, 68] width 51 height 20
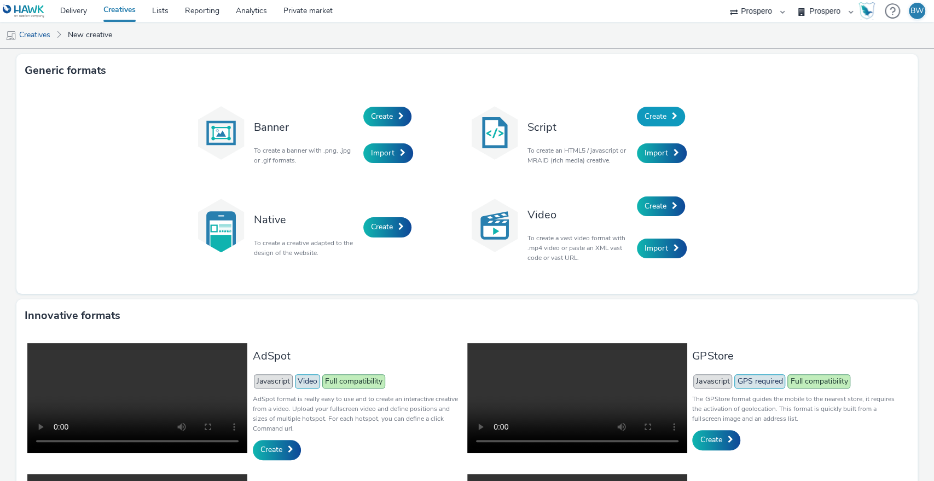
click at [649, 119] on span "Create" at bounding box center [656, 116] width 22 height 10
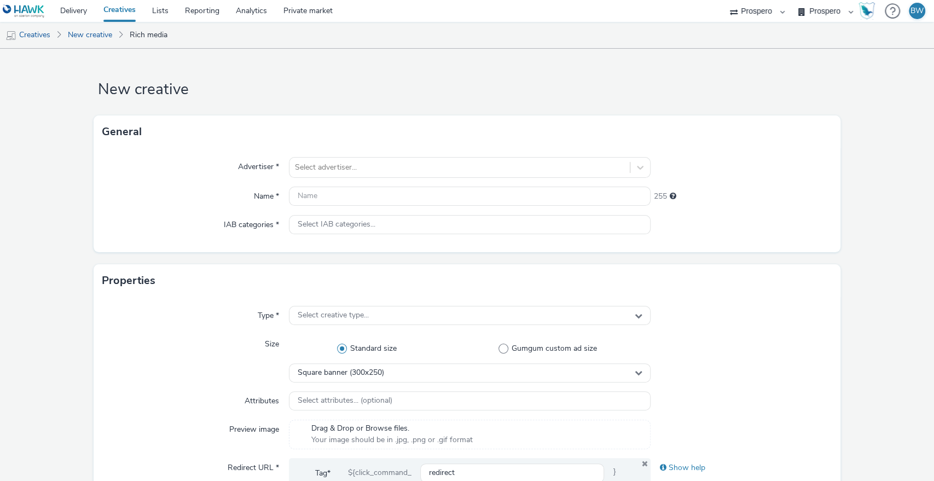
click at [439, 154] on div "Advertiser * Select advertiser... Name * 255 IAB categories * Select IAB catego…" at bounding box center [468, 200] width 748 height 104
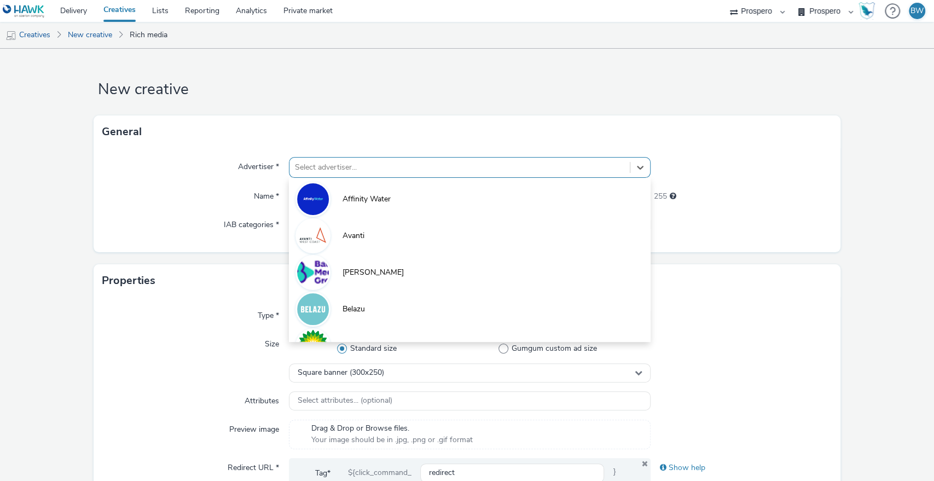
click at [440, 165] on div at bounding box center [460, 167] width 330 height 13
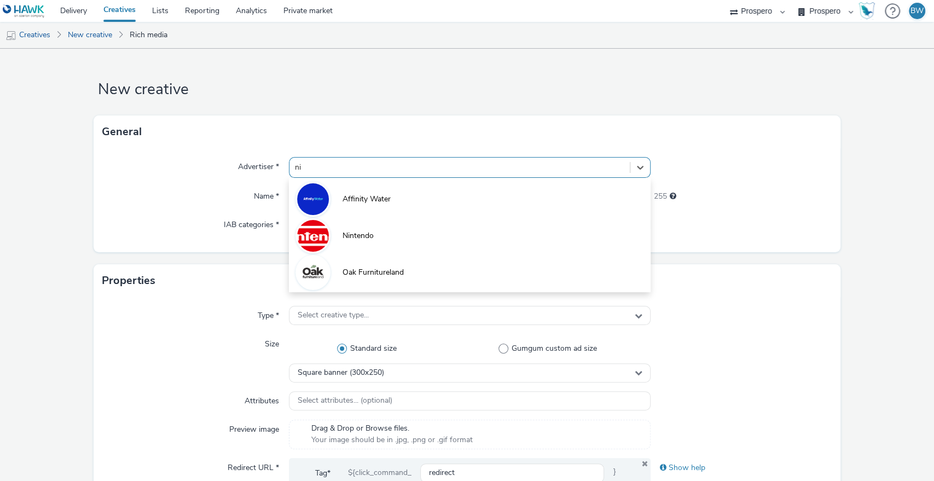
type input "nin"
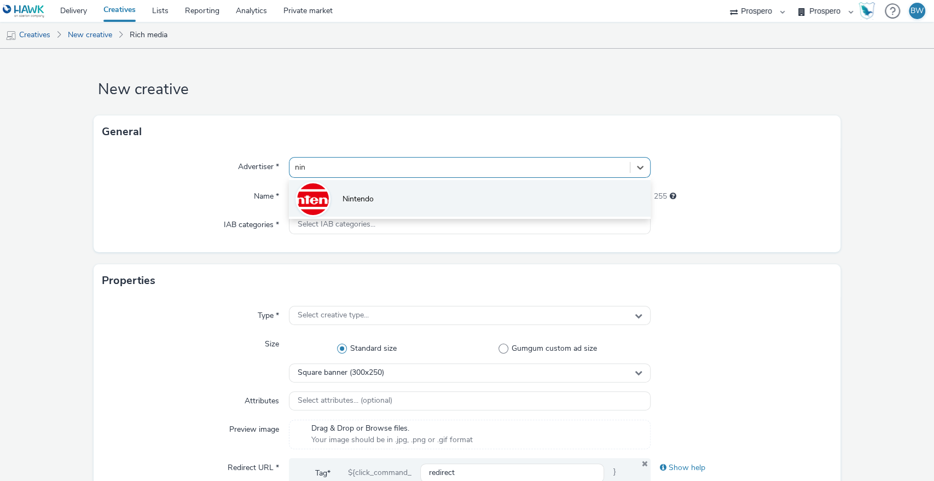
click at [423, 207] on li "Nintendo" at bounding box center [470, 198] width 362 height 37
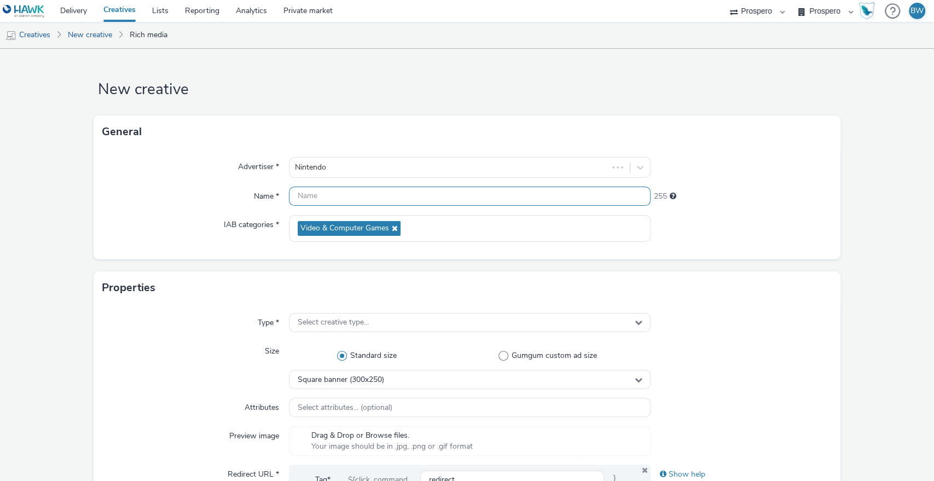
click at [397, 196] on input "text" at bounding box center [470, 196] width 362 height 19
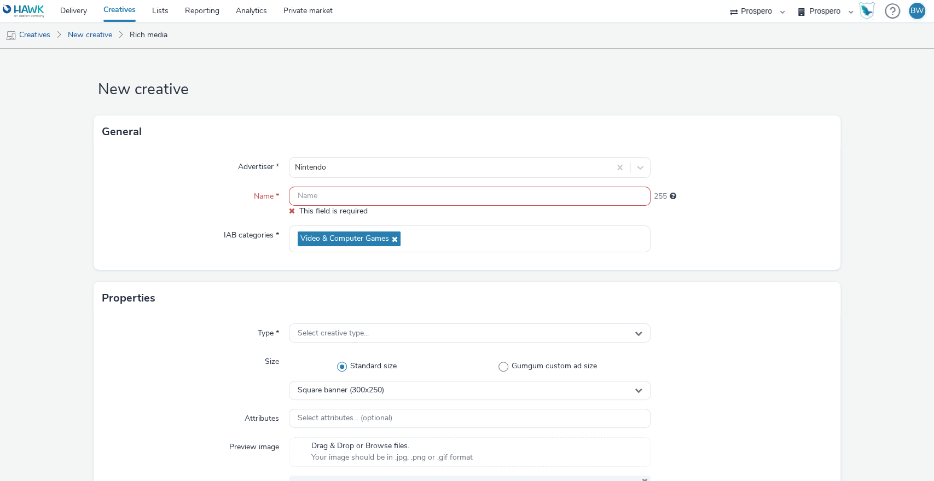
paste input "ADV:Ni3|CAM:Blockbuster Sale|CHA:Display|PLA:Prospero|INV:IGN|PHA:Always On|OBJ…"
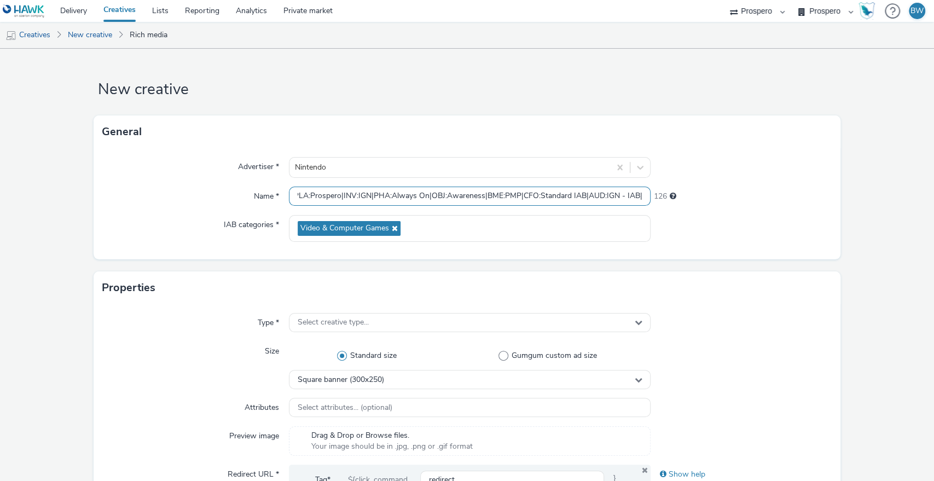
drag, startPoint x: 582, startPoint y: 196, endPoint x: 615, endPoint y: 200, distance: 33.1
click at [615, 200] on input "ADV:Ni3|CAM:Blockbuster Sale|CHA:Display|PLA:Prospero|INV:IGN|PHA:Always On|OBJ…" at bounding box center [470, 196] width 362 height 19
click at [417, 199] on input "ADV:Ni3|CAM:Blockbuster Sale|CHA:Display|PLA:Prospero|INV:IGN|PHA:Always On|OBJ…" at bounding box center [470, 196] width 362 height 19
drag, startPoint x: 582, startPoint y: 198, endPoint x: 613, endPoint y: 201, distance: 30.8
click at [613, 201] on input "ADV:Ni3|CAM:Blockbuster Sale|CHA:Display|PLA:Prospero|INV:IGN|PHA:Always On|OBJ…" at bounding box center [470, 196] width 362 height 19
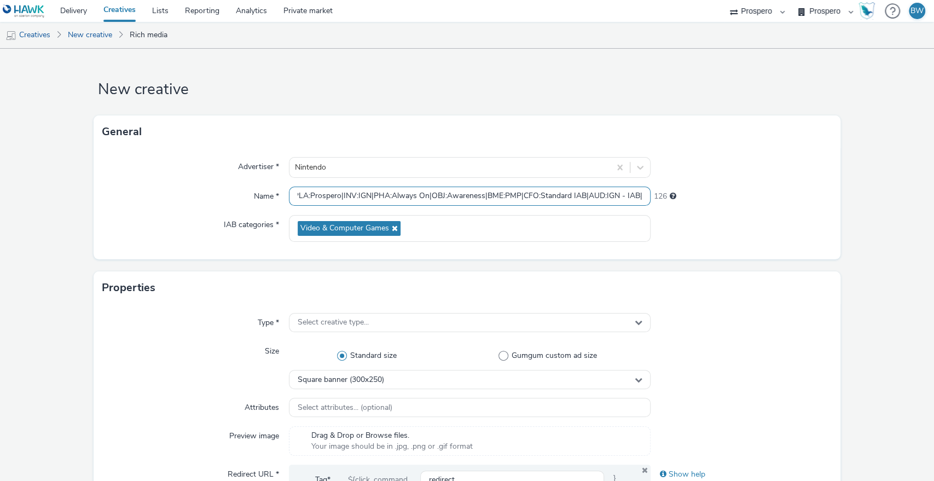
click at [604, 200] on input "ADV:Ni3|CAM:Blockbuster Sale|CHA:Display|PLA:Prospero|INV:IGN|PHA:Always On|OBJ…" at bounding box center [470, 196] width 362 height 19
drag, startPoint x: 584, startPoint y: 195, endPoint x: 633, endPoint y: 201, distance: 49.1
click at [633, 201] on input "ADV:Ni3|CAM:Blockbuster Sale|CHA:Display|PLA:Prospero|INV:IGN|PHA:Always On|OBJ…" at bounding box center [470, 196] width 362 height 19
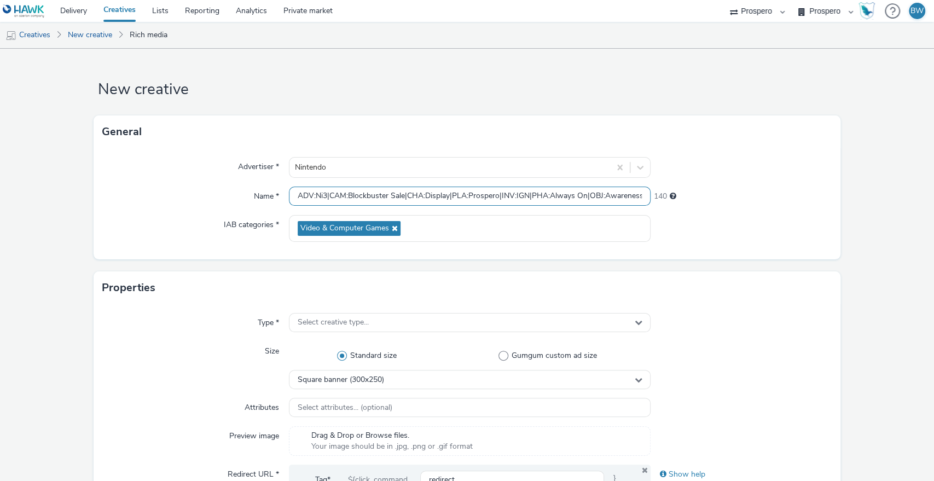
drag, startPoint x: 556, startPoint y: 200, endPoint x: 35, endPoint y: 200, distance: 521.2
click at [302, 201] on input "ADV:Ni3|CAM:Blockbuster Sale|CHA:Display|PLA:Prospero|INV:IGN|PHA:Always On|OBJ…" at bounding box center [470, 196] width 362 height 19
click at [291, 197] on input "ADV:Ni3|CAM:Blockbuster Sale|CHA:Display|PLA:Prospero|INV:IGN|PHA:Always On|OBJ…" at bounding box center [470, 196] width 362 height 19
paste input "AUD:IGN - IAB"
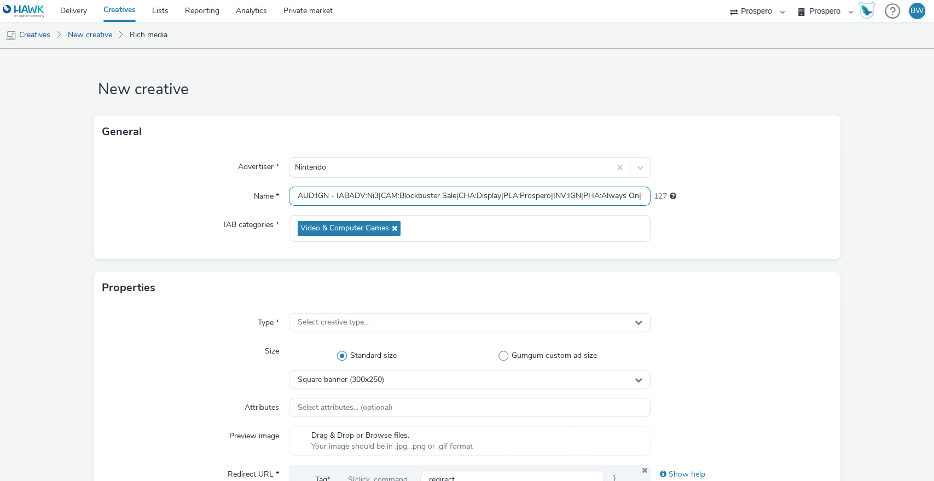
click at [377, 199] on input "AUD:IGN - IABADV:Ni3|CAM:Blockbuster Sale|CHA:Display|PLA:Prospero|INV:IGN|PHA:…" at bounding box center [470, 196] width 362 height 19
click at [376, 197] on input "AUD:IGN - IABADV:Ni3|CAM:Blockbuster Sale|CHA:Display|PLA:Prospero|INV:IGN|PHA:…" at bounding box center [470, 196] width 362 height 19
click at [346, 195] on input "AUD:IGN - IABADV:Ni3|CAM:Blockbuster Sale|CHA:Display|PLA:Prospero|INV:IGN|PHA:…" at bounding box center [470, 196] width 362 height 19
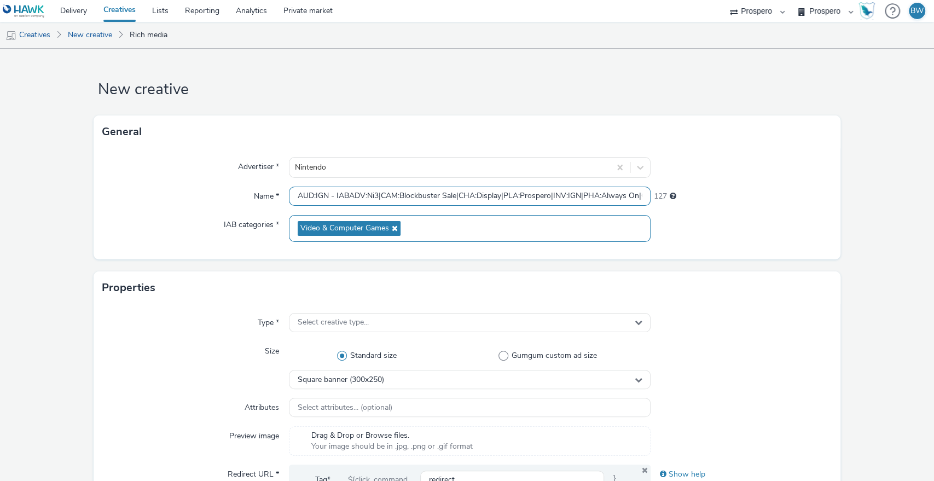
paste input "|"
type input "AUD:IGN - IAB|ADV:Ni3|CAM:Blockbuster Sale|CHA:Display|PLA:Prospero|INV:IGN|PHA…"
click at [719, 232] on div at bounding box center [741, 228] width 181 height 27
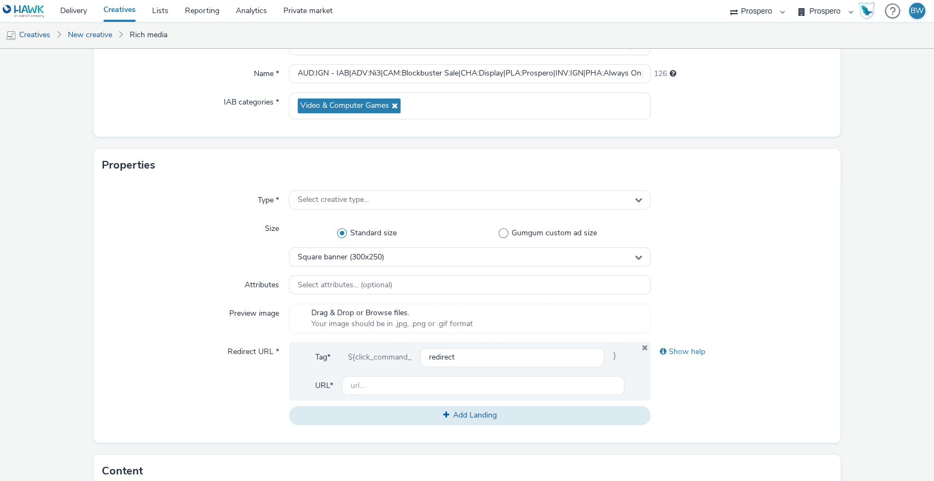
scroll to position [182, 0]
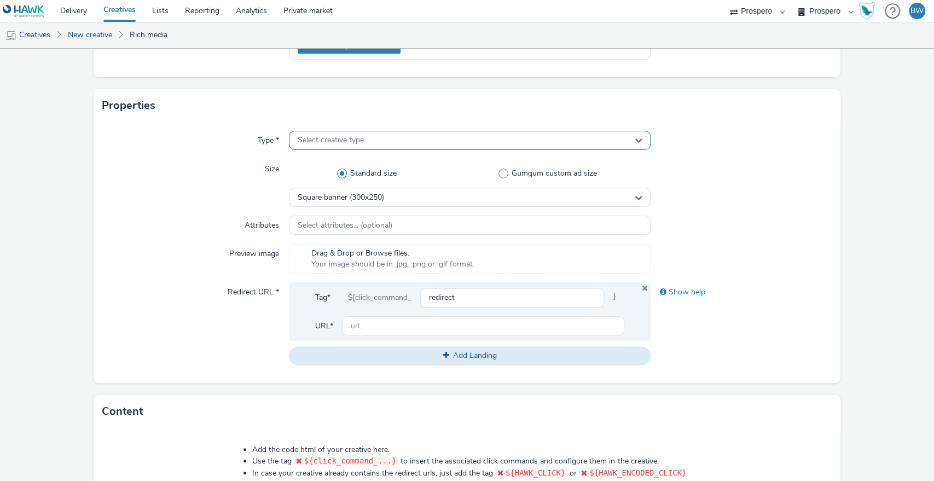
click at [359, 136] on span "Select creative type..." at bounding box center [333, 140] width 71 height 9
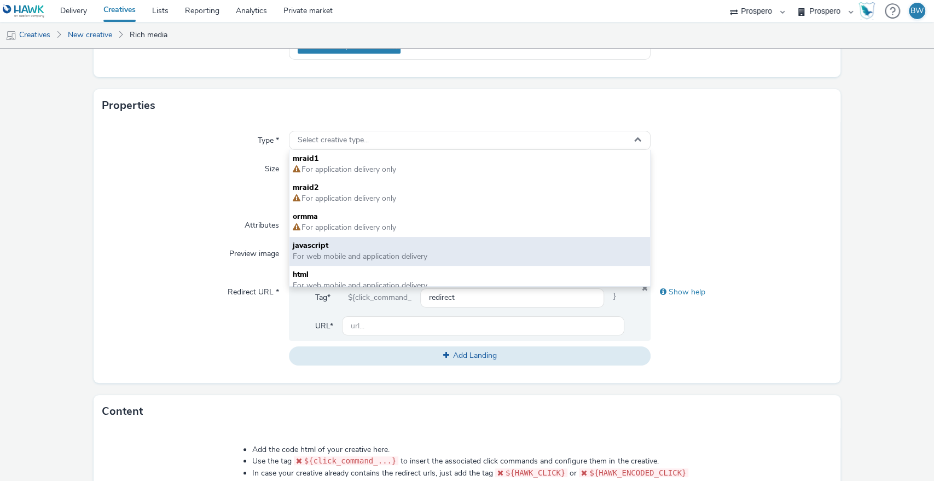
click at [342, 252] on span "For web mobile and application delivery" at bounding box center [360, 256] width 135 height 10
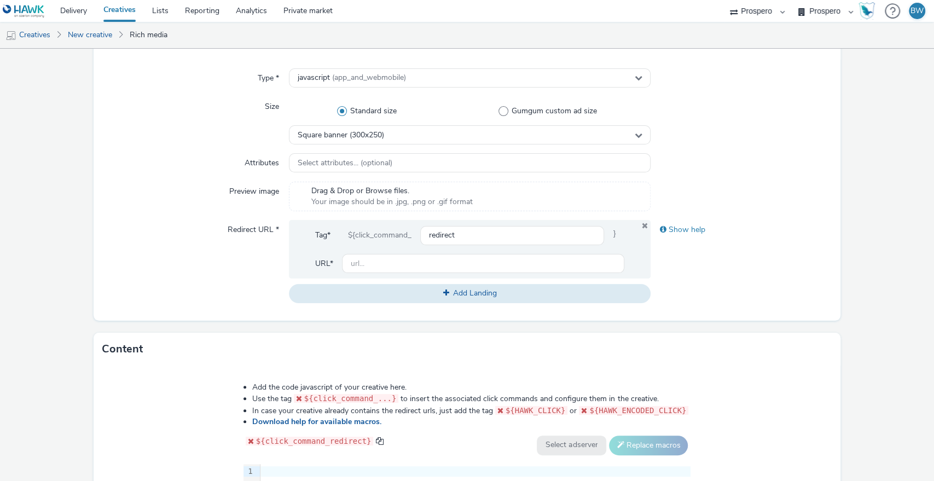
scroll to position [304, 0]
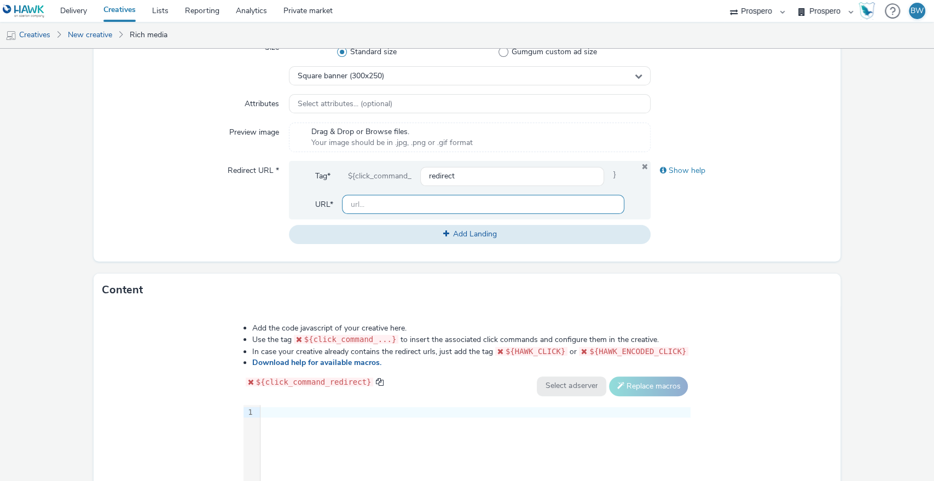
click at [351, 204] on input "text" at bounding box center [483, 204] width 283 height 19
paste input "[URL][DOMAIN_NAME]"
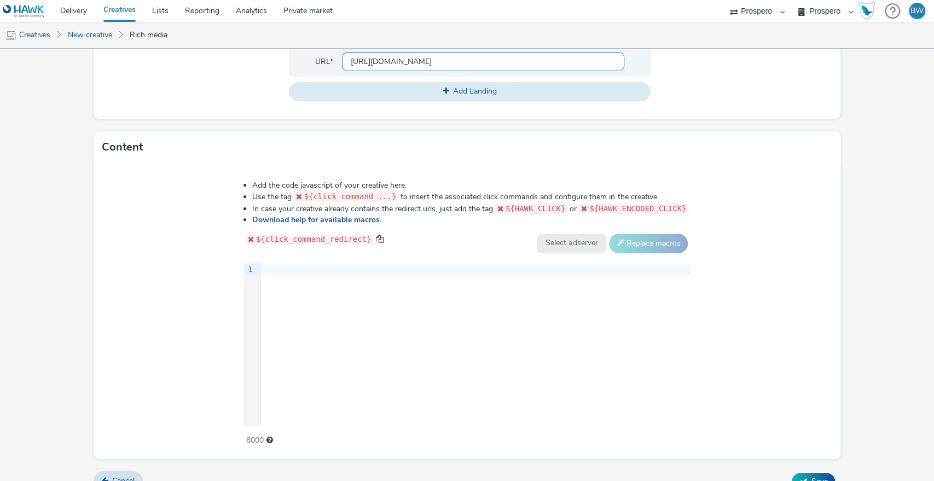
type input "[URL][DOMAIN_NAME]"
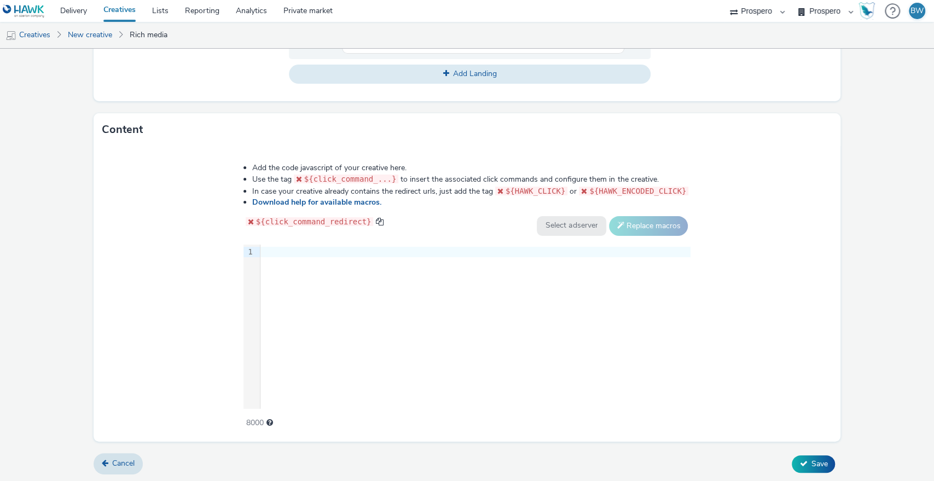
click at [395, 395] on div "9 1 ›" at bounding box center [468, 327] width 448 height 164
click at [292, 304] on div "9 1 ›" at bounding box center [468, 327] width 448 height 164
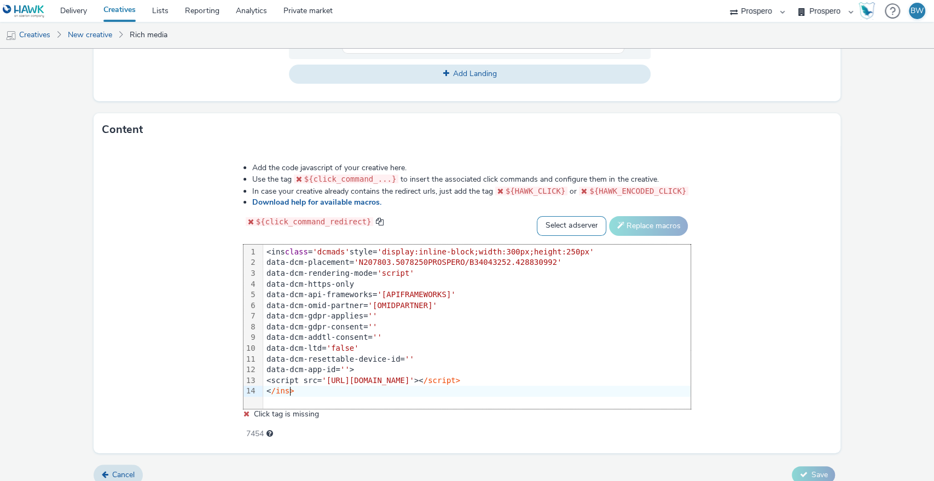
drag, startPoint x: 582, startPoint y: 222, endPoint x: 581, endPoint y: 232, distance: 10.0
click at [582, 222] on select "Select adserver Sizmek DCM Adform Sting" at bounding box center [572, 226] width 70 height 20
select select "dcm"
click at [537, 216] on select "Select adserver Sizmek DCM Adform Sting" at bounding box center [572, 226] width 70 height 20
click at [612, 229] on button "Replace macros" at bounding box center [648, 226] width 79 height 20
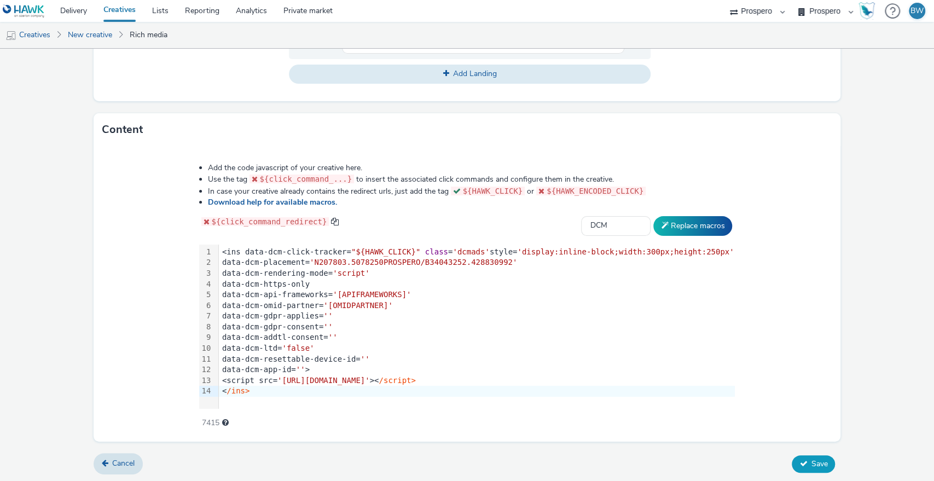
click at [806, 455] on button "Save" at bounding box center [813, 464] width 43 height 18
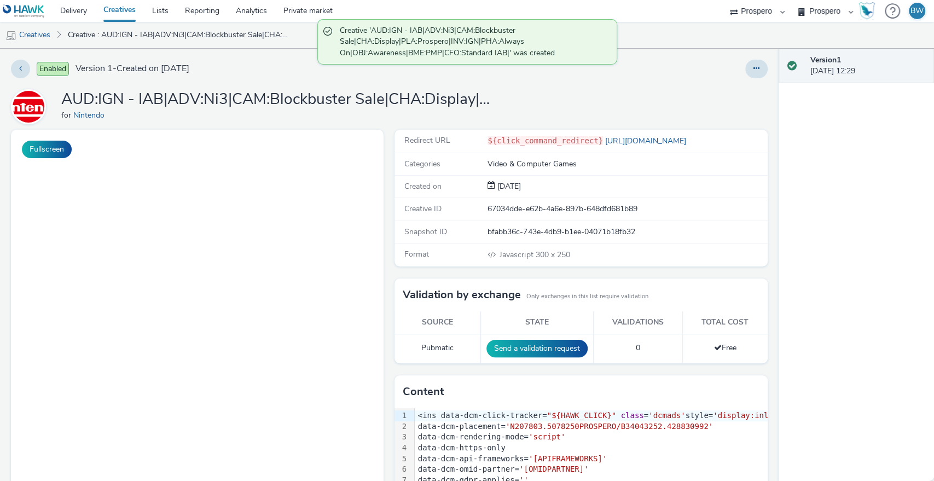
click at [131, 8] on link "Creatives" at bounding box center [119, 11] width 49 height 22
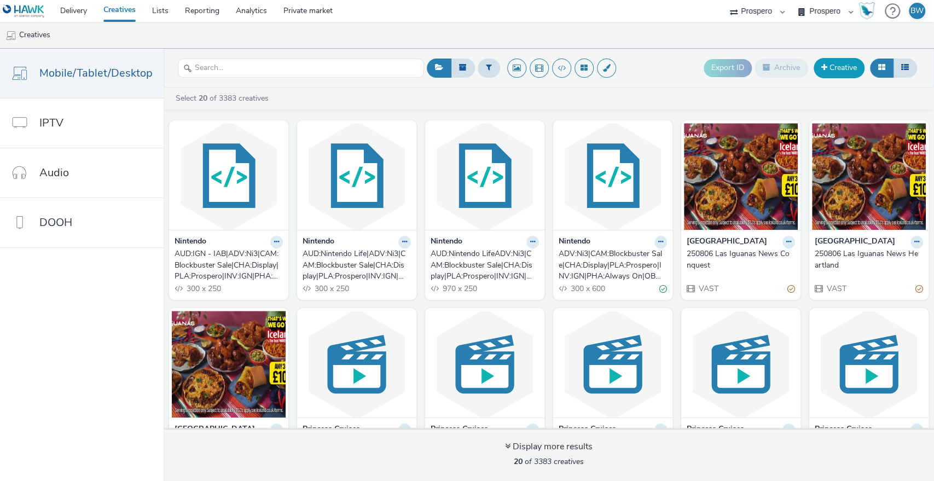
click at [834, 68] on link "Creative" at bounding box center [839, 68] width 51 height 20
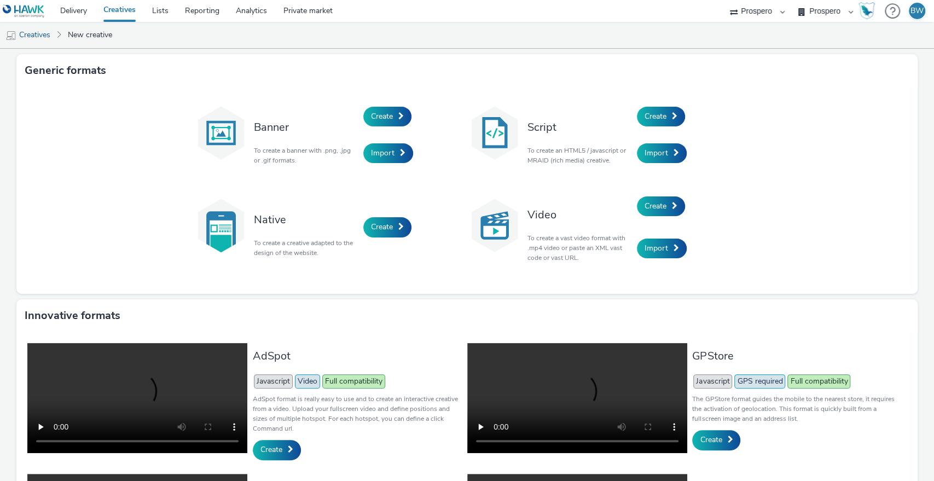
click at [660, 105] on div "Create" at bounding box center [689, 116] width 104 height 37
click at [660, 107] on link "Create" at bounding box center [661, 117] width 48 height 20
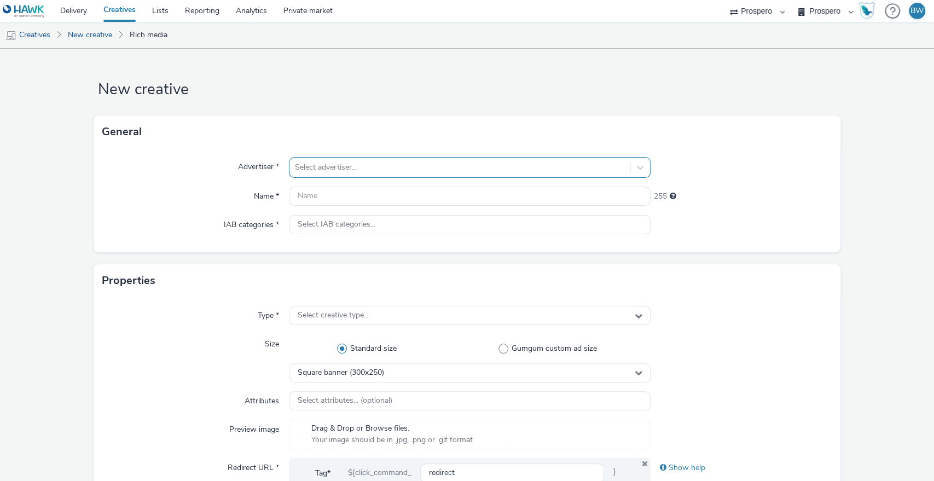
click at [469, 166] on div at bounding box center [460, 167] width 330 height 13
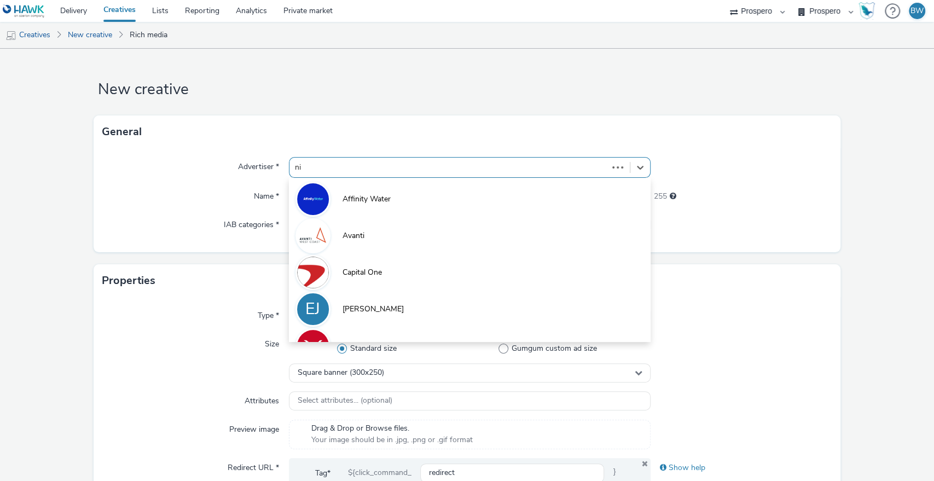
type input "nin"
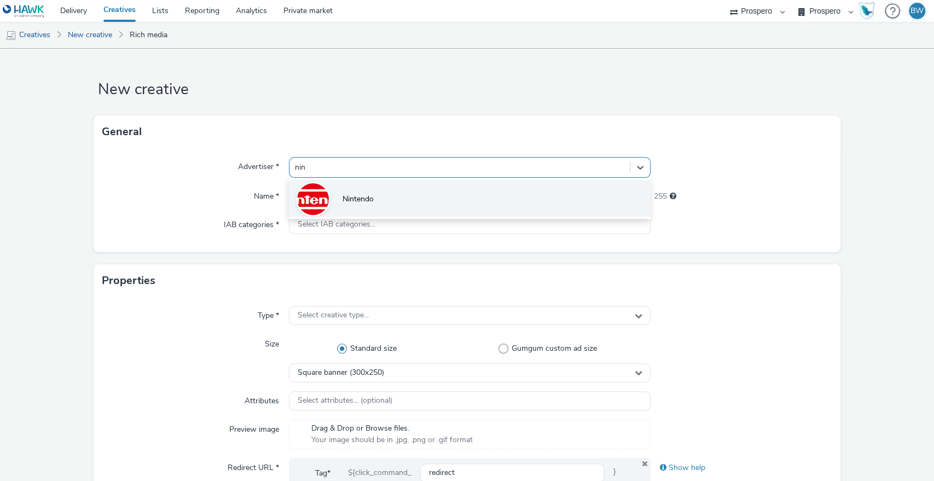
click at [434, 194] on li "Nintendo" at bounding box center [470, 198] width 362 height 37
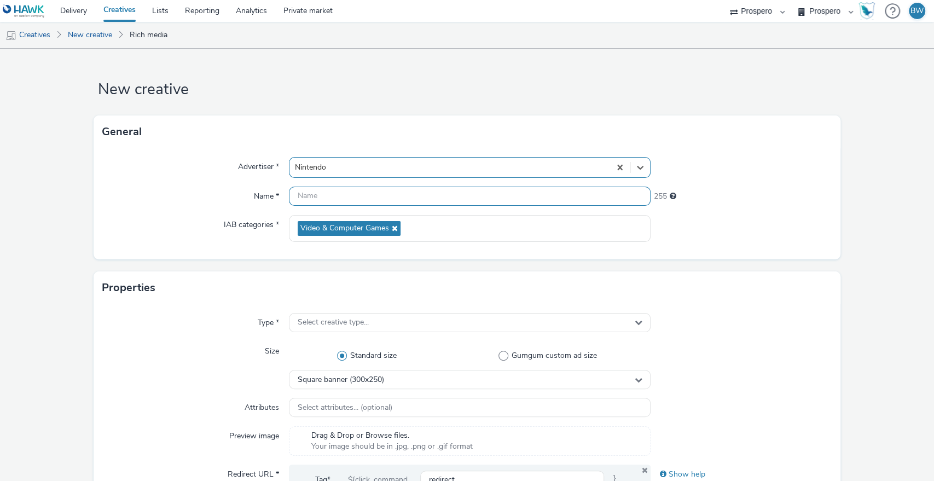
click at [397, 197] on input "text" at bounding box center [470, 196] width 362 height 19
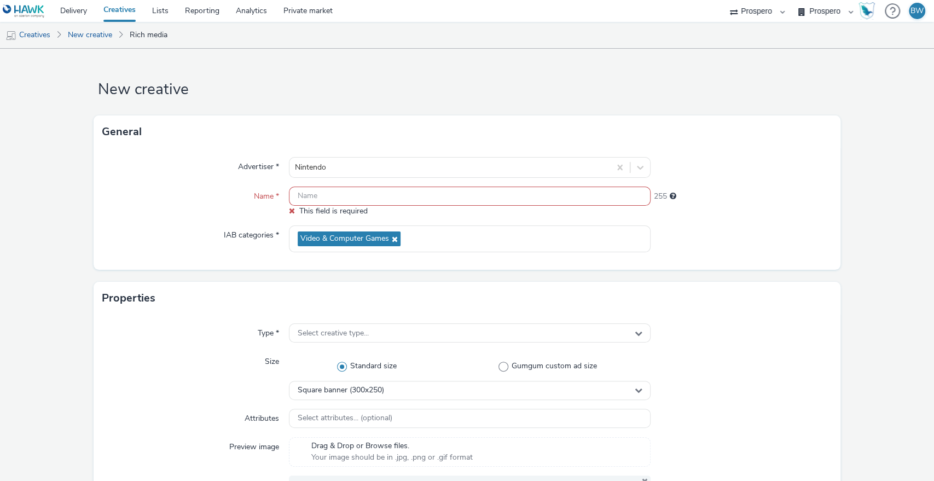
click at [311, 204] on input "text" at bounding box center [470, 196] width 362 height 19
paste input "ADV:Ni3|CAM:Blockbuster Sale|CHA:Display|PLA:Prospero|INV:IGN|PHA:Always On|OBJ…"
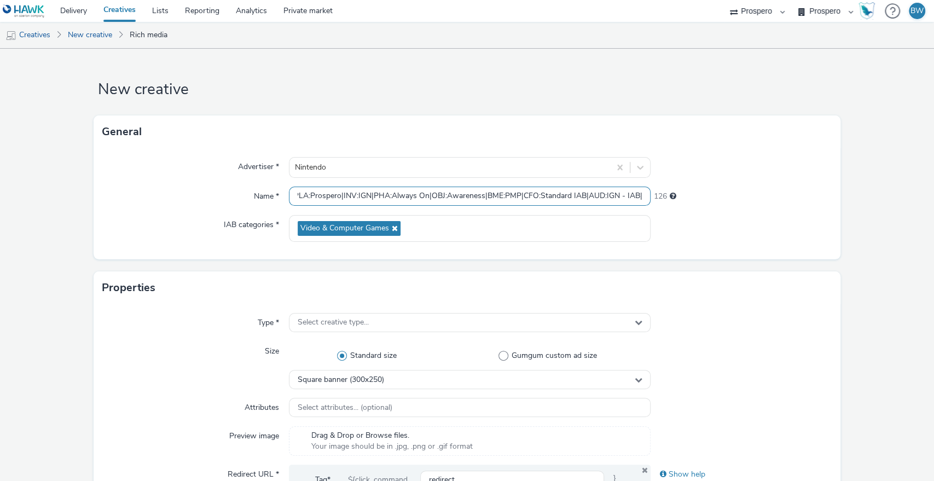
scroll to position [0, 161]
drag, startPoint x: 450, startPoint y: 194, endPoint x: 834, endPoint y: 193, distance: 383.8
click at [631, 197] on input "ADV:Ni3|CAM:Blockbuster Sale|CHA:Display|PLA:Prospero|INV:IGN|PHA:Always On|OBJ…" at bounding box center [470, 196] width 362 height 19
click at [585, 194] on input "ADV:Ni3|CAM:Blockbuster Sale|CHA:Display|PLA:Prospero|INV:IGN|PHA:Always On|OBJ…" at bounding box center [470, 196] width 362 height 19
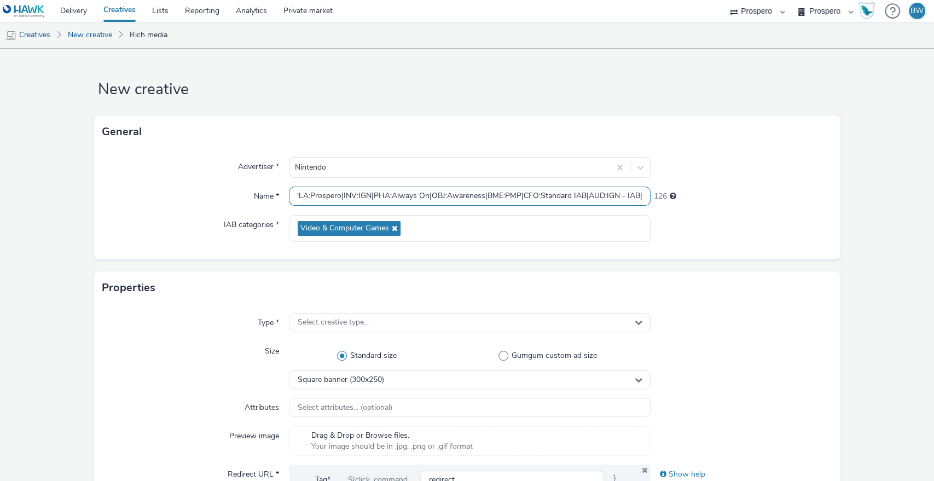
click at [585, 194] on input "ADV:Ni3|CAM:Blockbuster Sale|CHA:Display|PLA:Prospero|INV:IGN|PHA:Always On|OBJ…" at bounding box center [470, 196] width 362 height 19
click at [578, 194] on input "ADV:Ni3|CAM:Blockbuster Sale|CHA:Display|PLA:Prospero|INV:IGN|PHA:Always On|OBJ…" at bounding box center [470, 196] width 362 height 19
drag, startPoint x: 583, startPoint y: 197, endPoint x: 635, endPoint y: 200, distance: 52.1
click at [635, 200] on input "ADV:Ni3|CAM:Blockbuster Sale|CHA:Display|PLA:Prospero|INV:IGN|PHA:Always On|OBJ…" at bounding box center [470, 196] width 362 height 19
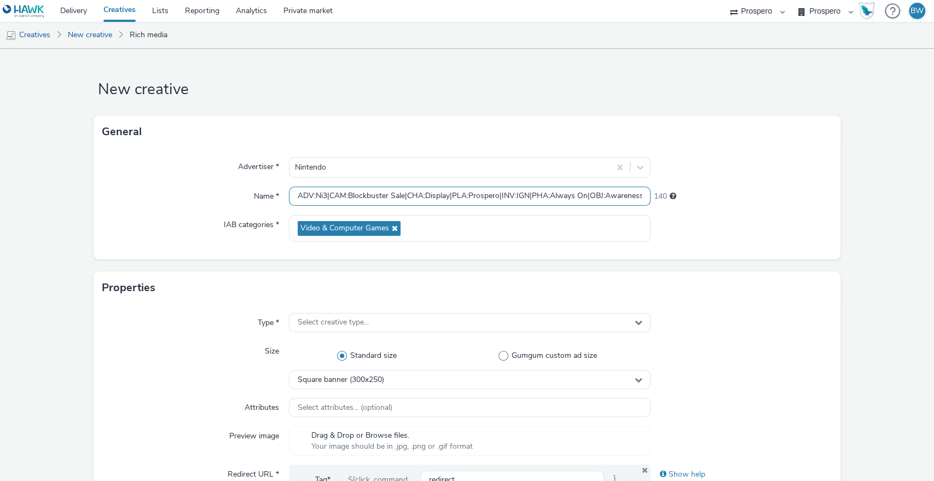
drag, startPoint x: 620, startPoint y: 195, endPoint x: 0, endPoint y: 195, distance: 619.7
click at [294, 197] on input "ADV:Ni3|CAM:Blockbuster Sale|CHA:Display|PLA:Prospero|INV:IGN|PHA:Always On|OBJ…" at bounding box center [470, 196] width 362 height 19
paste input "AUD:IGN - IAB|"
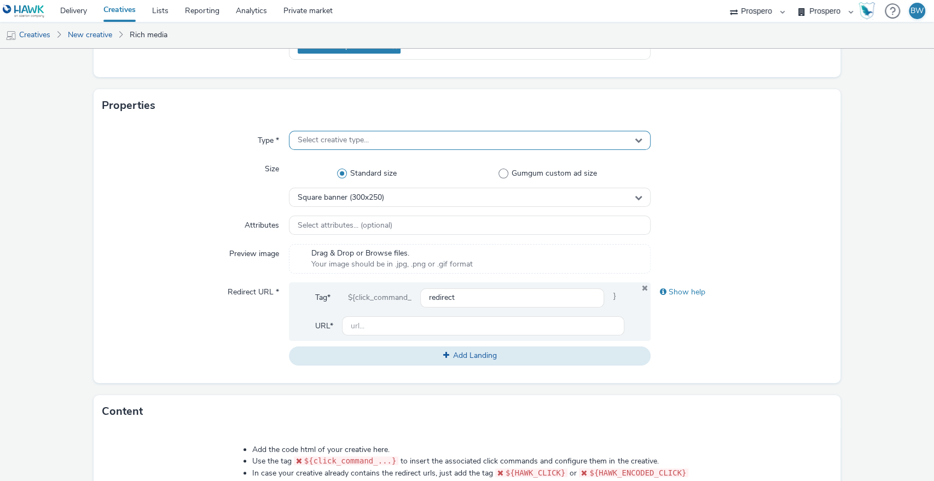
type input "AUD:IGN - IAB|ADV:Ni3|CAM:Blockbuster Sale|CHA:Display|PLA:Prospero|INV:IGN|PHA…"
click at [356, 142] on span "Select creative type..." at bounding box center [333, 140] width 71 height 9
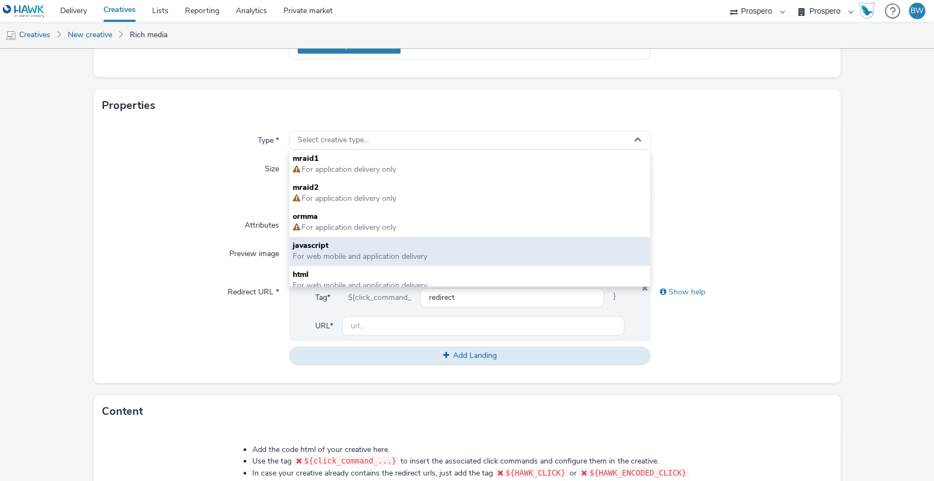
click at [342, 249] on span "javascript" at bounding box center [470, 245] width 355 height 11
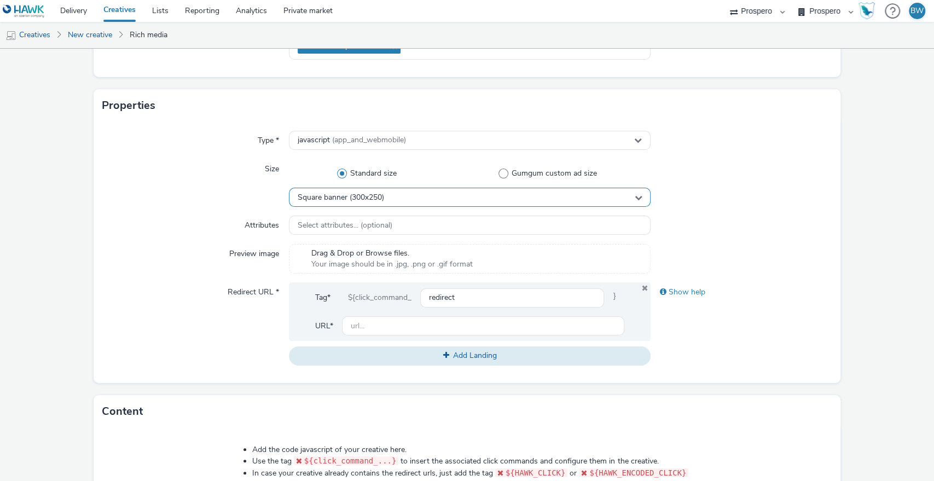
click at [337, 196] on span "Square banner (300x250)" at bounding box center [341, 197] width 86 height 9
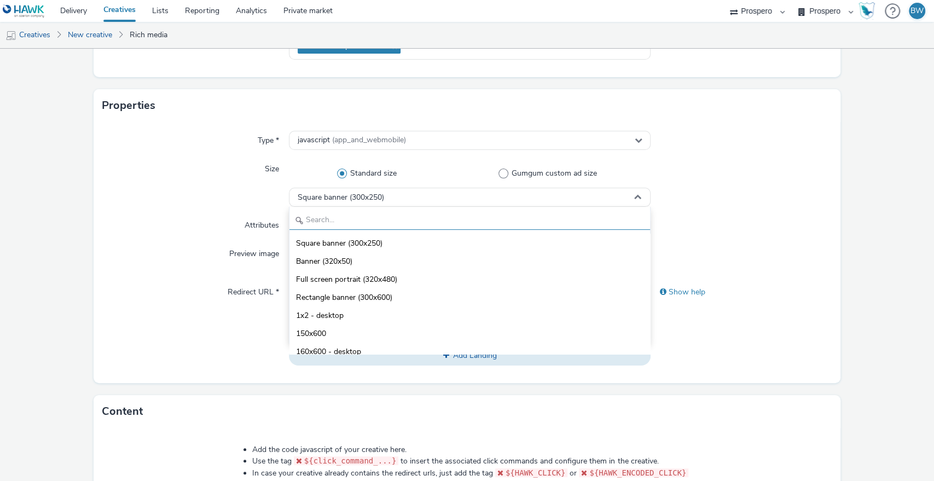
click at [342, 229] on input "text" at bounding box center [470, 220] width 361 height 19
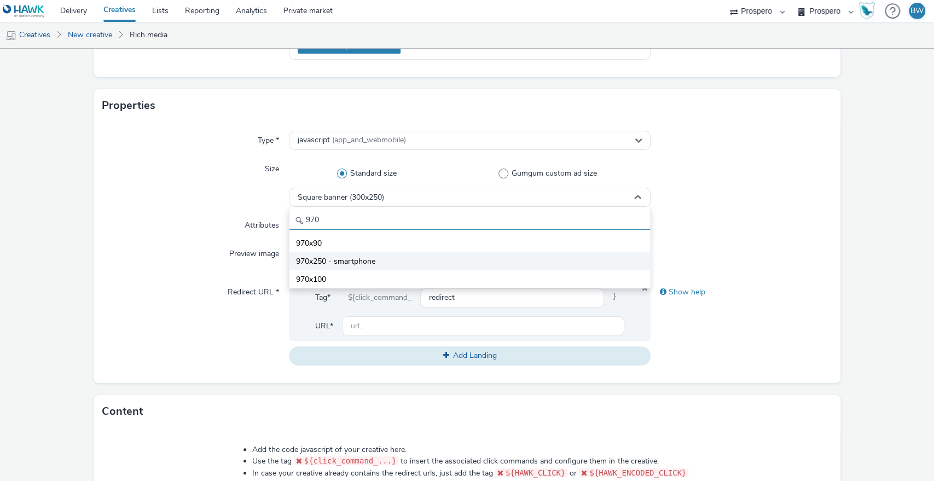
type input "970"
click at [344, 259] on span "970x250 - smartphone" at bounding box center [335, 261] width 79 height 11
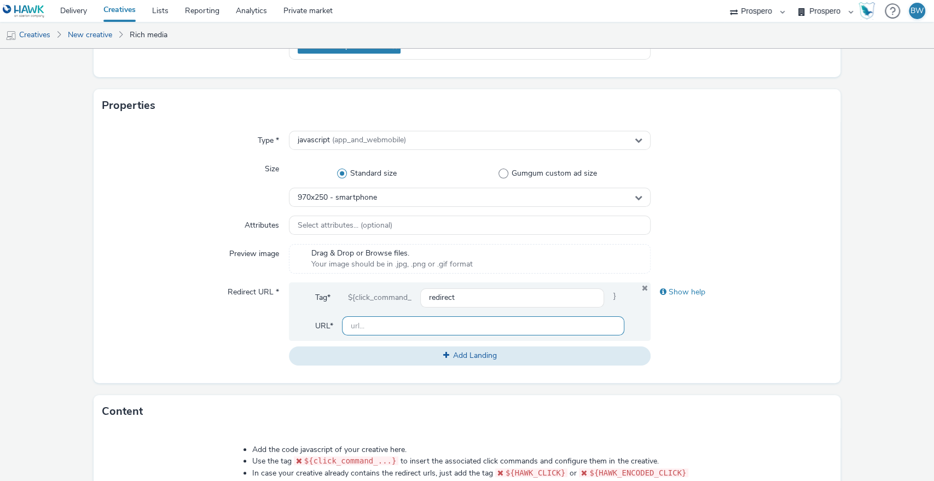
click at [417, 327] on input "text" at bounding box center [483, 325] width 283 height 19
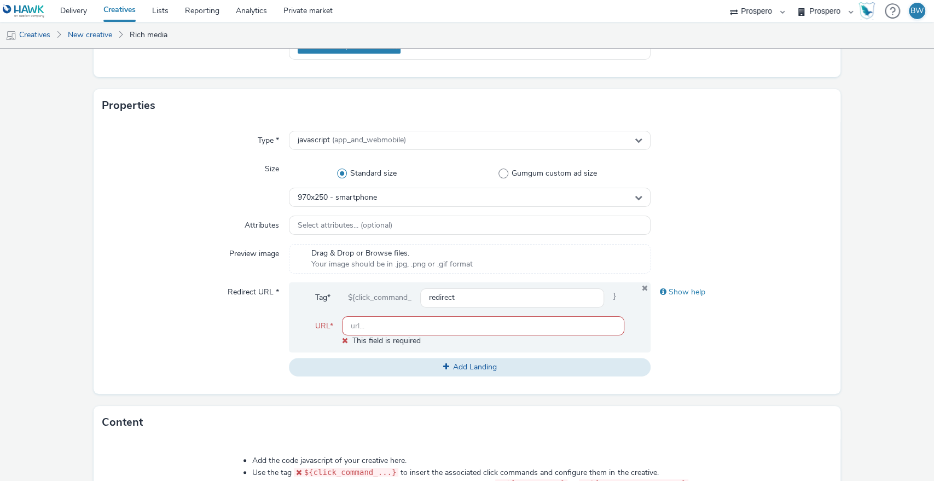
paste input "[URL][DOMAIN_NAME]"
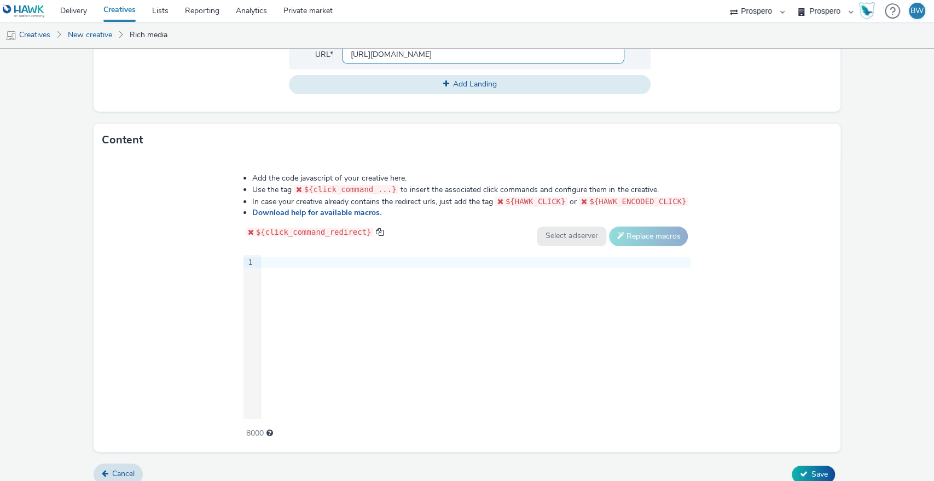
scroll to position [464, 0]
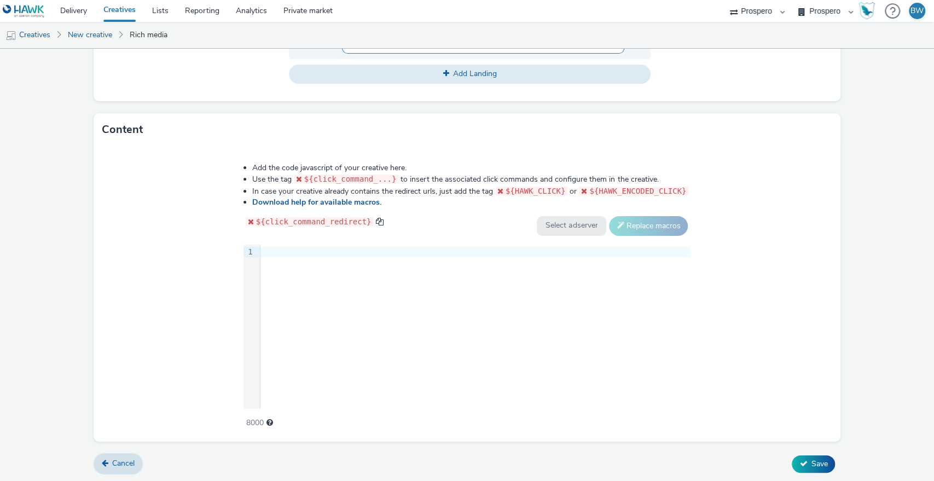
type input "[URL][DOMAIN_NAME]"
click at [334, 281] on div "9 1 ›" at bounding box center [468, 327] width 448 height 164
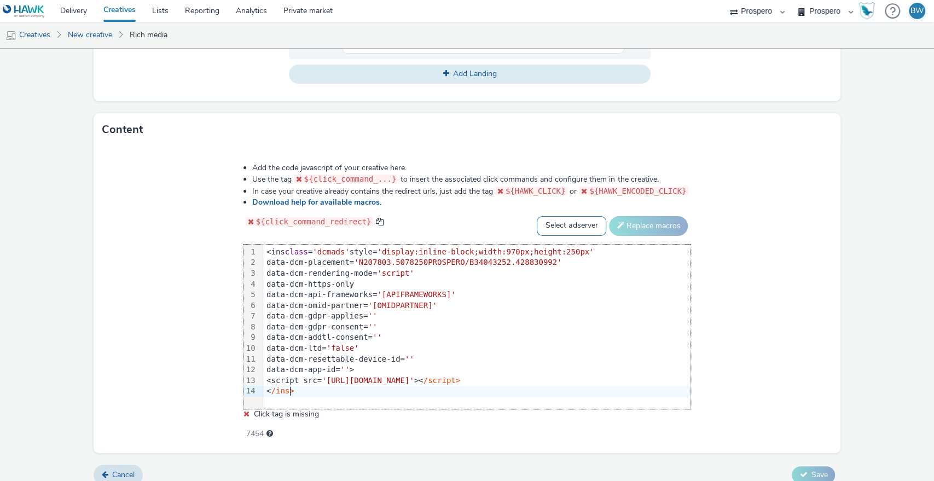
click at [560, 218] on select "Select adserver Sizmek DCM Adform Sting" at bounding box center [572, 226] width 70 height 20
select select "dcm"
click at [537, 216] on select "Select adserver Sizmek DCM Adform Sting" at bounding box center [572, 226] width 70 height 20
click at [618, 217] on button "Replace macros" at bounding box center [648, 226] width 79 height 20
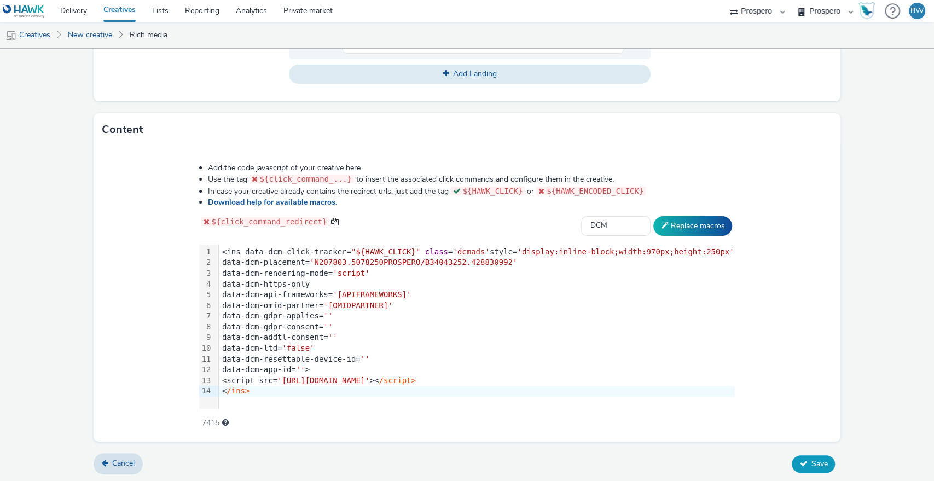
click at [811, 463] on span "Save" at bounding box center [819, 464] width 16 height 10
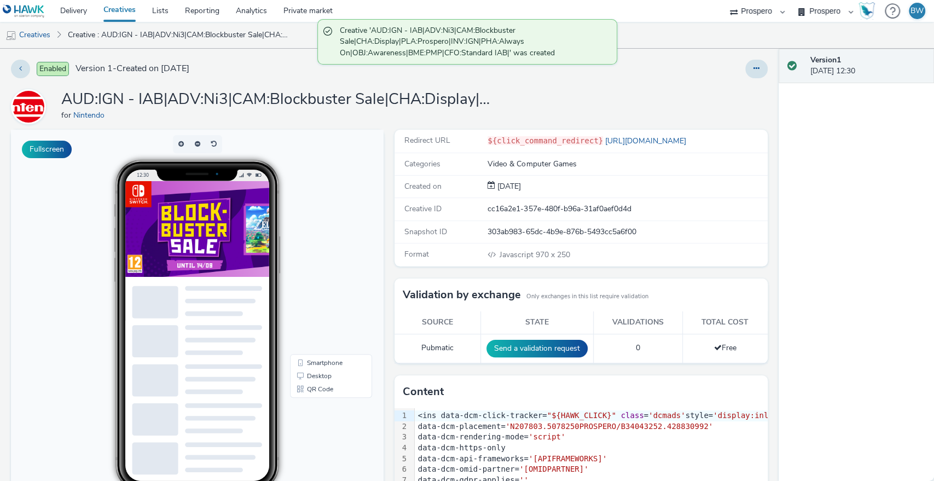
click at [261, 283] on img at bounding box center [390, 249] width 531 height 137
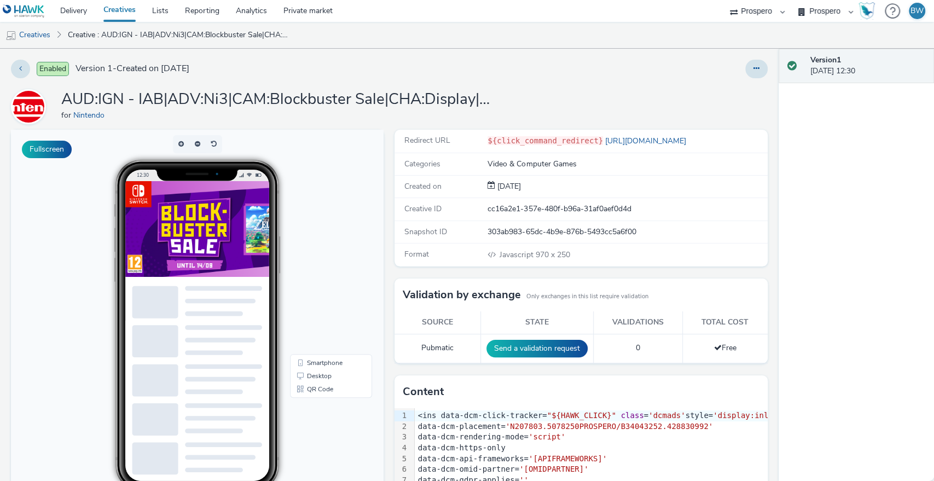
click at [383, 181] on div "Fullscreen" at bounding box center [200, 360] width 378 height 461
click at [111, 13] on link "Creatives" at bounding box center [119, 11] width 49 height 22
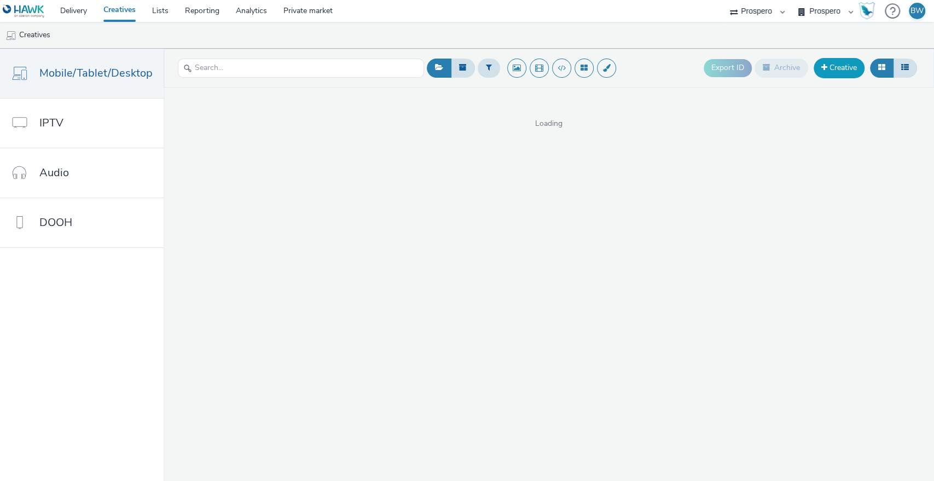
click at [828, 74] on link "Creative" at bounding box center [839, 68] width 51 height 20
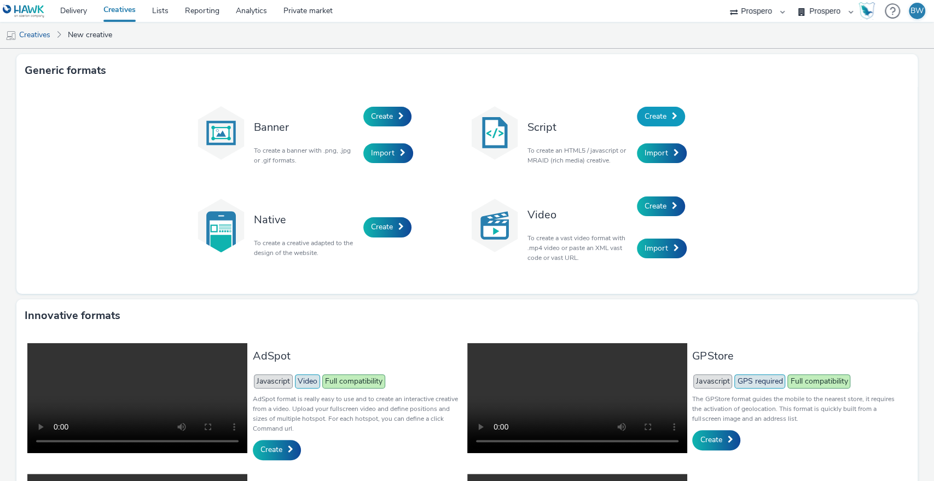
click at [649, 121] on span "Create" at bounding box center [656, 116] width 22 height 10
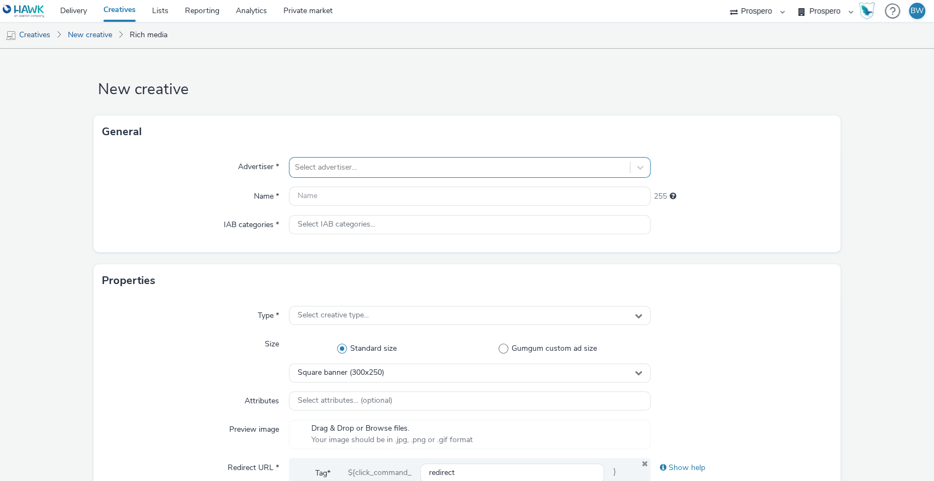
click at [388, 163] on div at bounding box center [460, 167] width 330 height 13
type input "ni"
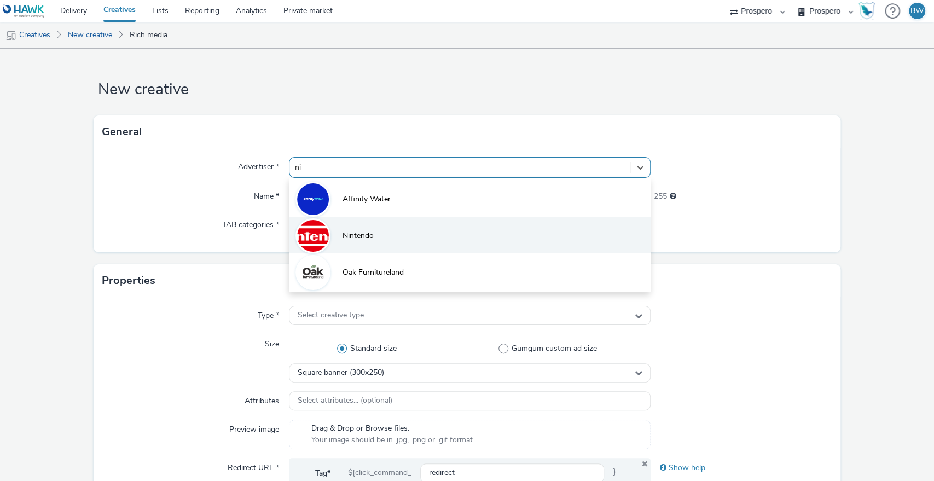
click at [383, 233] on li "Nintendo" at bounding box center [470, 235] width 362 height 37
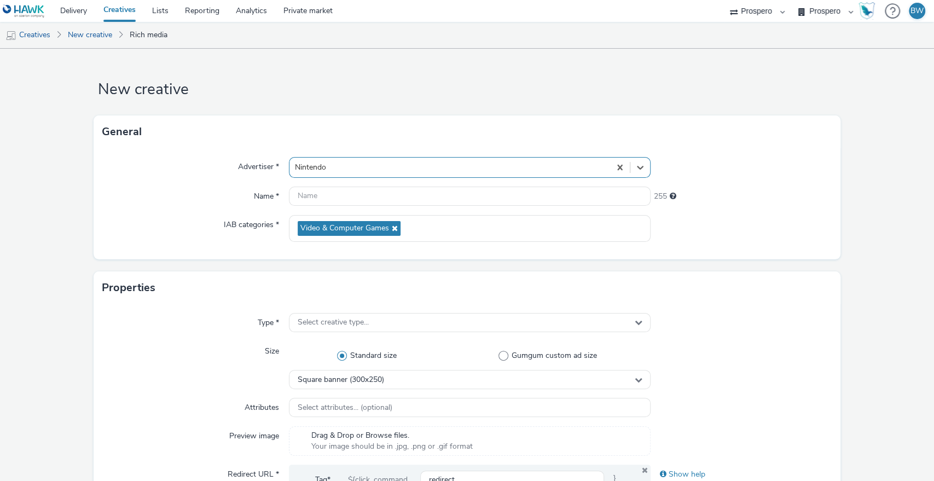
click at [366, 183] on div "Advertiser * option Nintendo, selected. Select is focused ,type to refine list,…" at bounding box center [468, 203] width 748 height 111
click at [386, 199] on input "text" at bounding box center [470, 196] width 362 height 19
paste input "ADV:Ni3|CAM:Blockbuster Sale|CHA:Display|PLA:Prospero|INV:IGN|PHA:Always On|OBJ…"
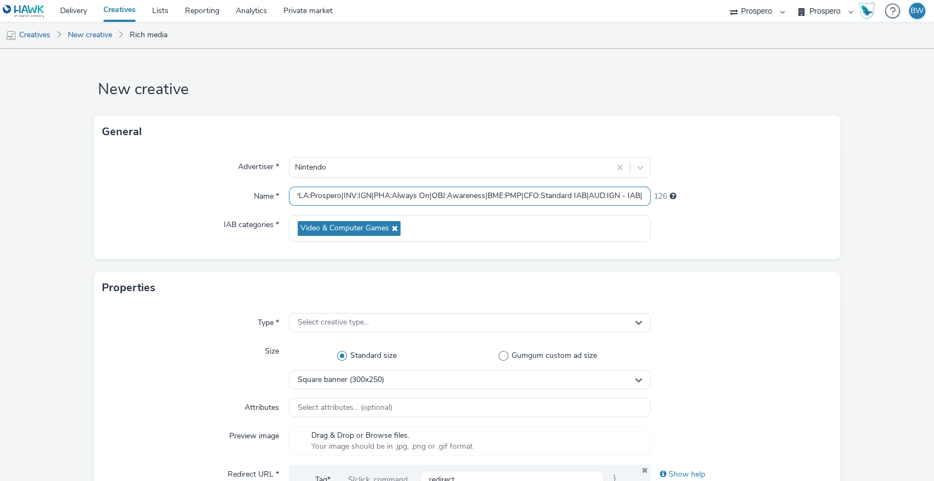
scroll to position [0, 161]
drag, startPoint x: 416, startPoint y: 200, endPoint x: 649, endPoint y: 200, distance: 233.2
click at [933, 202] on div "New creative General Advertiser * Nintendo Name * ADV:Ni3|CAM:Blockbuster Sale|…" at bounding box center [467, 265] width 934 height 432
click at [609, 199] on input "ADV:Ni3|CAM:Blockbuster Sale|CHA:Display|PLA:Prospero|INV:IGN|PHA:Always On|OBJ…" at bounding box center [470, 196] width 362 height 19
drag, startPoint x: 582, startPoint y: 193, endPoint x: 638, endPoint y: 203, distance: 56.1
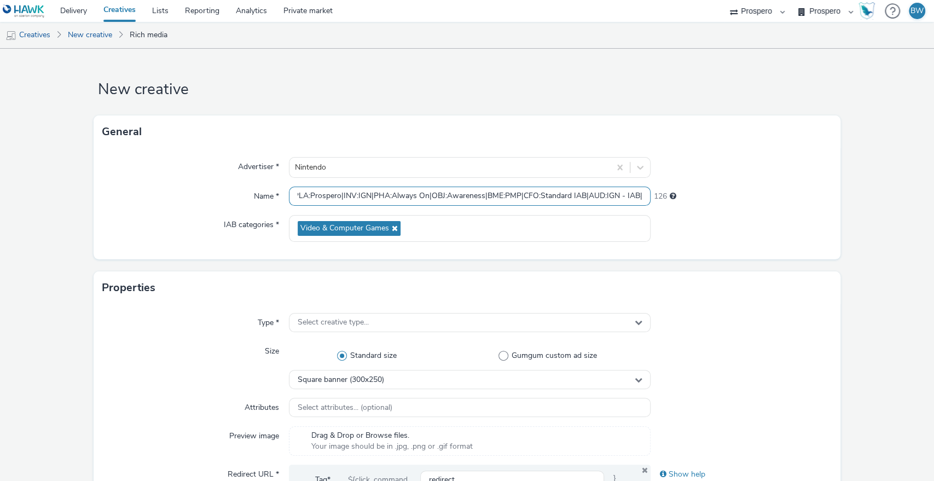
click at [638, 203] on input "ADV:Ni3|CAM:Blockbuster Sale|CHA:Display|PLA:Prospero|INV:IGN|PHA:Always On|OBJ…" at bounding box center [470, 196] width 362 height 19
drag, startPoint x: 606, startPoint y: 195, endPoint x: 0, endPoint y: 200, distance: 606.0
click at [293, 198] on input "ADV:Ni3|CAM:Blockbuster Sale|CHA:Display|PLA:Prospero|INV:IGN|PHA:Always On|OBJ…" at bounding box center [470, 196] width 362 height 19
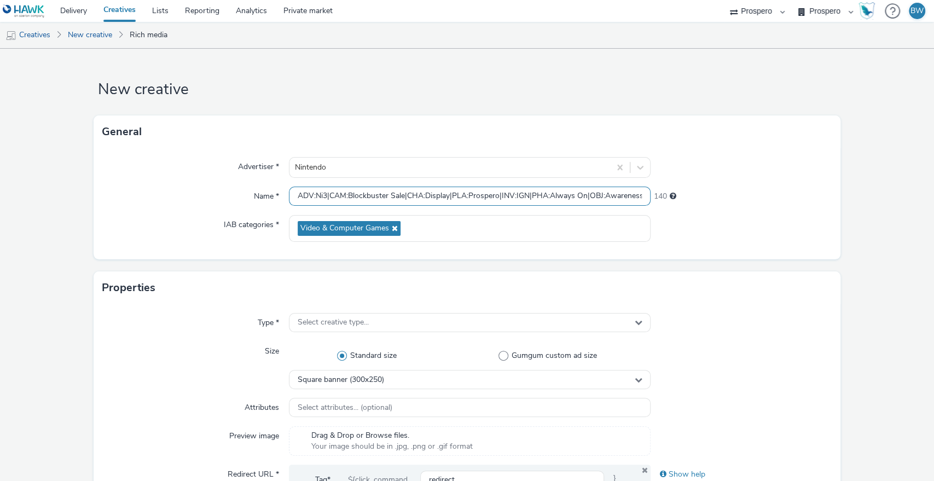
scroll to position [0, 107]
drag, startPoint x: 357, startPoint y: 191, endPoint x: 907, endPoint y: 205, distance: 549.8
click at [607, 203] on input "ADV:Ni3|CAM:Blockbuster Sale|CHA:Display|PLA:Prospero|INV:IGN|PHA:Always On|OBJ…" at bounding box center [470, 196] width 362 height 19
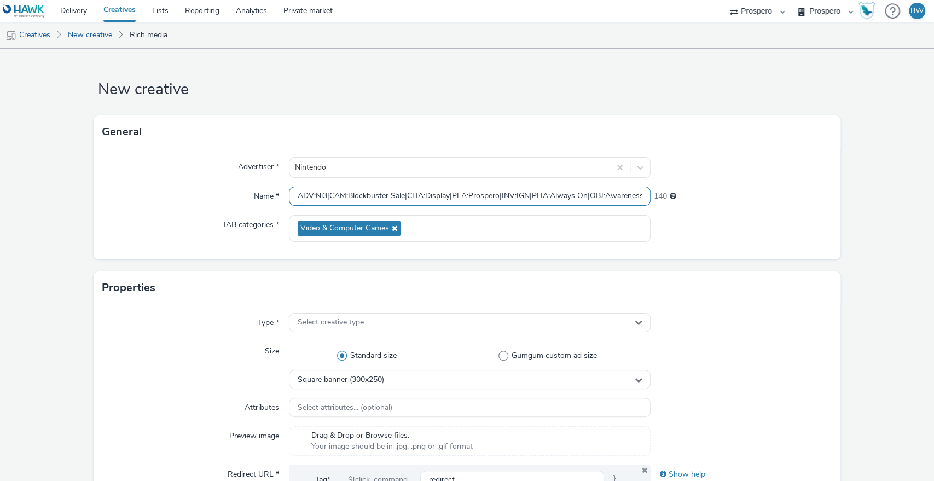
drag, startPoint x: 620, startPoint y: 196, endPoint x: 0, endPoint y: 195, distance: 620.3
click at [295, 195] on input "ADV:Ni3|CAM:Blockbuster Sale|CHA:Display|PLA:Prospero|INV:IGN|PHA:Always On|OBJ…" at bounding box center [470, 196] width 362 height 19
click at [305, 198] on input "ADV:Ni3|CAM:Blockbuster Sale|CHA:Display|PLA:Prospero|INV:IGN|PHA:Always On|OBJ…" at bounding box center [470, 196] width 362 height 19
paste input "AUD:IGN - IAB|"
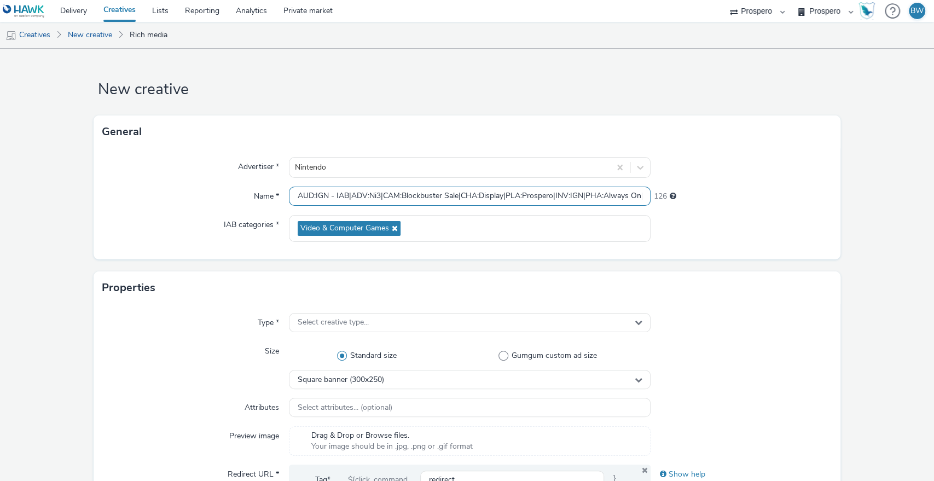
scroll to position [61, 0]
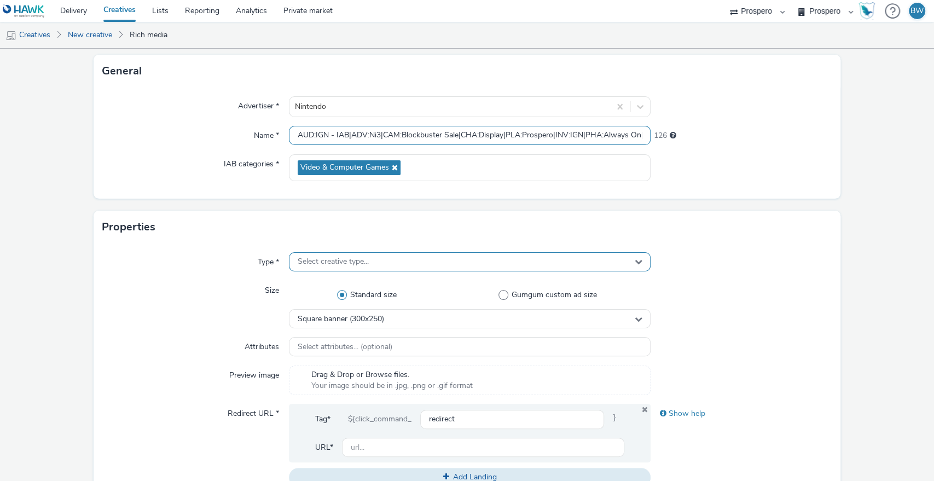
type input "AUD:IGN - IAB|ADV:Ni3|CAM:Blockbuster Sale|CHA:Display|PLA:Prospero|INV:IGN|PHA…"
click at [394, 262] on div "Select creative type..." at bounding box center [470, 261] width 362 height 19
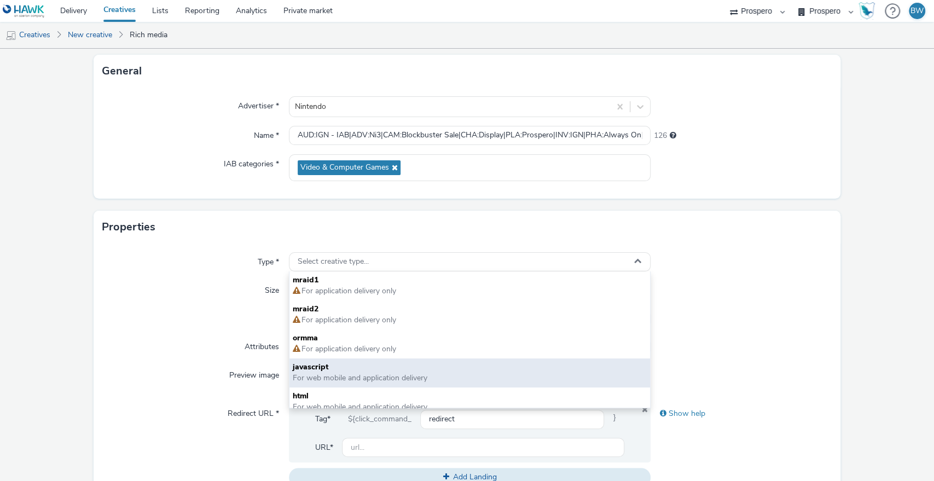
click at [310, 371] on span "javascript" at bounding box center [470, 367] width 355 height 11
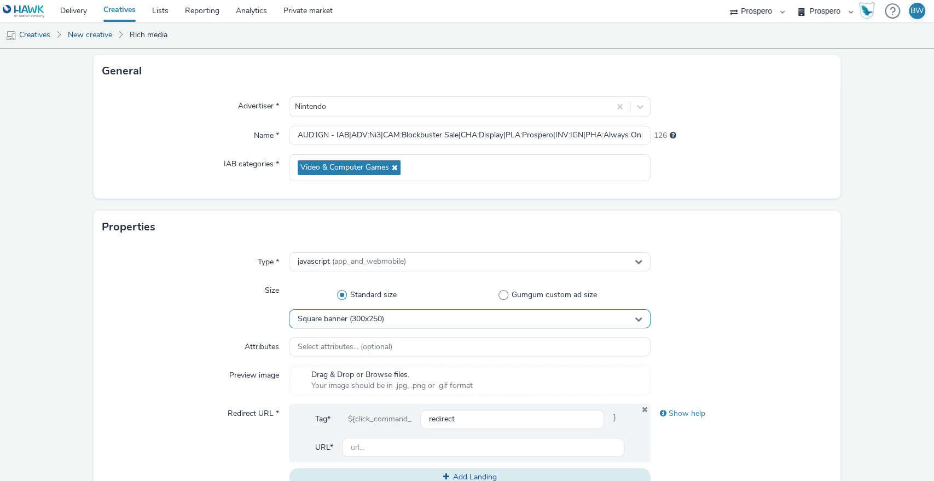
click at [366, 319] on span "Square banner (300x250)" at bounding box center [341, 319] width 86 height 9
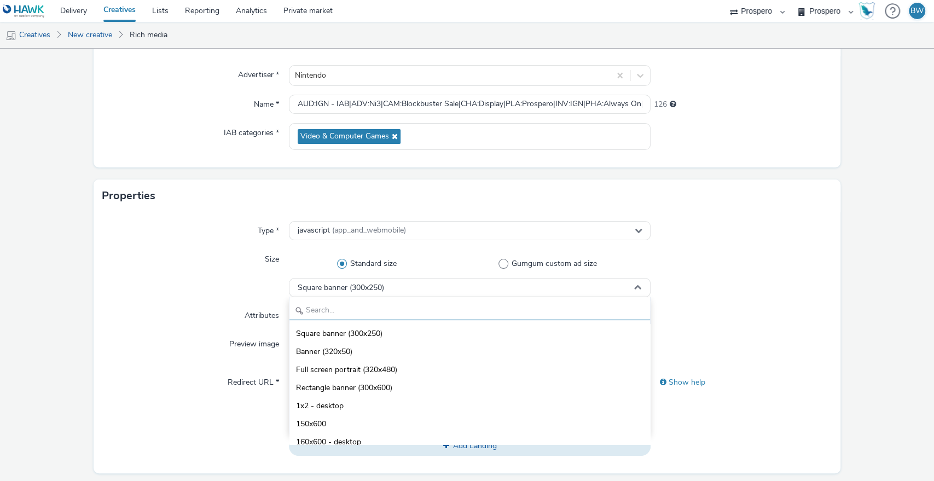
scroll to position [122, 0]
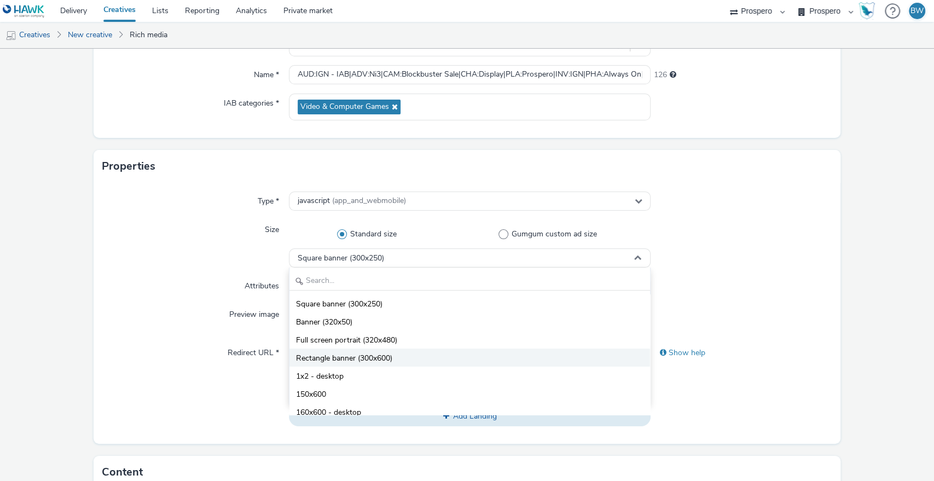
click at [378, 356] on span "Rectangle banner (300x600)" at bounding box center [344, 358] width 96 height 11
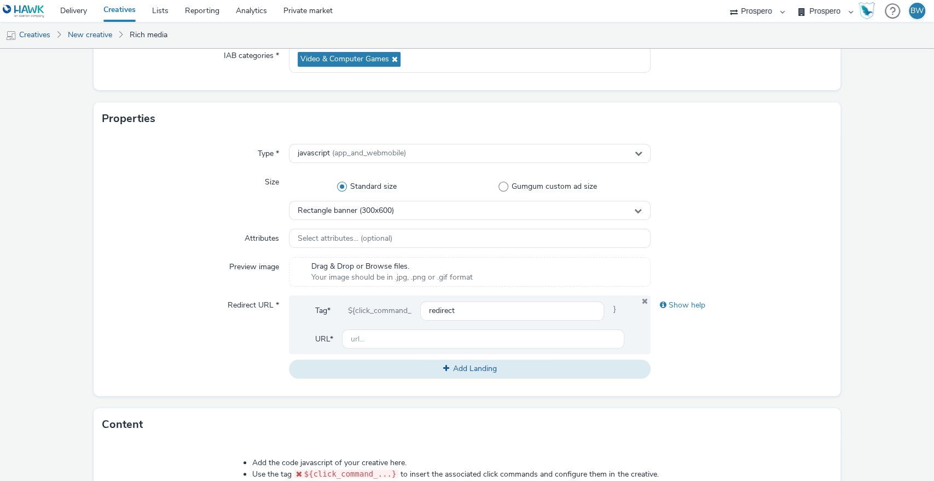
scroll to position [243, 0]
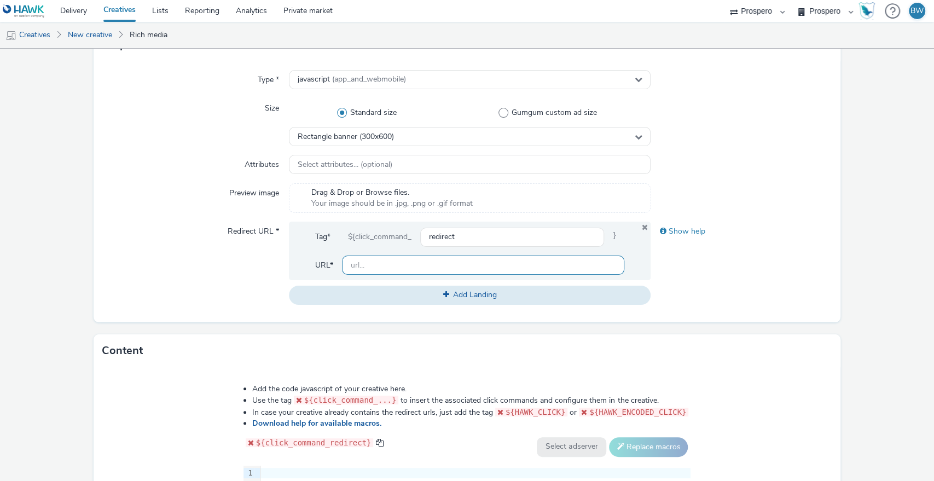
click at [366, 265] on input "text" at bounding box center [483, 265] width 283 height 19
paste input "[URL][DOMAIN_NAME]"
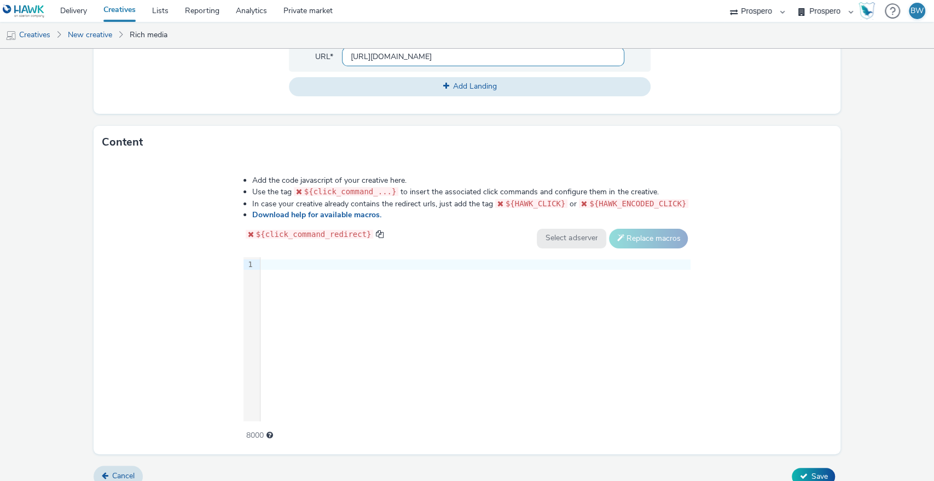
scroll to position [464, 0]
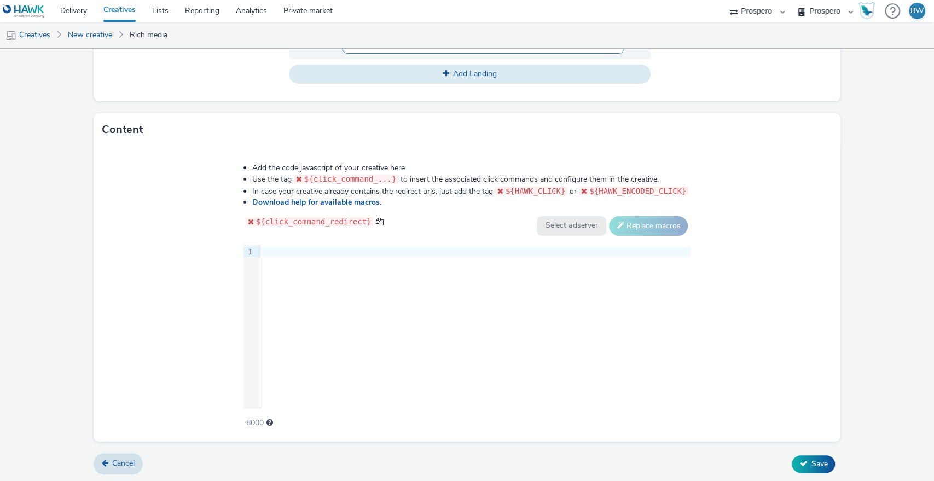
type input "[URL][DOMAIN_NAME]"
click at [520, 292] on div "9 1 ›" at bounding box center [468, 327] width 448 height 164
click at [308, 326] on div "9 1 ›" at bounding box center [468, 327] width 448 height 164
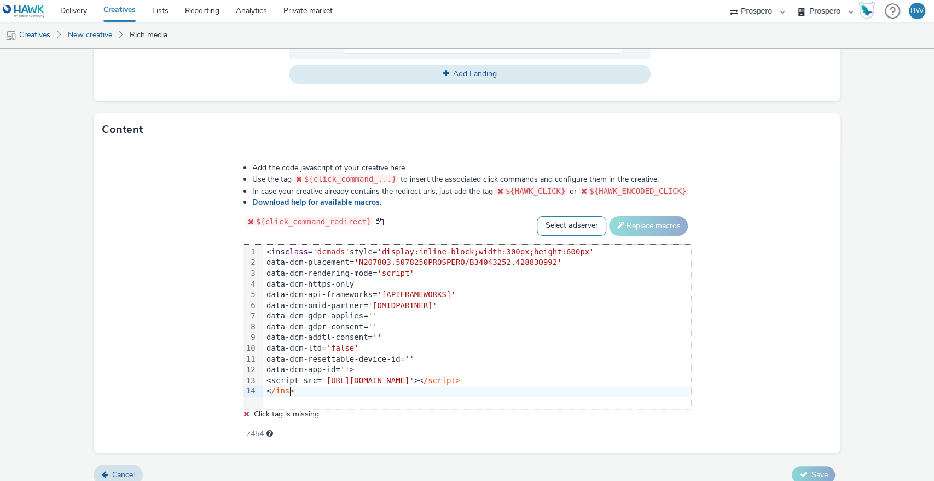
click at [578, 233] on select "Select adserver Sizmek DCM Adform Sting" at bounding box center [572, 226] width 70 height 20
select select "dcm"
click at [537, 216] on select "Select adserver Sizmek DCM Adform Sting" at bounding box center [572, 226] width 70 height 20
click at [619, 230] on button "Replace macros" at bounding box center [648, 226] width 79 height 20
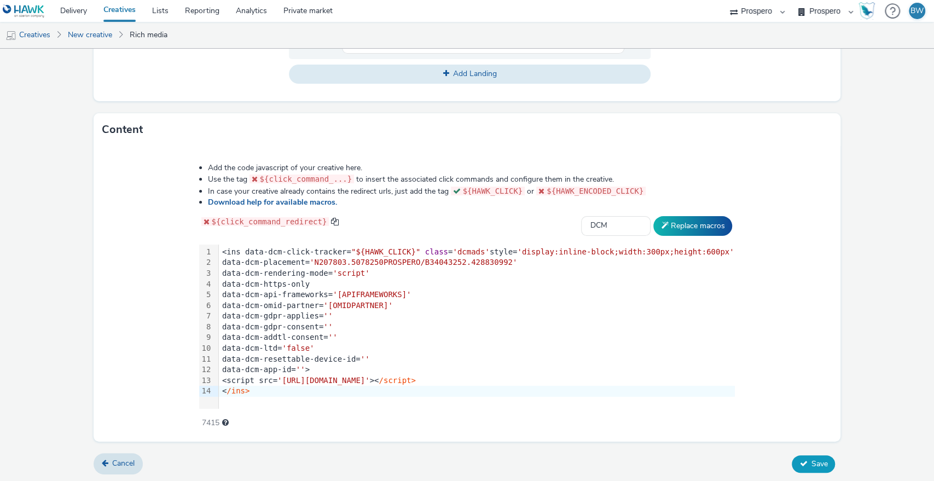
click at [800, 460] on icon at bounding box center [804, 464] width 8 height 8
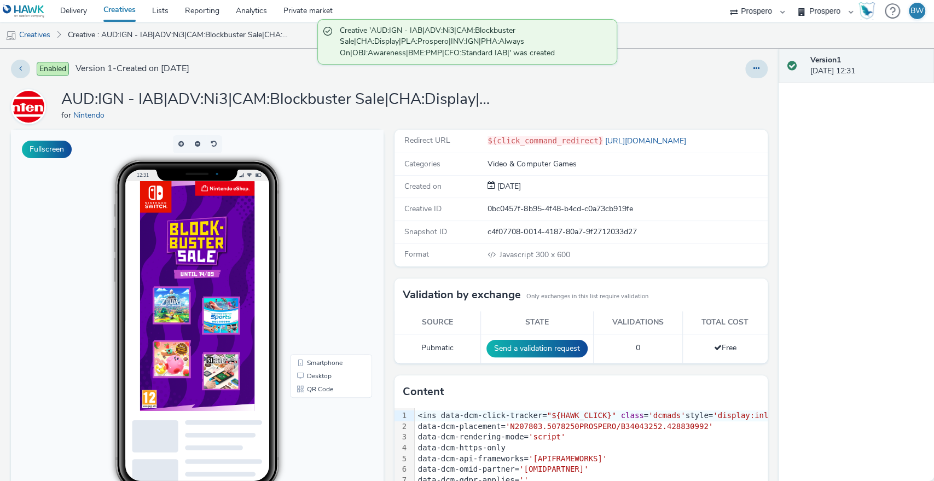
click at [129, 12] on link "Creatives" at bounding box center [119, 11] width 49 height 22
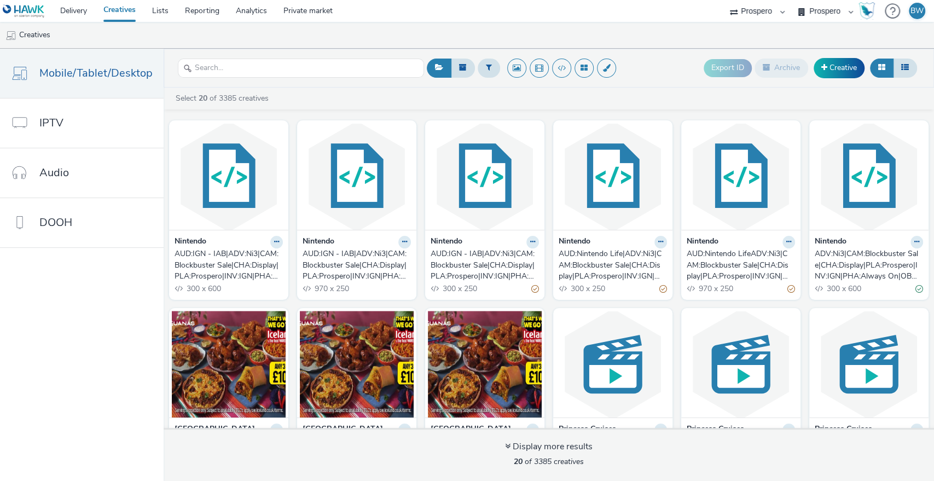
click at [911, 244] on button at bounding box center [917, 242] width 13 height 13
click at [866, 262] on link "Edit" at bounding box center [882, 261] width 82 height 22
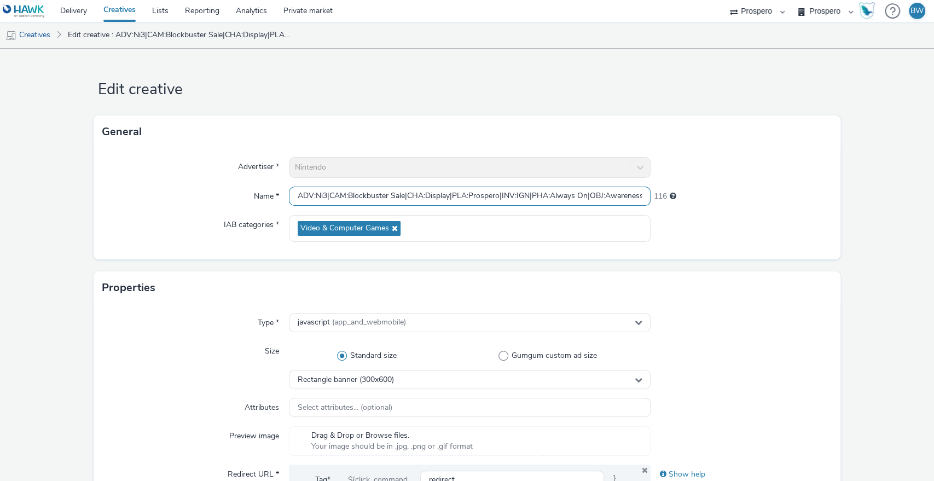
scroll to position [0, 194]
drag, startPoint x: 505, startPoint y: 197, endPoint x: 709, endPoint y: 197, distance: 203.7
click at [709, 197] on div "Name * ADV:Ni3|CAM:Blockbuster Sale|CHA:Display|PLA:Prospero|INV:IGN|PHA:Always…" at bounding box center [467, 197] width 730 height 20
click at [611, 204] on input "ADV:Ni3|CAM:Blockbuster Sale|CHA:Display|PLA:Prospero|INV:IGN|PHA:Always On|OBJ…" at bounding box center [470, 196] width 362 height 19
drag, startPoint x: 551, startPoint y: 192, endPoint x: 635, endPoint y: 202, distance: 84.9
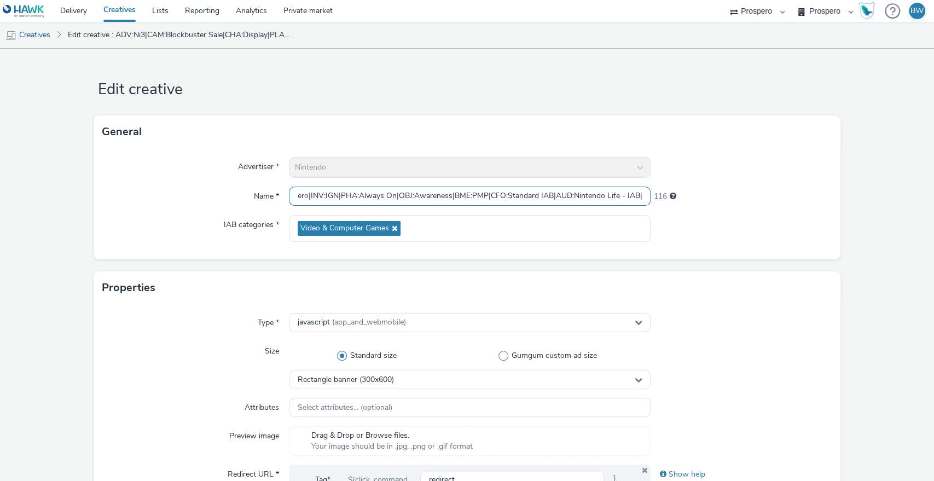
click at [635, 202] on input "ADV:Ni3|CAM:Blockbuster Sale|CHA:Display|PLA:Prospero|INV:IGN|PHA:Always On|OBJ…" at bounding box center [470, 196] width 362 height 19
drag, startPoint x: 602, startPoint y: 198, endPoint x: 89, endPoint y: 198, distance: 512.4
click at [310, 195] on input "ADV:Ni3|CAM:Blockbuster Sale|CHA:Display|PLA:Prospero|INV:IGN|PHA:Always On|OBJ…" at bounding box center [470, 196] width 362 height 19
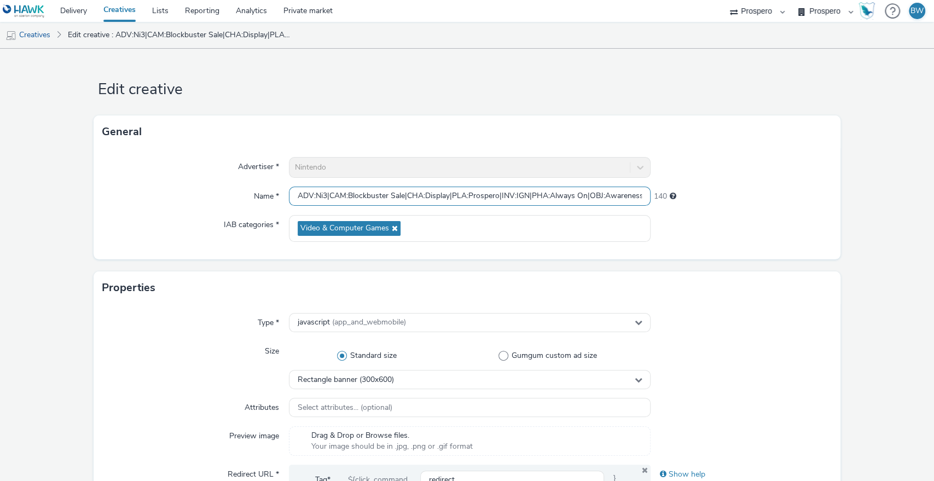
click at [293, 193] on input "ADV:Ni3|CAM:Blockbuster Sale|CHA:Display|PLA:Prospero|INV:IGN|PHA:Always On|OBJ…" at bounding box center [470, 196] width 362 height 19
paste input "AUD:Nintendo Life - IAB|"
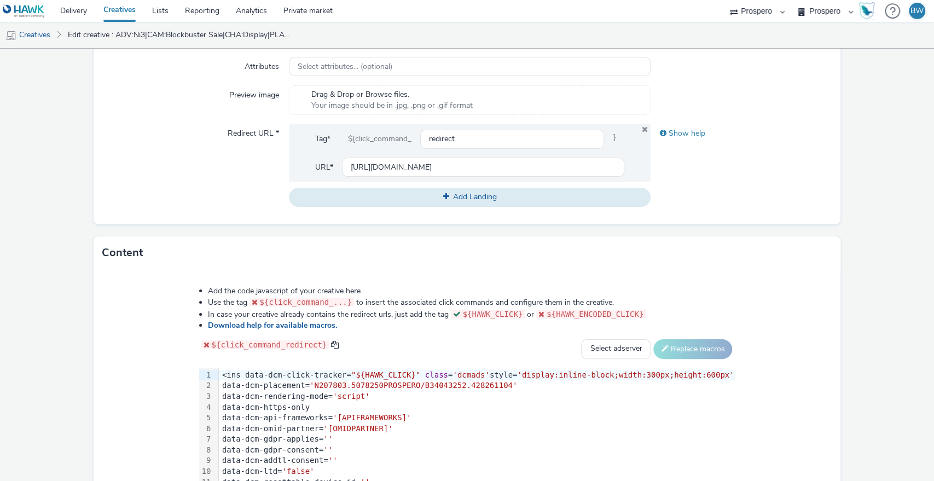
scroll to position [464, 0]
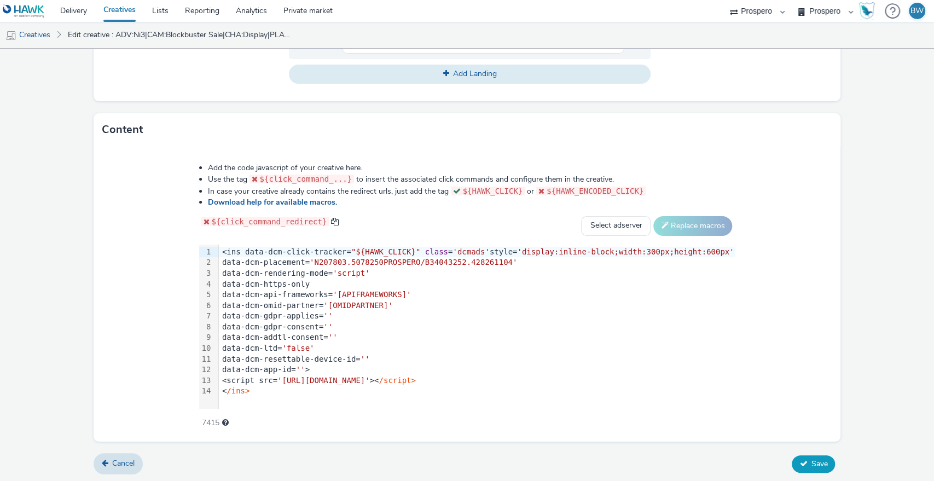
type input "AUD:Nintendo Life - IAB|ADV:Ni3|CAM:Blockbuster Sale|CHA:Display|PLA:Prospero|I…"
click at [814, 459] on span "Save" at bounding box center [819, 464] width 16 height 10
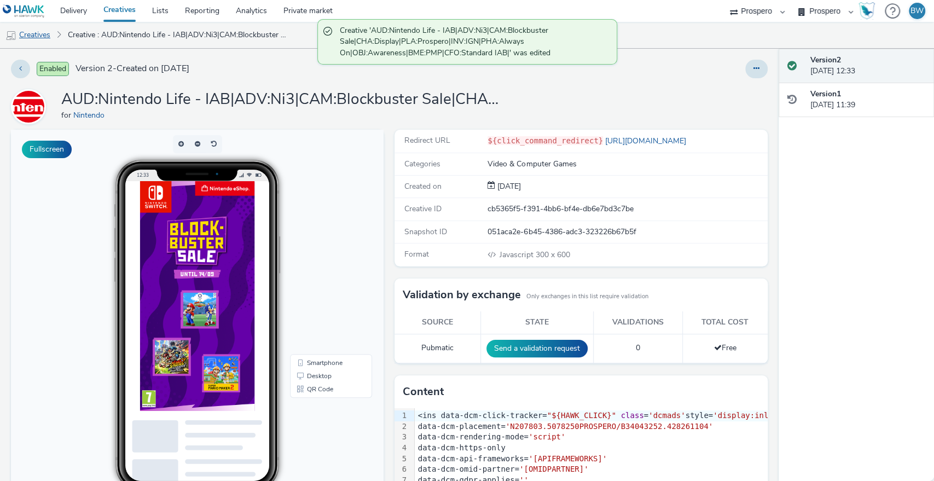
click at [41, 36] on link "Creatives" at bounding box center [28, 35] width 56 height 26
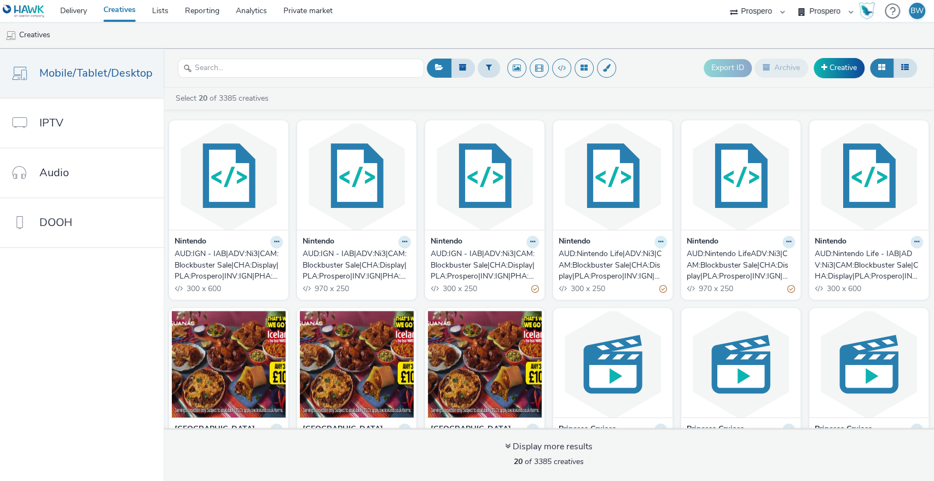
click at [659, 242] on icon at bounding box center [661, 242] width 5 height 7
click at [632, 262] on link "Edit" at bounding box center [626, 261] width 82 height 22
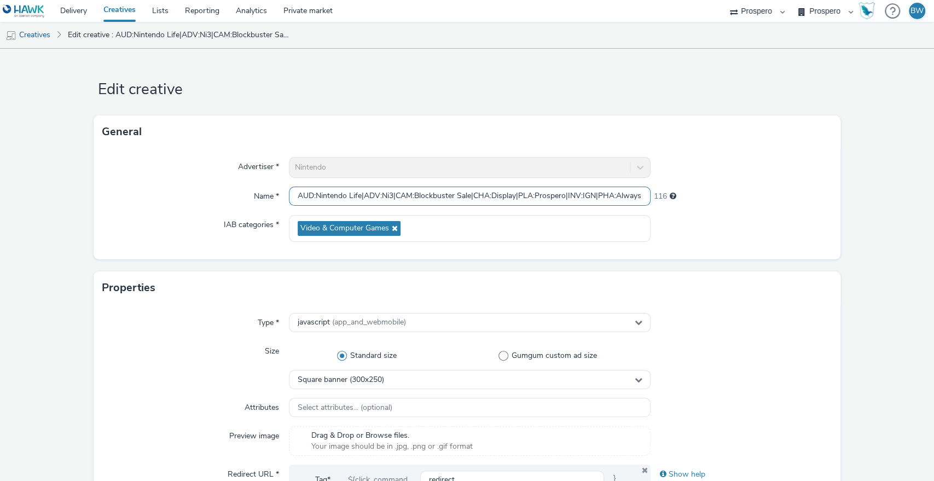
scroll to position [0, 194]
drag, startPoint x: 575, startPoint y: 196, endPoint x: 925, endPoint y: 198, distance: 350.4
click at [925, 198] on div "Edit creative General Advertiser * Nintendo Name * AUD:Nintendo Life|ADV:Ni3|CA…" at bounding box center [467, 265] width 934 height 432
click at [615, 200] on input "AUD:Nintendo Life|ADV:Ni3|CAM:Blockbuster Sale|CHA:Display|PLA:Prospero|INV:IGN…" at bounding box center [470, 196] width 362 height 19
drag, startPoint x: 613, startPoint y: 198, endPoint x: 73, endPoint y: 201, distance: 539.8
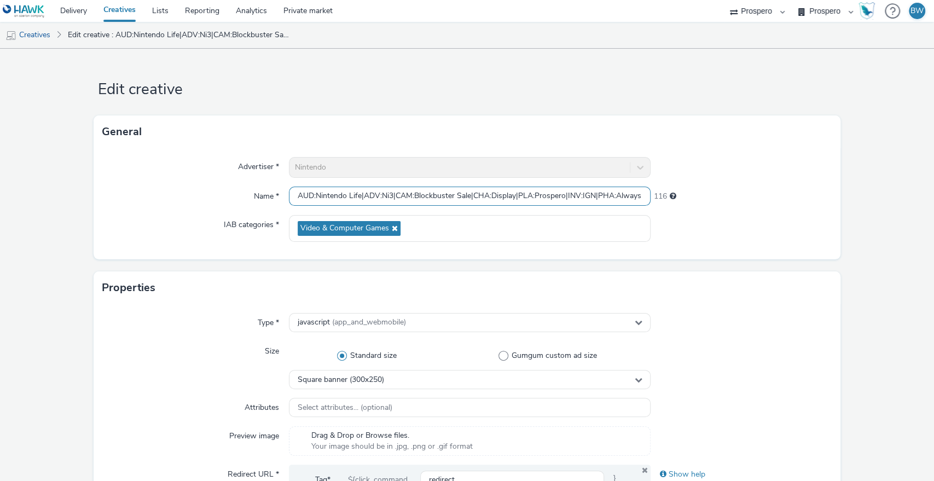
click at [126, 206] on div "Name *" at bounding box center [195, 197] width 187 height 20
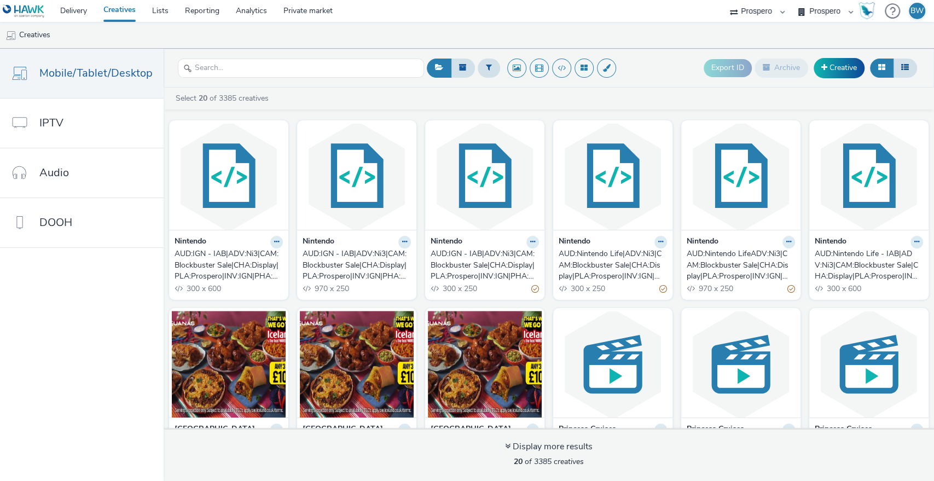
click at [228, 258] on div "AUD:IGN - IAB|ADV:Ni3|CAM:Blockbuster Sale|CHA:Display|PLA:Prospero|INV:IGN|PHA…" at bounding box center [227, 265] width 104 height 33
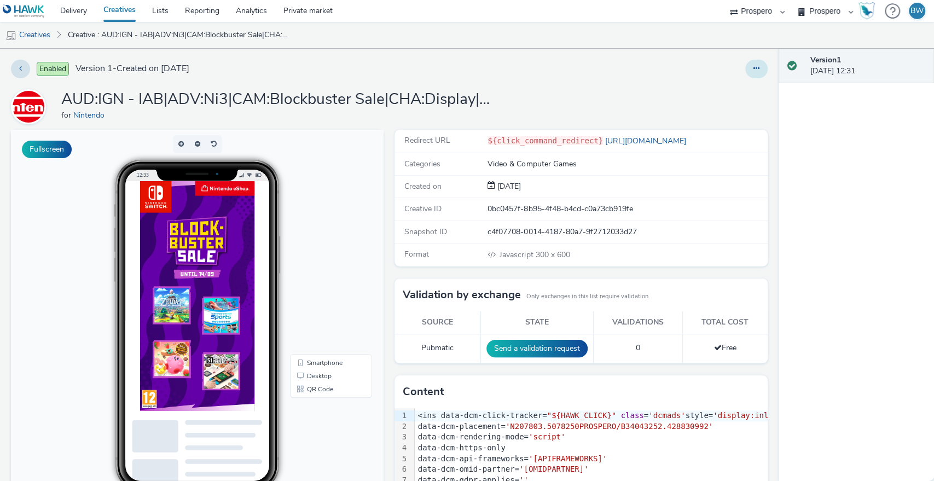
click at [735, 69] on div at bounding box center [616, 69] width 303 height 19
click at [746, 70] on button at bounding box center [757, 69] width 22 height 19
click at [709, 86] on link "Edit" at bounding box center [727, 91] width 82 height 22
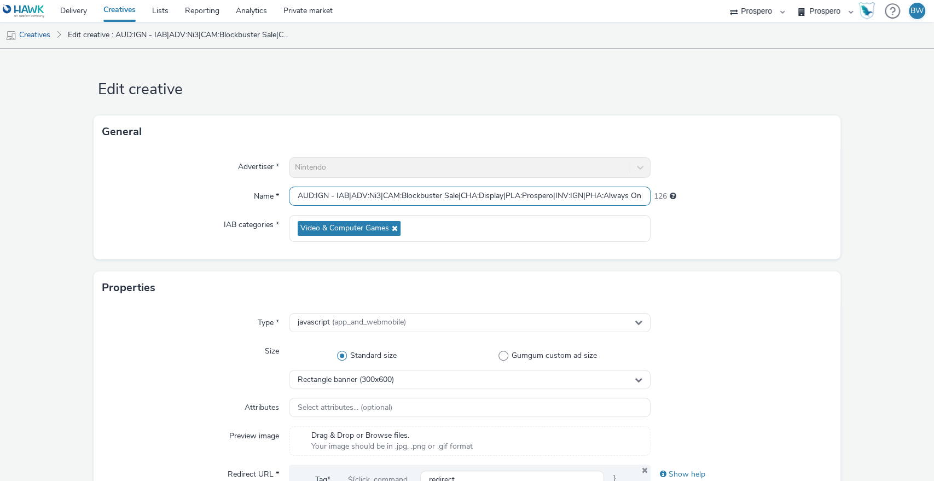
scroll to position [0, 161]
drag, startPoint x: 526, startPoint y: 195, endPoint x: 933, endPoint y: 200, distance: 407.9
click at [933, 200] on div "Edit creative General Advertiser * Nintendo Name * AUD:IGN - IAB|ADV:Ni3|CAM:Bl…" at bounding box center [467, 265] width 934 height 432
click at [602, 196] on input "AUD:IGN - IAB|ADV:Ni3|CAM:Blockbuster Sale|CHA:Display|PLA:Prospero|INV:IGN|PHA…" at bounding box center [470, 196] width 362 height 19
drag, startPoint x: 613, startPoint y: 197, endPoint x: 861, endPoint y: 210, distance: 248.4
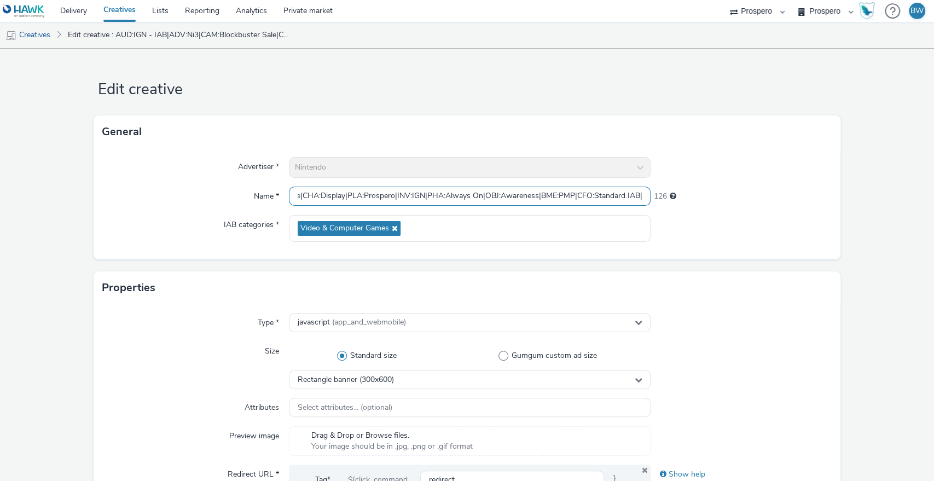
type input "AUD:IGN - IAB|ADV:Ni3|CAM:Blockbuster Sale|CHA:Display|PLA:Prospero|INV:IGN|PHA…"
click at [696, 206] on div "Advertiser * Nintendo Name * AUD:IGN - IAB|ADV:Ni3|CAM:Blockbuster Sale|CHA:Dis…" at bounding box center [468, 203] width 748 height 111
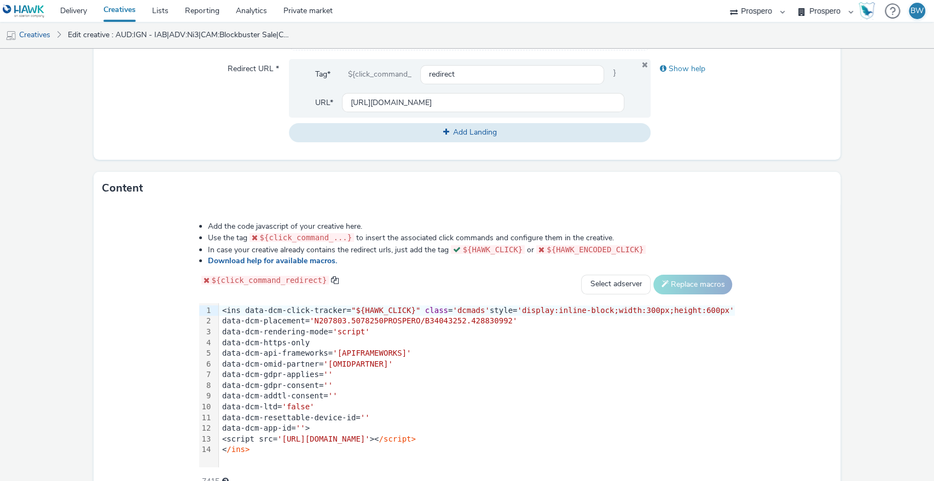
scroll to position [464, 0]
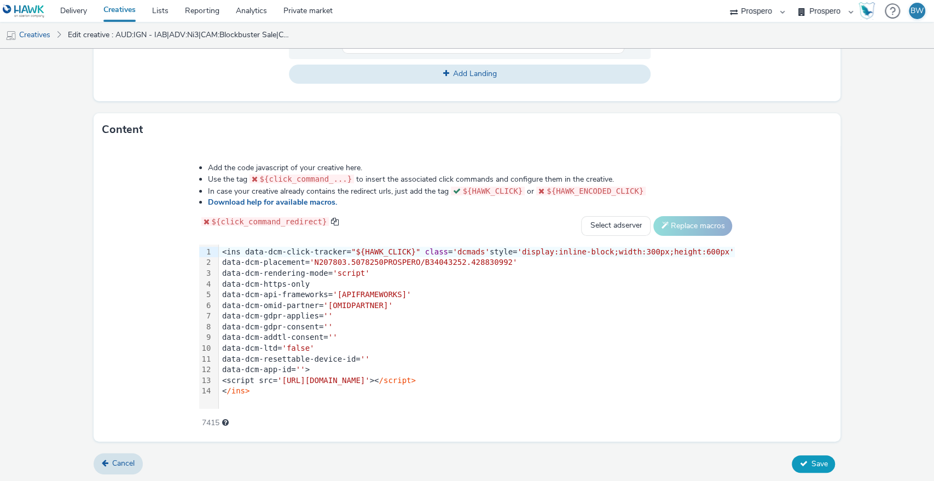
click at [815, 455] on button "Save" at bounding box center [813, 464] width 43 height 18
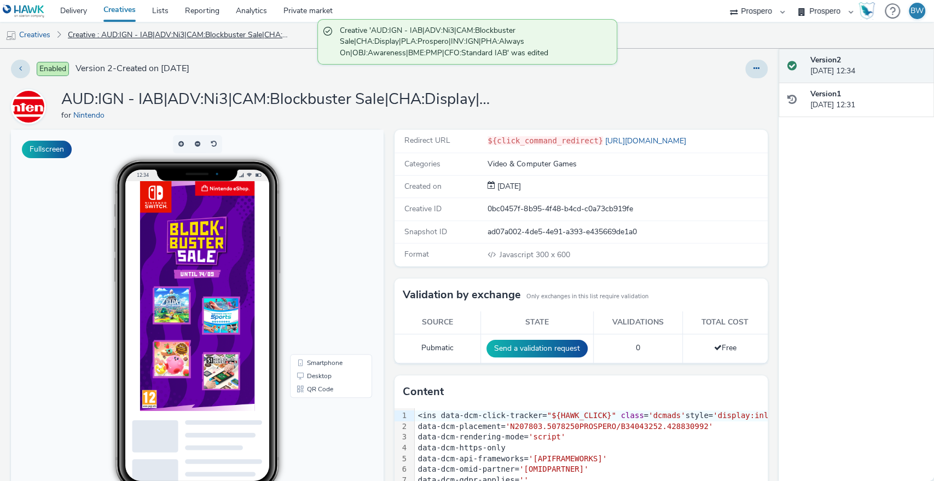
click at [157, 34] on link "Creative : AUD:IGN - IAB|ADV:Ni3|CAM:Blockbuster Sale|CHA:Display|PLA:Prospero|…" at bounding box center [179, 35] width 234 height 26
click at [41, 39] on link "Creatives" at bounding box center [28, 35] width 56 height 26
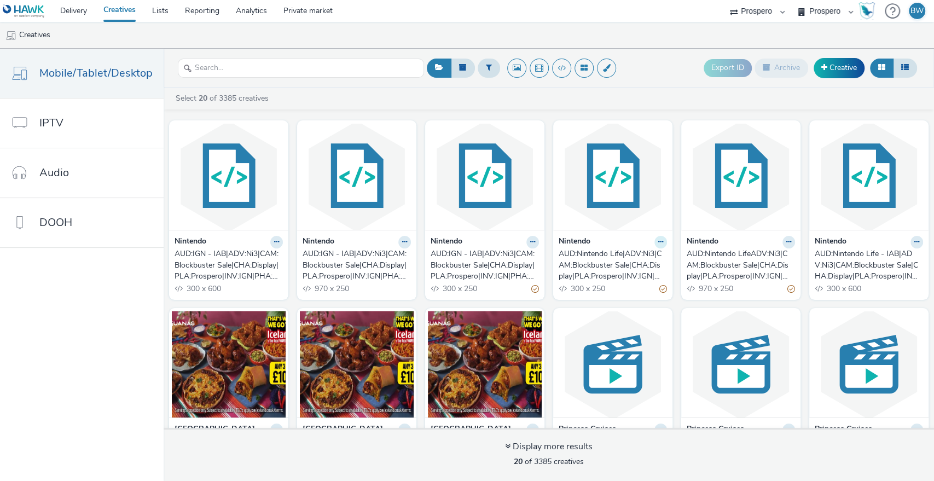
click at [655, 242] on button at bounding box center [661, 242] width 13 height 13
click at [634, 258] on link "Edit" at bounding box center [626, 261] width 82 height 22
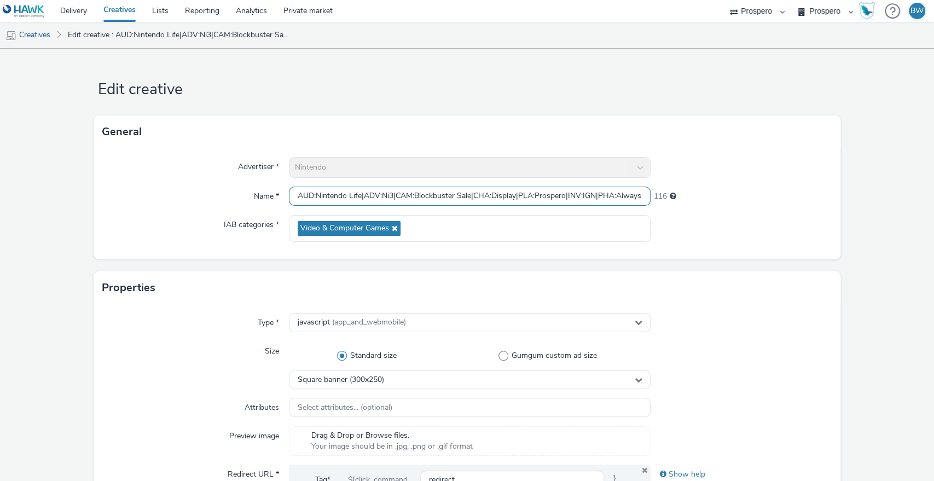
scroll to position [0, 194]
drag, startPoint x: 561, startPoint y: 203, endPoint x: 933, endPoint y: 213, distance: 373.0
click at [933, 213] on div "Edit creative General Advertiser * Nintendo Name * AUD:Nintendo Life|ADV:Ni3|CA…" at bounding box center [467, 265] width 934 height 432
click at [569, 197] on input "AUD:Nintendo Life|ADV:Ni3|CAM:Blockbuster Sale|CHA:Display|PLA:Prospero|INV:IGN…" at bounding box center [470, 196] width 362 height 19
click at [625, 196] on input "AUD:Nintendo Life|ADV:Ni3|CAM:Blockbuster Sale|CHA:Display|PLA:Prospero|INV:IGN…" at bounding box center [470, 196] width 362 height 19
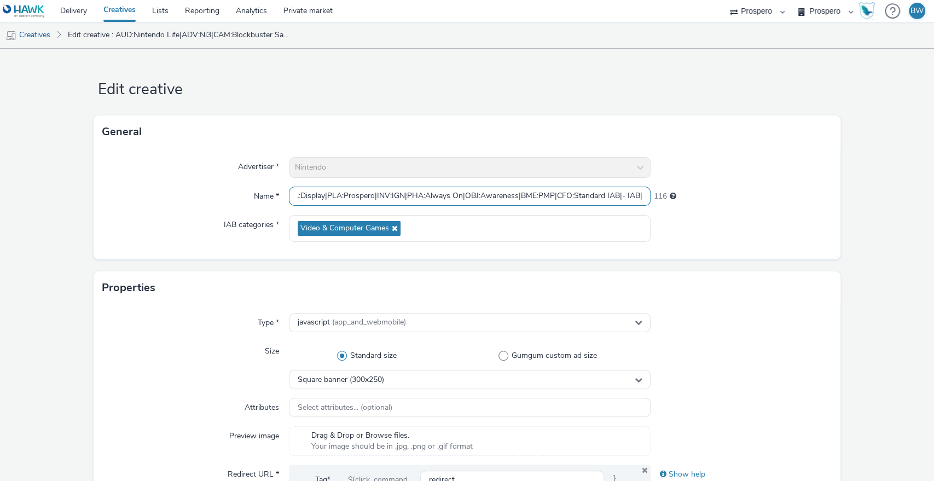
click at [636, 195] on input "AUD:Nintendo Life|ADV:Ni3|CAM:Blockbuster Sale|CHA:Display|PLA:Prospero|INV:IGN…" at bounding box center [470, 196] width 362 height 19
click at [642, 196] on input "AUD:Nintendo Life|ADV:Ni3|CAM:Blockbuster Sale|CHA:Display|PLA:Prospero|INV:IGN…" at bounding box center [470, 196] width 362 height 19
drag, startPoint x: 635, startPoint y: 196, endPoint x: 622, endPoint y: 199, distance: 13.4
click at [622, 199] on input "AUD:Nintendo Life|ADV:Ni3|CAM:Blockbuster Sale|CHA:Display|PLA:Prospero|INV:IGN…" at bounding box center [470, 196] width 362 height 19
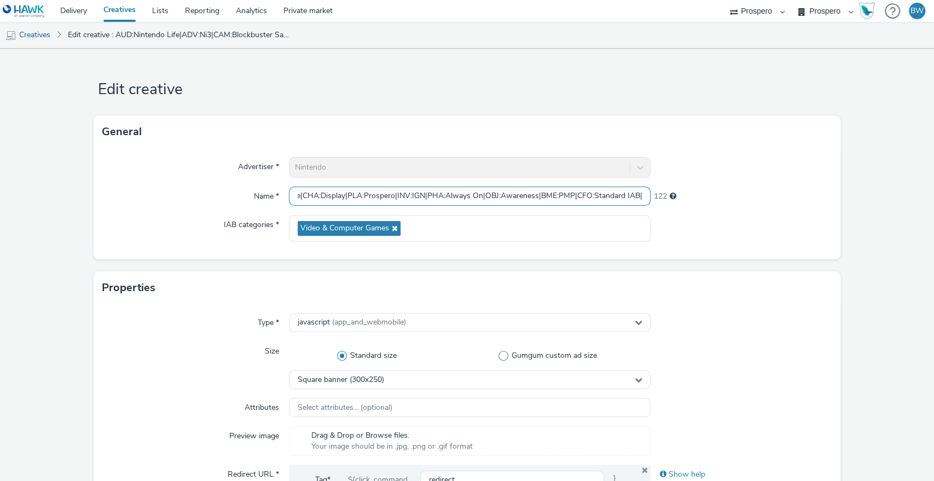
scroll to position [0, 0]
drag, startPoint x: 612, startPoint y: 195, endPoint x: 18, endPoint y: 188, distance: 594.6
click at [293, 196] on input "AUD:Nintendo Life|ADV:Ni3|CAM:Blockbuster Sale|CHA:Display|PLA:Prospero|INV:IGN…" at bounding box center [470, 196] width 362 height 19
paste input "IAB"
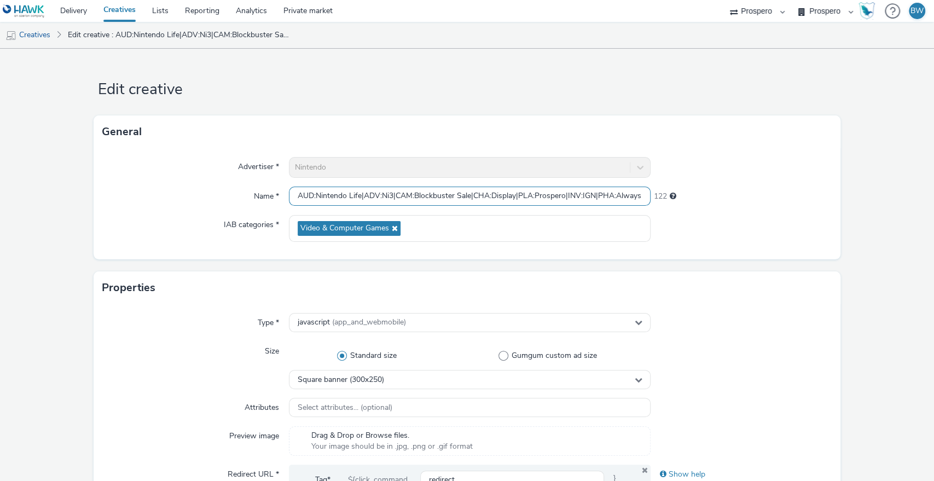
click at [357, 198] on input "AUD:Nintendo Life|ADV:Ni3|CAM:Blockbuster Sale|CHA:Display|PLA:Prospero|INV:IGN…" at bounding box center [470, 196] width 362 height 19
paste input "IAB"
click at [361, 197] on input "AUD:Nintendo LifeIAB|ADV:Ni3|CAM:Blockbuster Sale|CHA:Display|PLA:Prospero|INV:…" at bounding box center [470, 196] width 362 height 19
click at [357, 195] on input "AUD:Nintendo LifeIAB|ADV:Ni3|CAM:Blockbuster Sale|CHA:Display|PLA:Prospero|INV:…" at bounding box center [470, 196] width 362 height 19
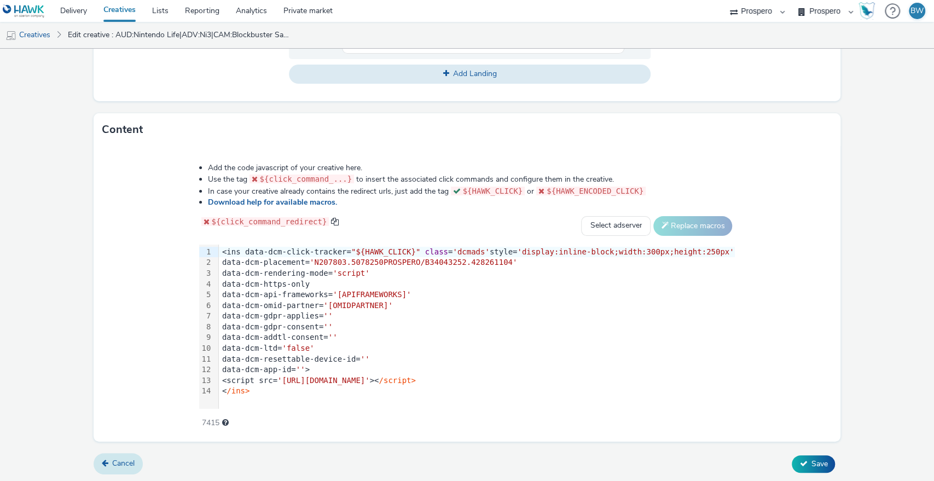
type input "AUD:Nintendo Life IAB|ADV:Ni3|CAM:Blockbuster Sale|CHA:Display|PLA:Prospero|INV…"
click at [125, 461] on span "Cancel" at bounding box center [123, 463] width 22 height 10
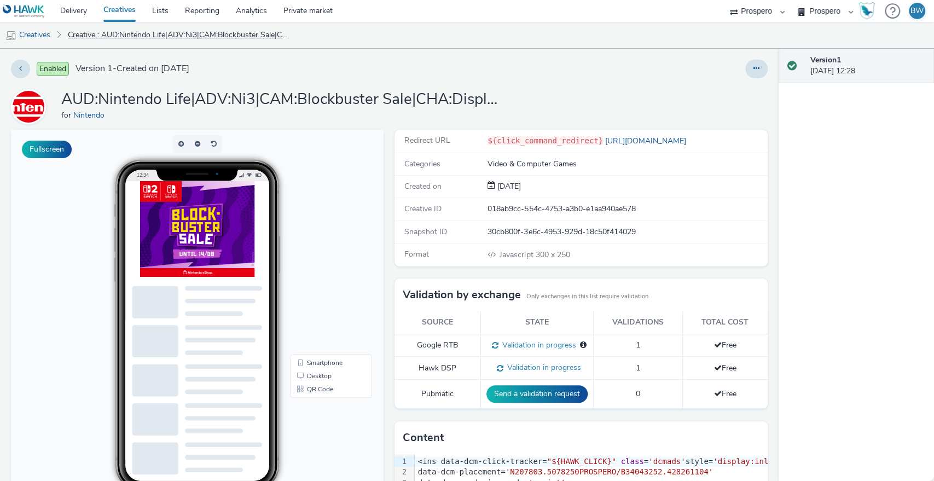
click at [94, 31] on link "Creative : AUD:Nintendo Life|ADV:Ni3|CAM:Blockbuster Sale|CHA:Display|PLA:Prosp…" at bounding box center [179, 35] width 234 height 26
click at [32, 31] on link "Creatives" at bounding box center [28, 35] width 56 height 26
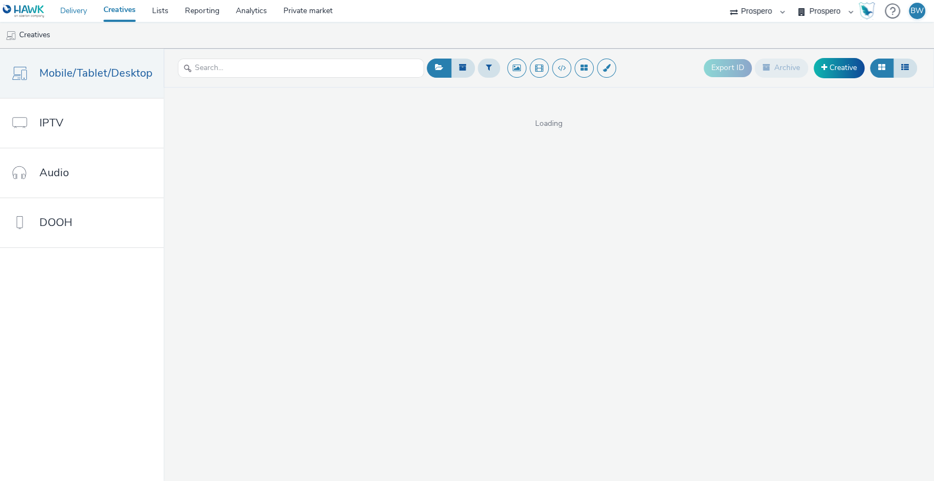
click at [85, 9] on link "Delivery" at bounding box center [73, 11] width 43 height 22
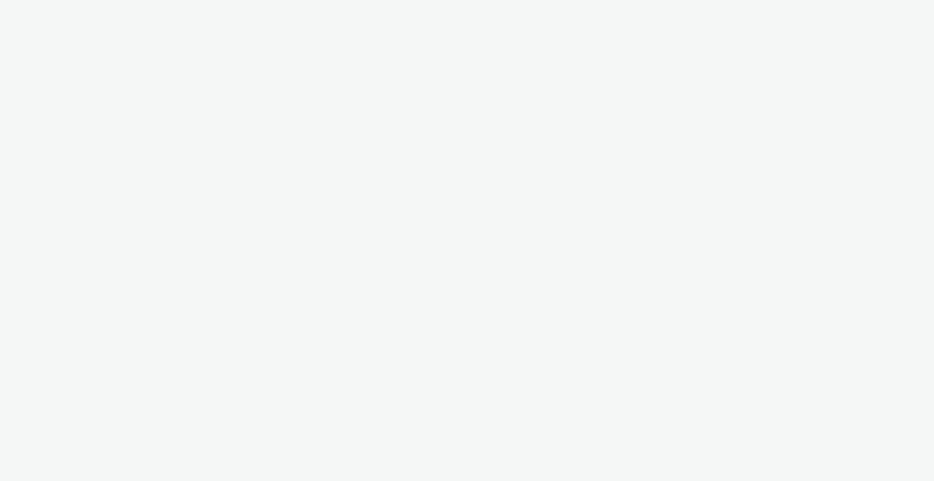
select select "b1b940d3-d05b-48b5-821e-f328c33b988b"
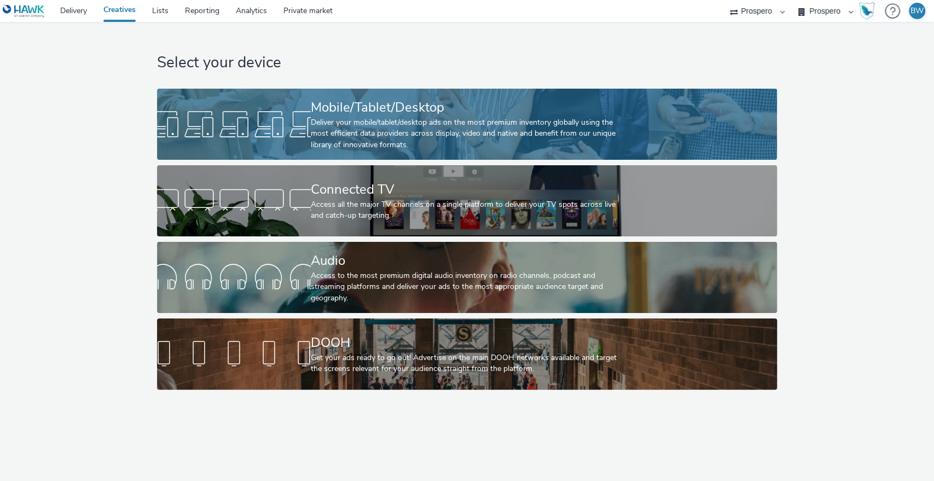
click at [440, 101] on div "Mobile/Tablet/Desktop" at bounding box center [465, 107] width 308 height 19
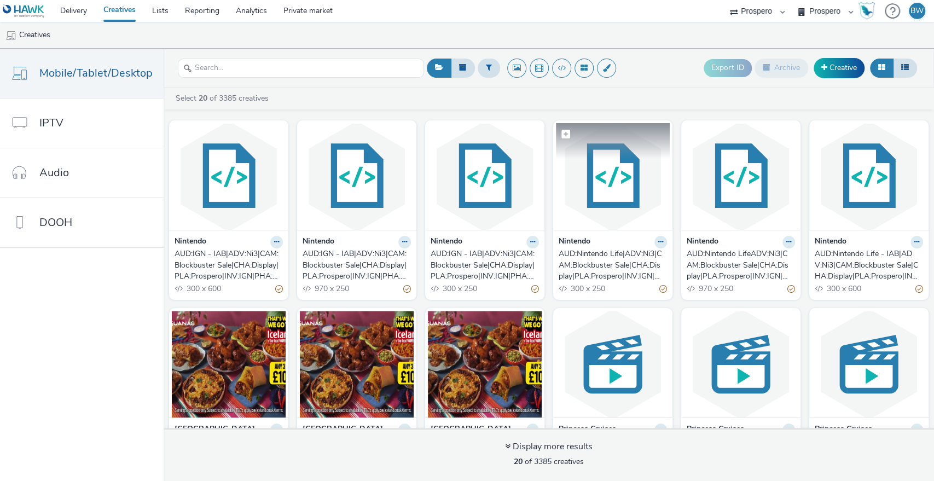
click at [599, 177] on img at bounding box center [613, 176] width 114 height 107
click at [477, 261] on div "AUD:IGN - IAB|ADV:Ni3|CAM:Blockbuster Sale|CHA:Display|PLA:Prospero|INV:IGN|PHA…" at bounding box center [483, 265] width 104 height 33
click at [235, 262] on div "AUD:IGN - IAB|ADV:Ni3|CAM:Blockbuster Sale|CHA:Display|PLA:Prospero|INV:IGN|PHA…" at bounding box center [227, 265] width 104 height 33
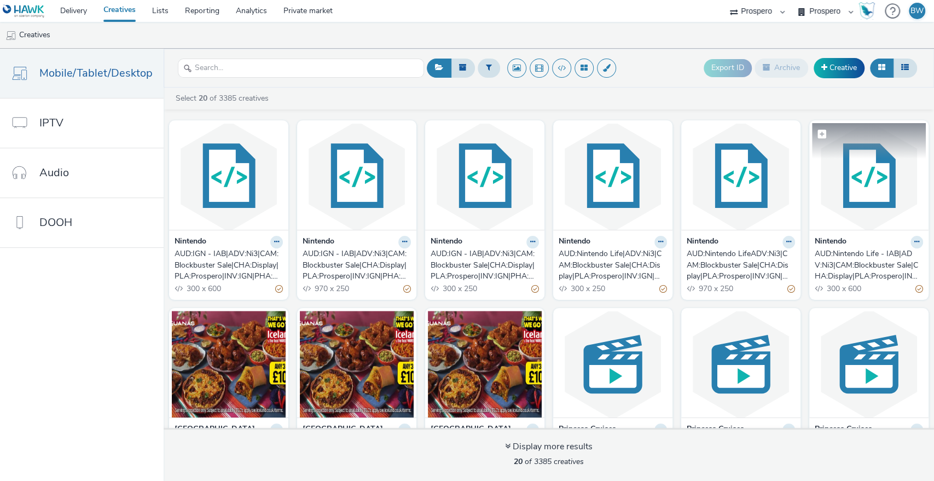
click at [853, 191] on img at bounding box center [869, 176] width 114 height 107
click at [205, 266] on div "AUD:IGN - IAB|ADV:Ni3|CAM:Blockbuster Sale|CHA:Display|PLA:Prospero|INV:IGN|PHA…" at bounding box center [227, 265] width 104 height 33
click at [535, 34] on ul "Creatives" at bounding box center [467, 35] width 934 height 26
click at [535, 27] on ul "Creatives" at bounding box center [467, 35] width 934 height 26
click at [567, 27] on ul "Creatives" at bounding box center [467, 35] width 934 height 26
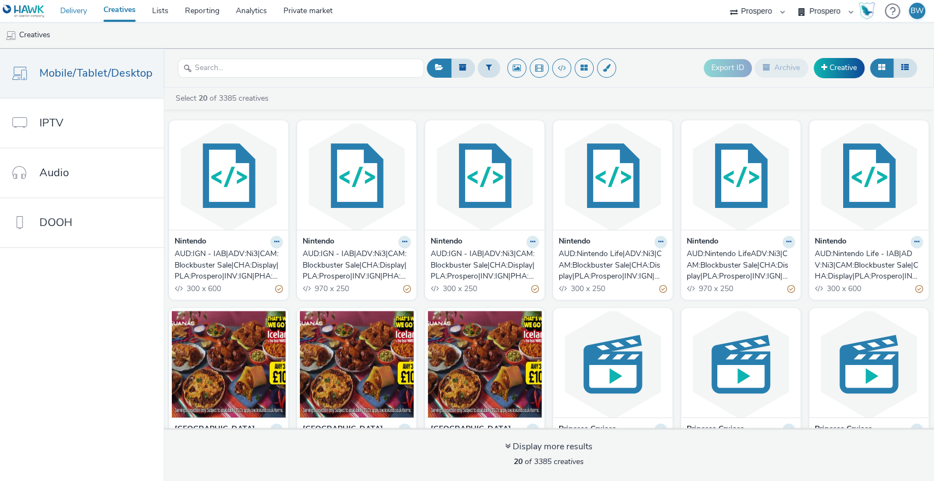
click at [70, 13] on link "Delivery" at bounding box center [73, 11] width 43 height 22
